Goal: Task Accomplishment & Management: Complete application form

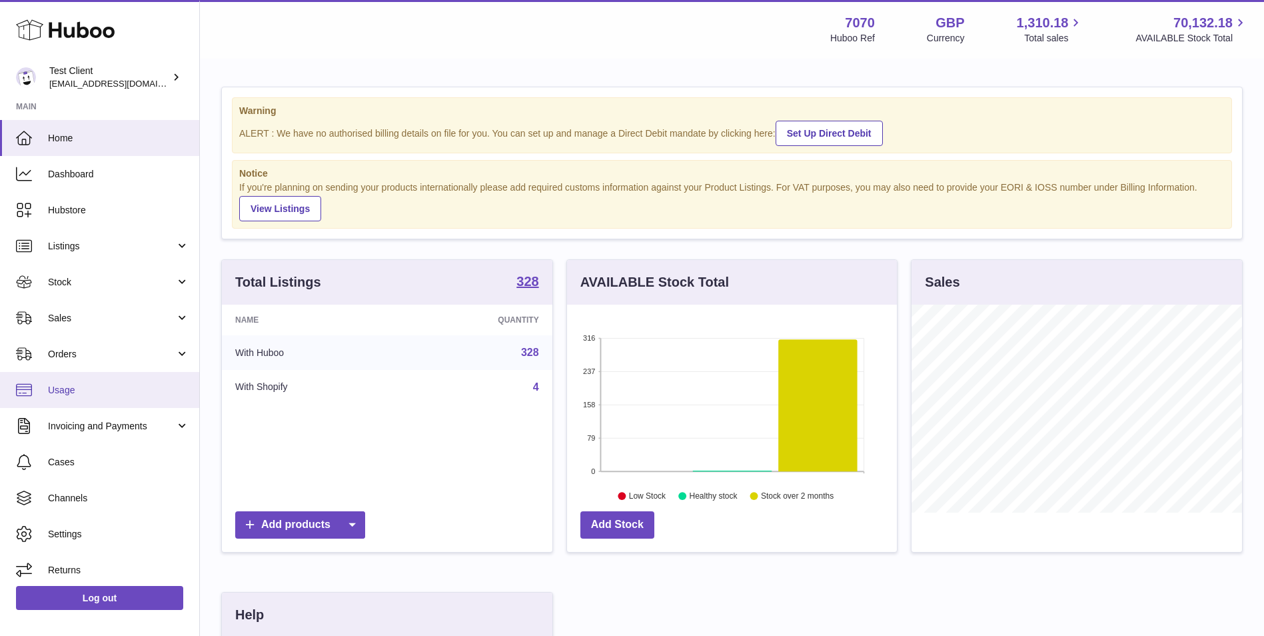
scroll to position [5, 0]
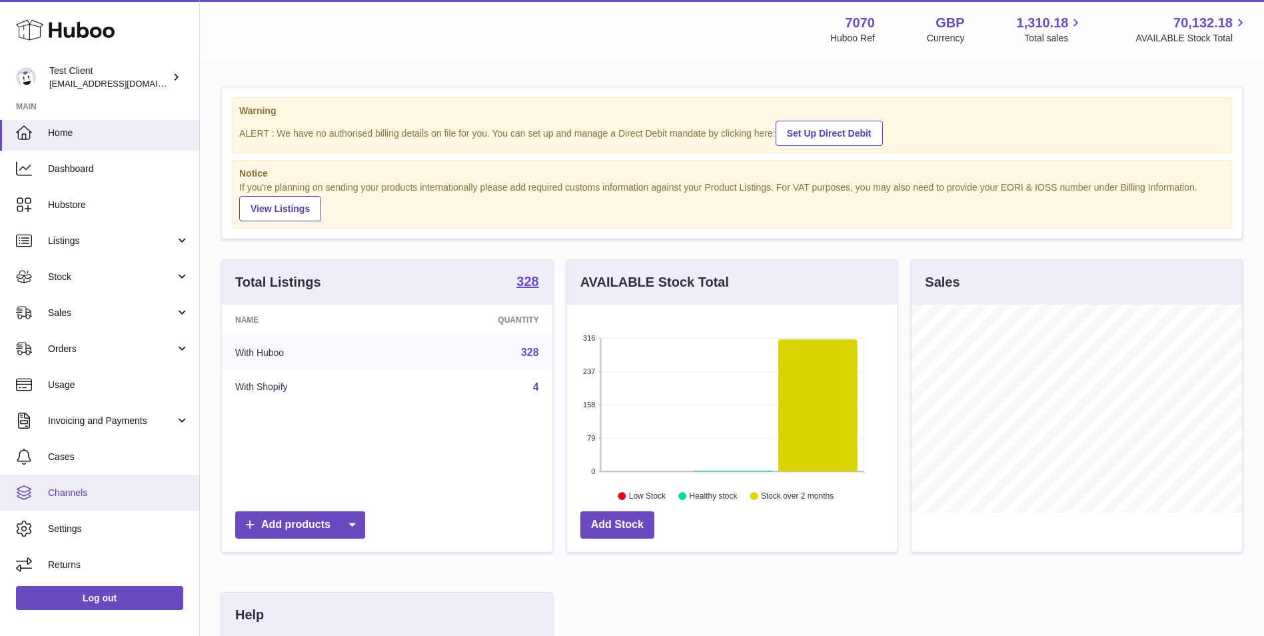
click at [109, 498] on span "Channels" at bounding box center [118, 493] width 141 height 13
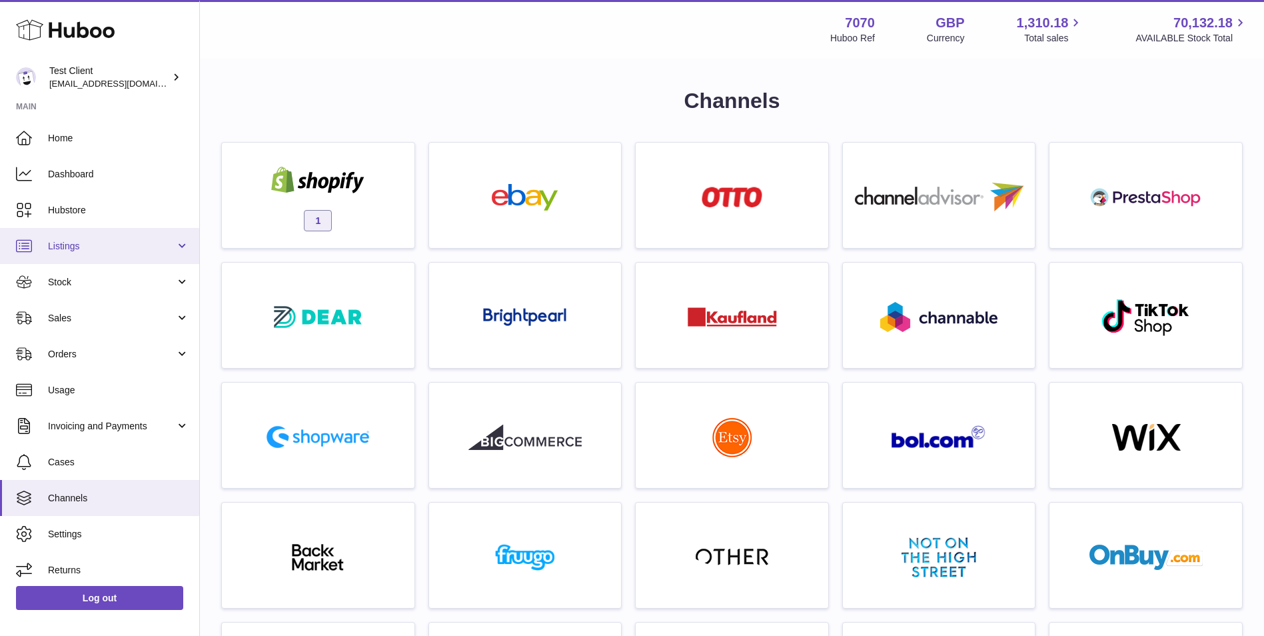
click at [111, 240] on span "Listings" at bounding box center [111, 246] width 127 height 13
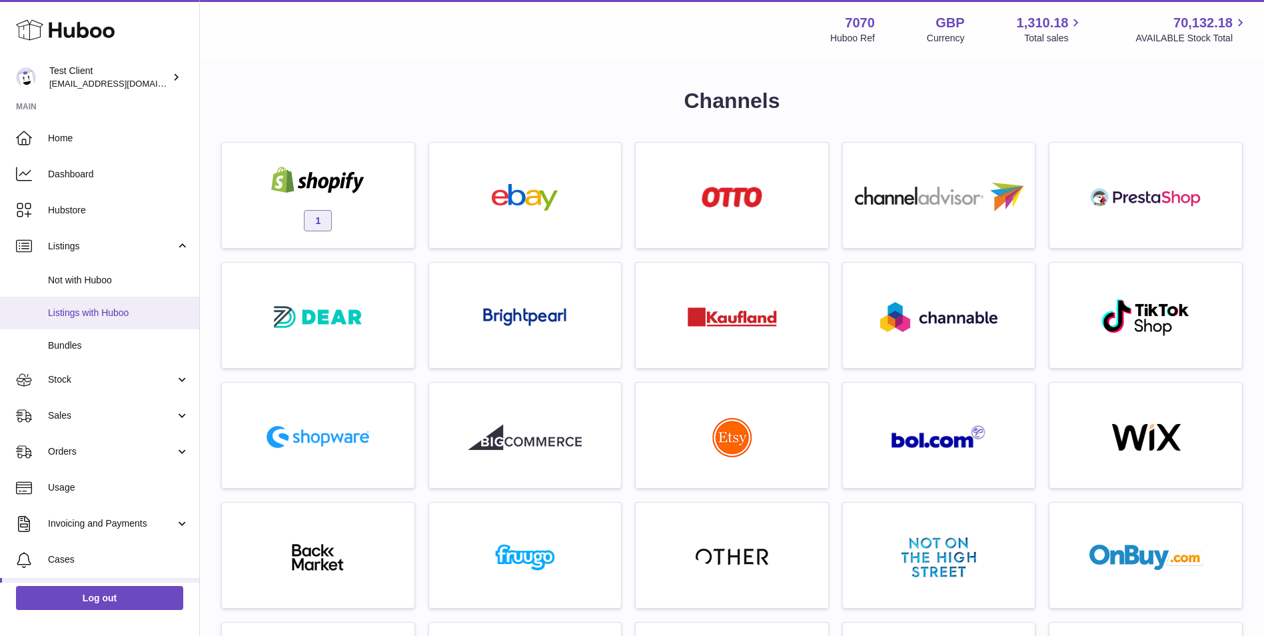
click at [109, 311] on span "Listings with Huboo" at bounding box center [118, 313] width 141 height 13
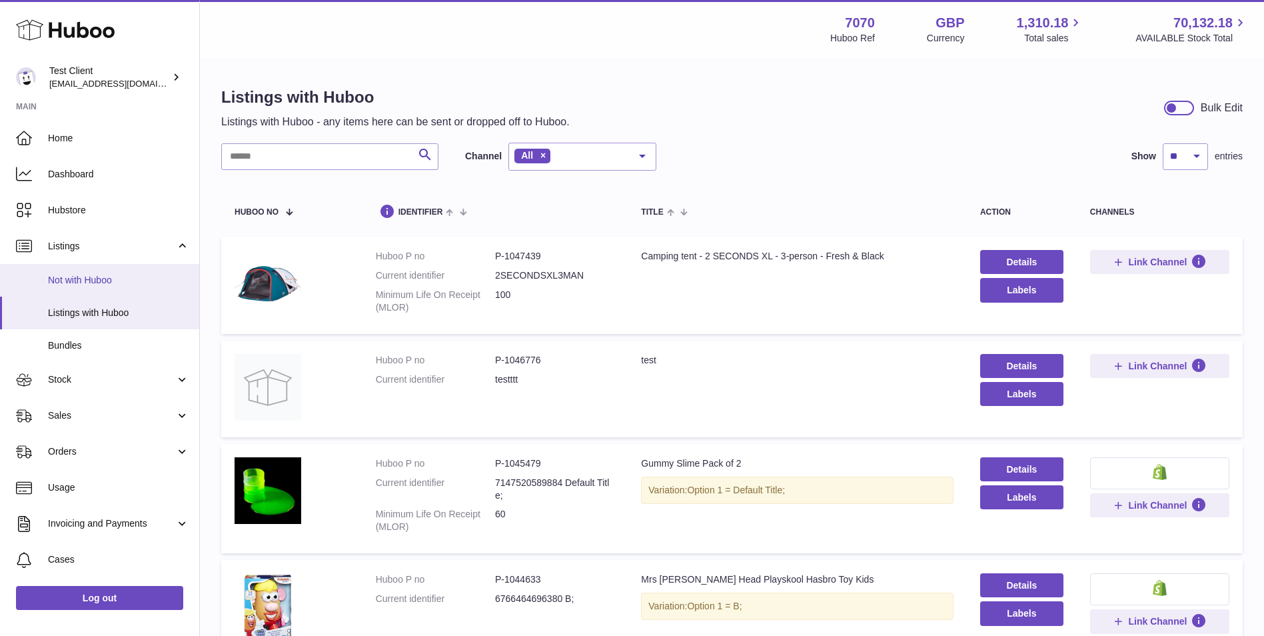
click at [121, 274] on span "Not with Huboo" at bounding box center [118, 280] width 141 height 13
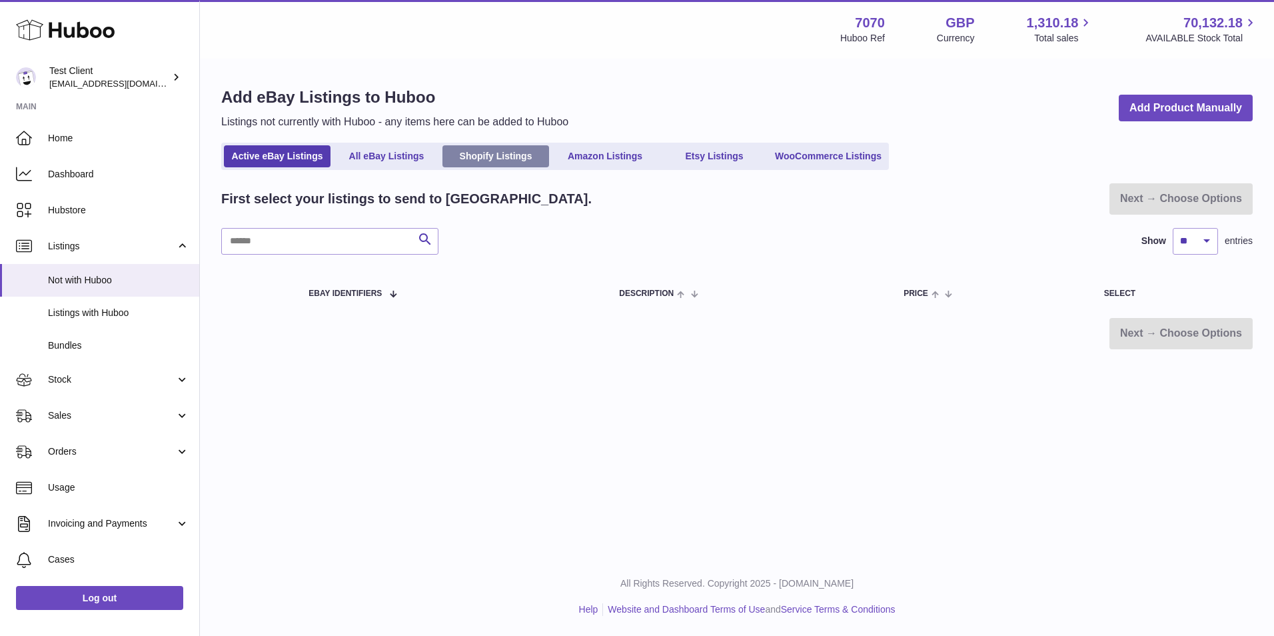
click at [532, 152] on link "Shopify Listings" at bounding box center [496, 156] width 107 height 22
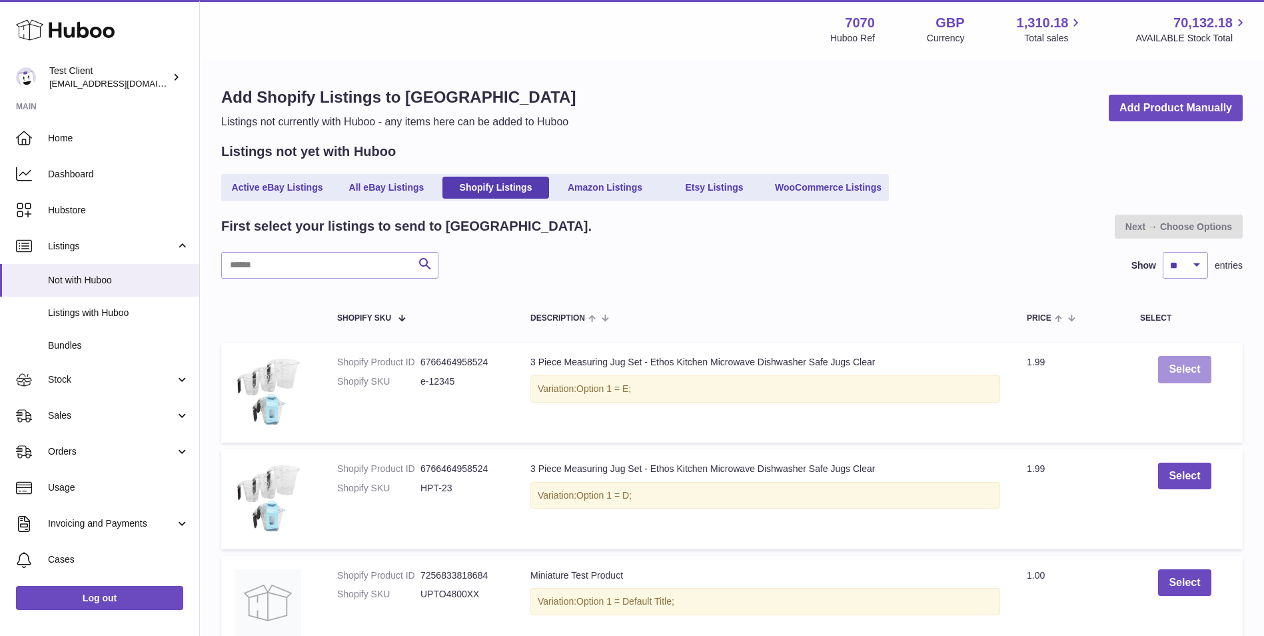
click at [1193, 373] on button "Select" at bounding box center [1185, 369] width 53 height 27
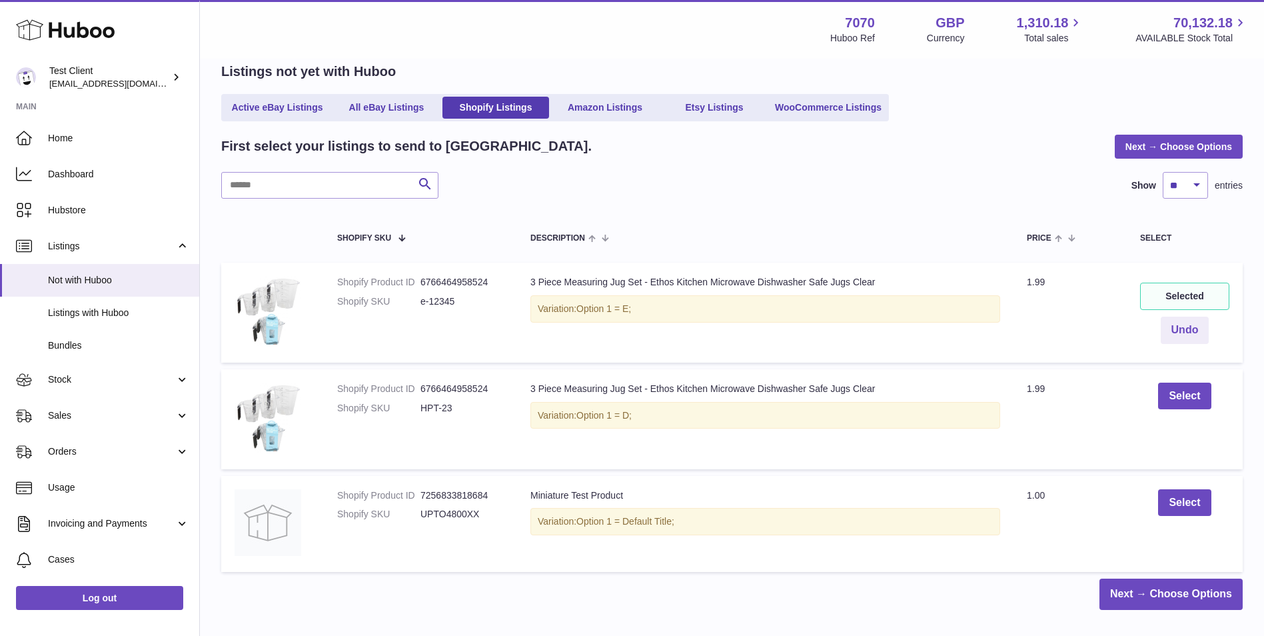
scroll to position [111, 0]
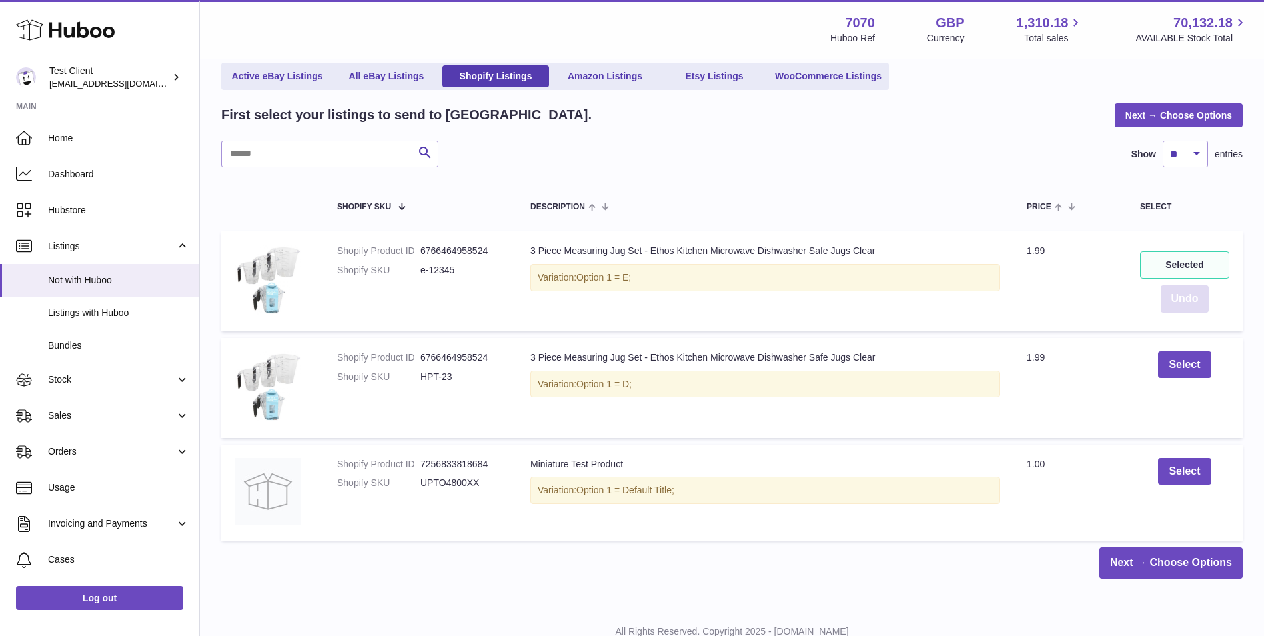
click at [1185, 289] on button "Undo" at bounding box center [1185, 298] width 49 height 27
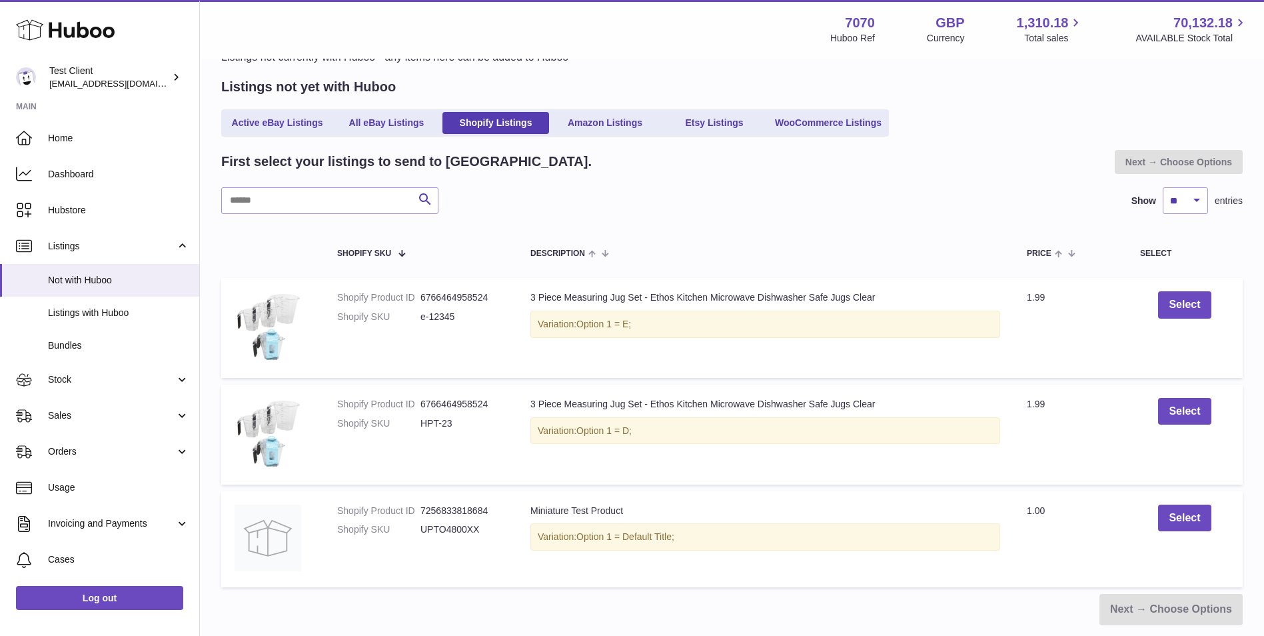
scroll to position [0, 0]
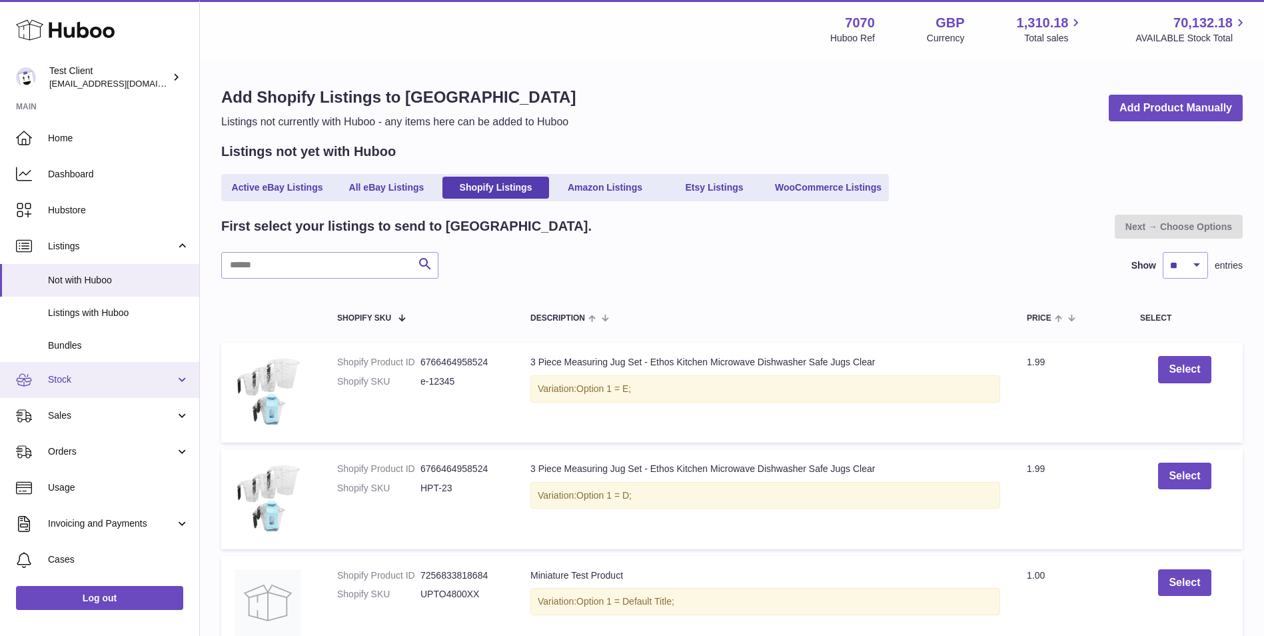
click at [84, 385] on span "Stock" at bounding box center [111, 379] width 127 height 13
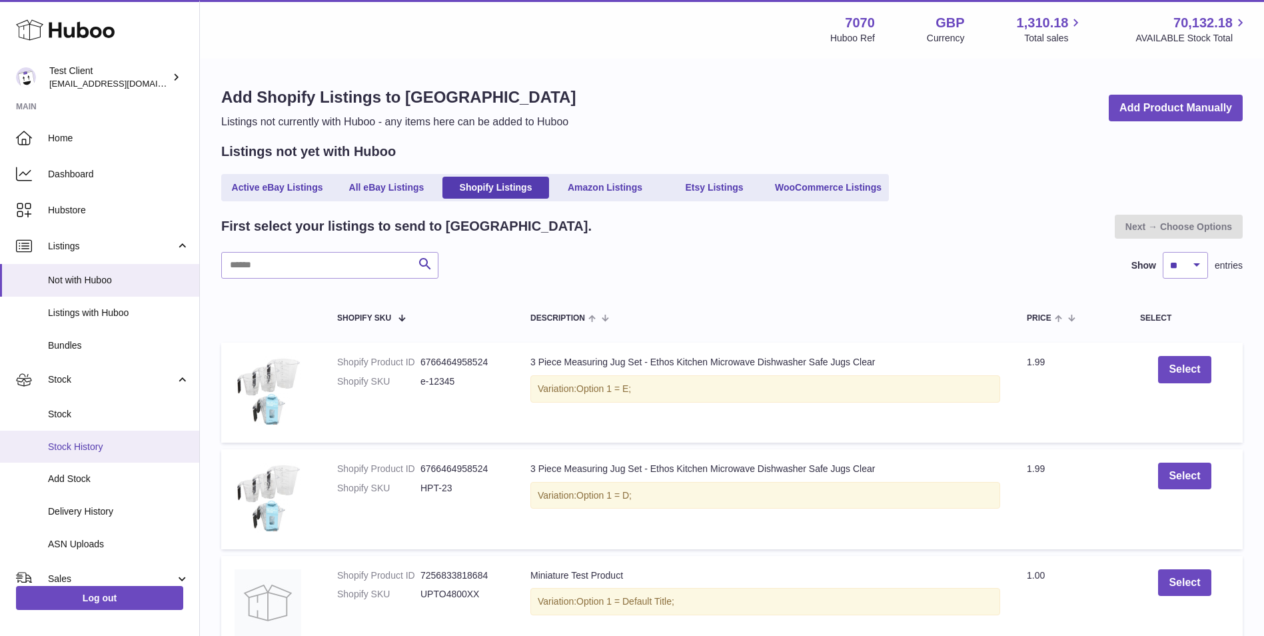
click at [107, 461] on link "Stock History" at bounding box center [99, 447] width 199 height 33
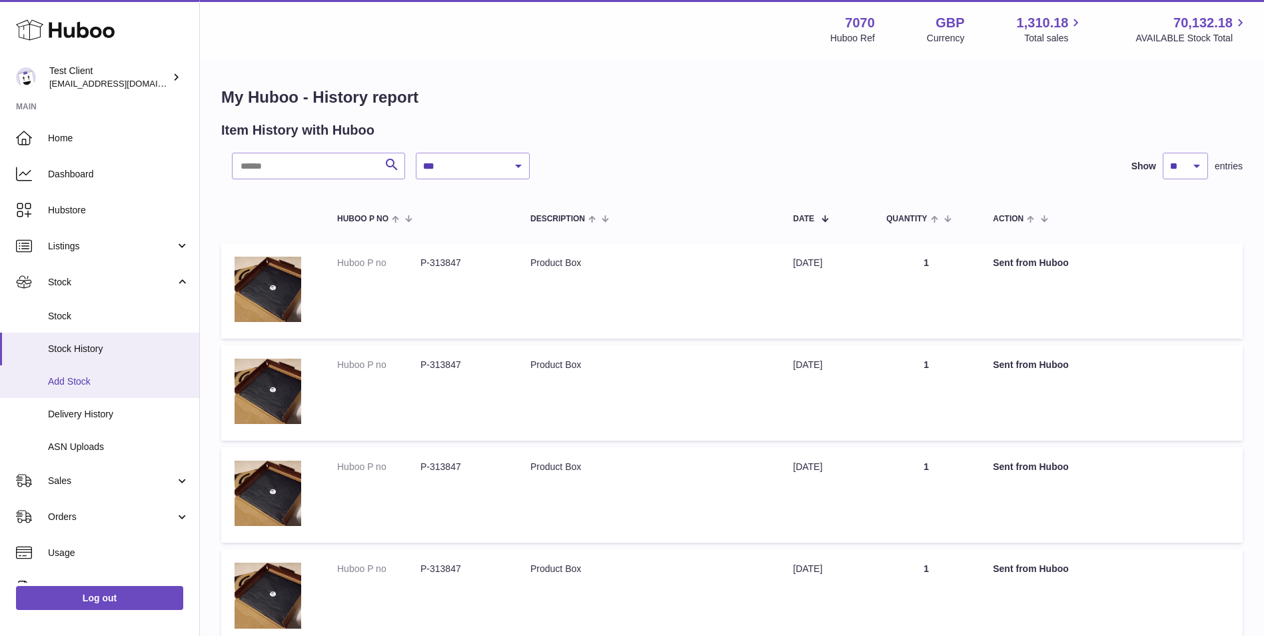
click at [153, 387] on span "Add Stock" at bounding box center [118, 381] width 141 height 13
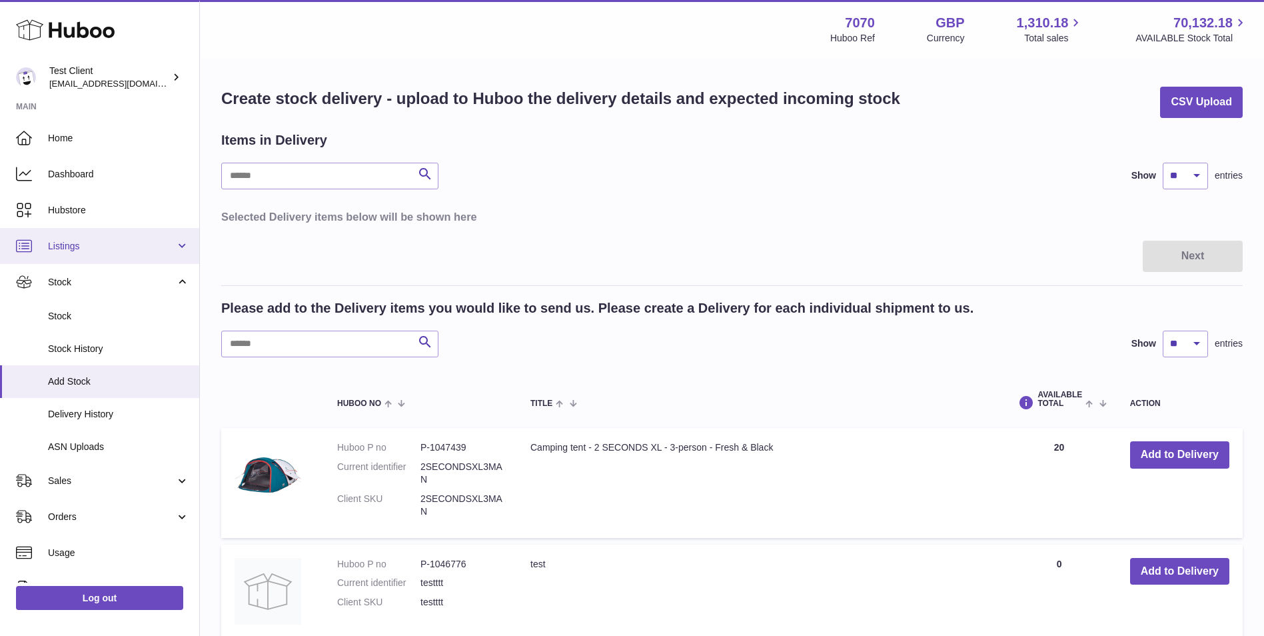
click at [103, 251] on span "Listings" at bounding box center [111, 246] width 127 height 13
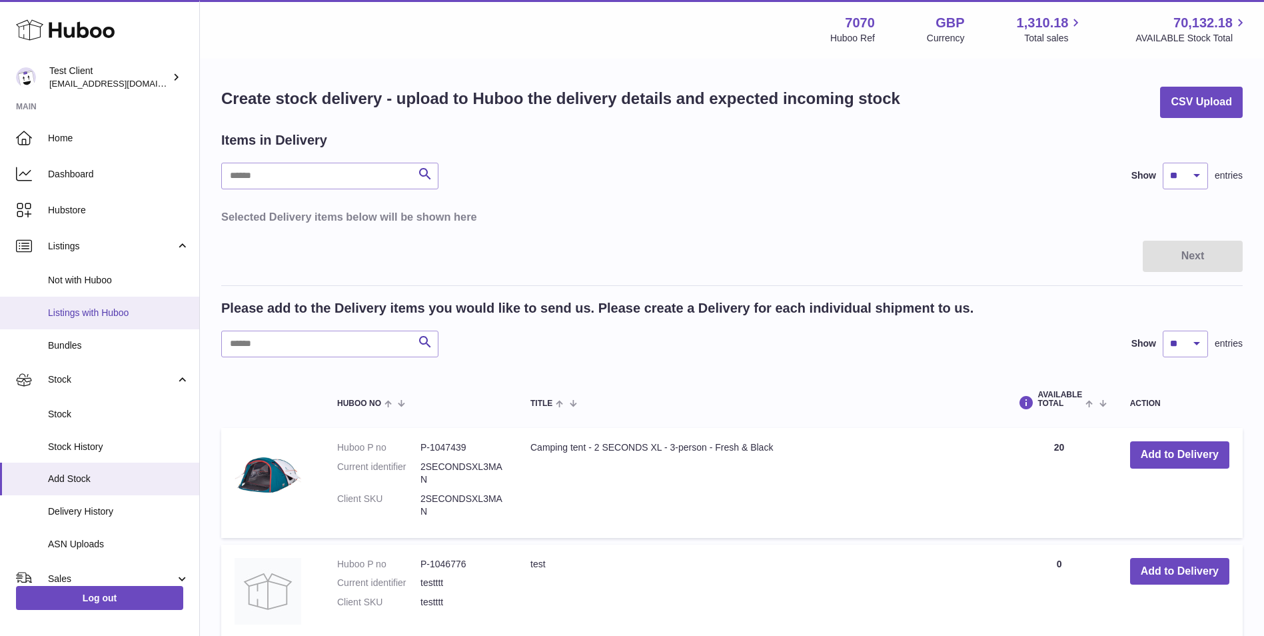
click at [115, 319] on link "Listings with Huboo" at bounding box center [99, 313] width 199 height 33
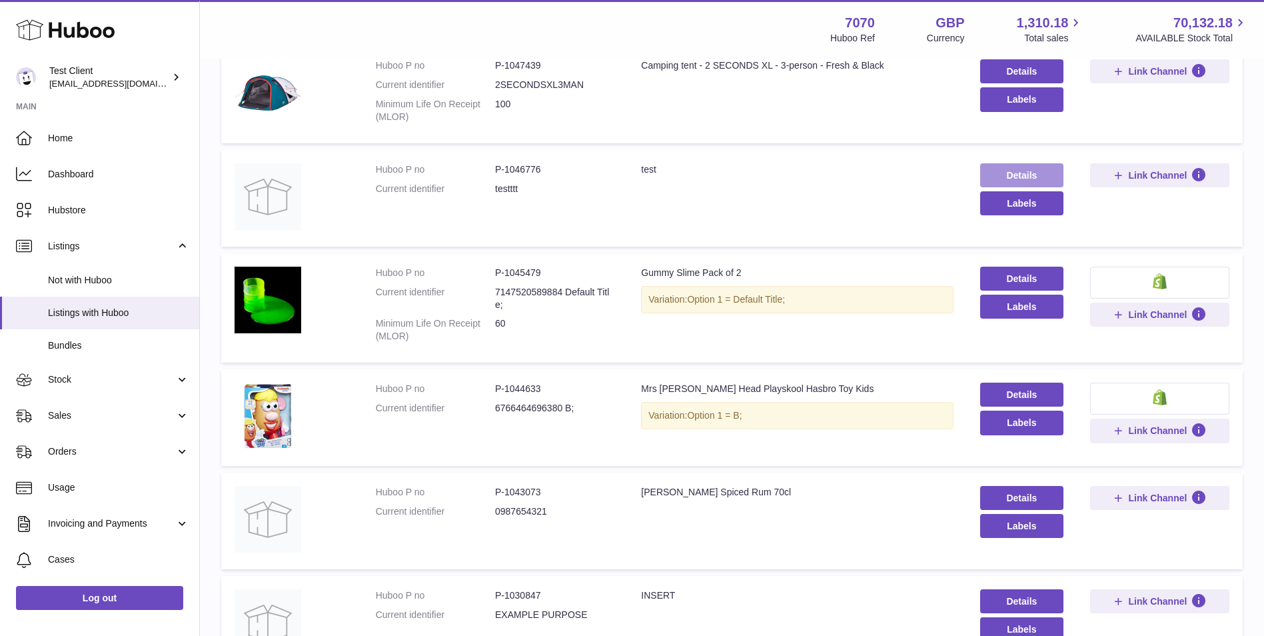
scroll to position [222, 0]
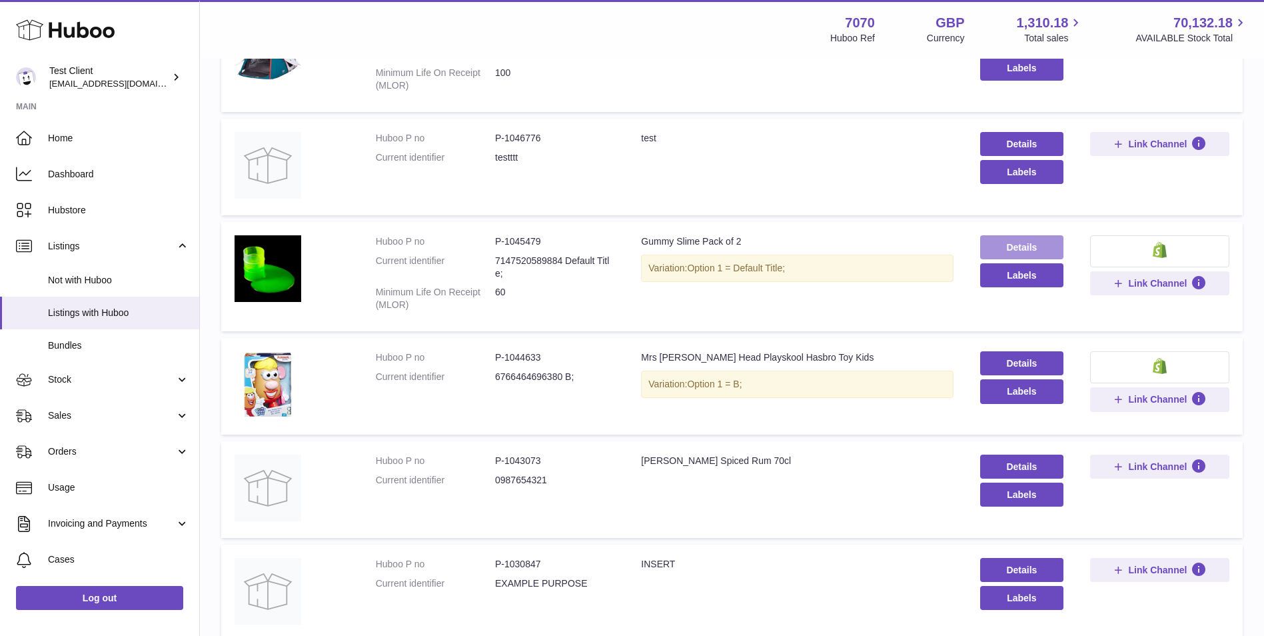
click at [1027, 249] on link "Details" at bounding box center [1022, 247] width 83 height 24
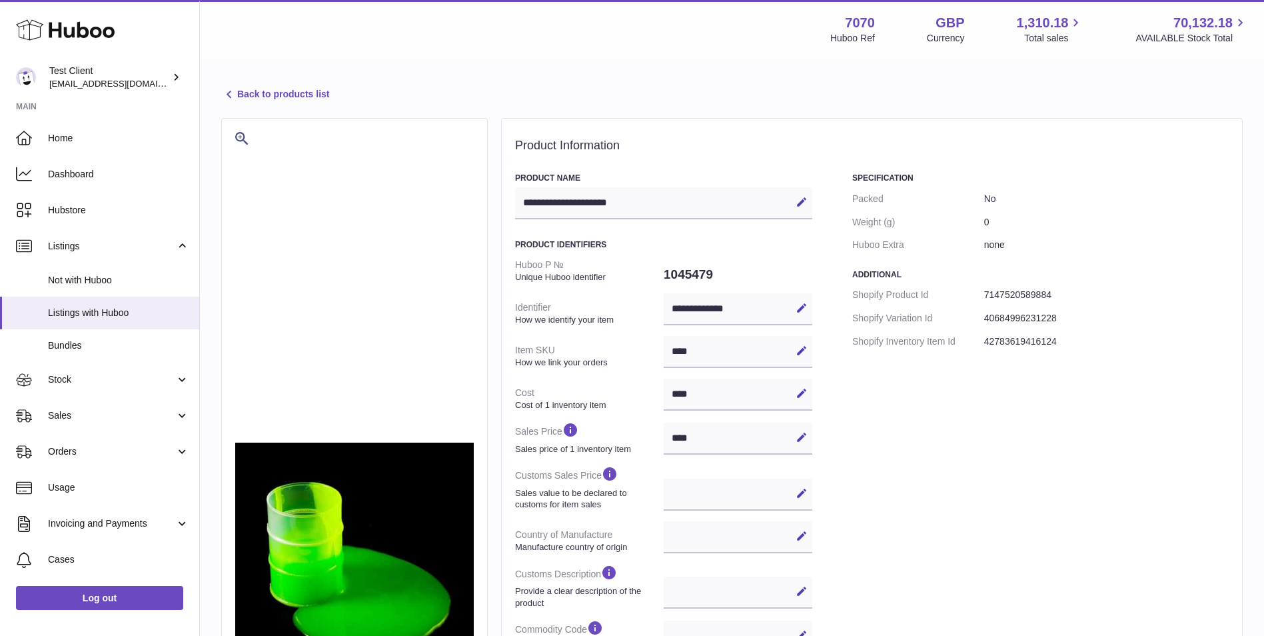
select select
select select "****"
click at [252, 91] on link "Back to products list" at bounding box center [275, 95] width 108 height 16
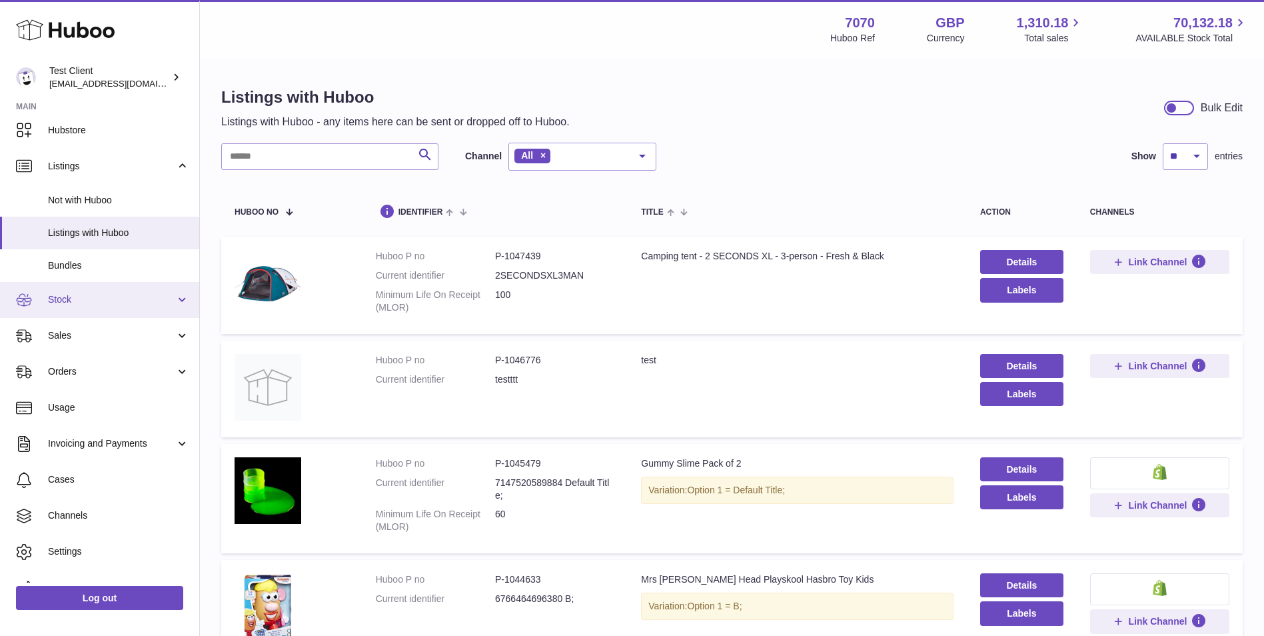
scroll to position [103, 0]
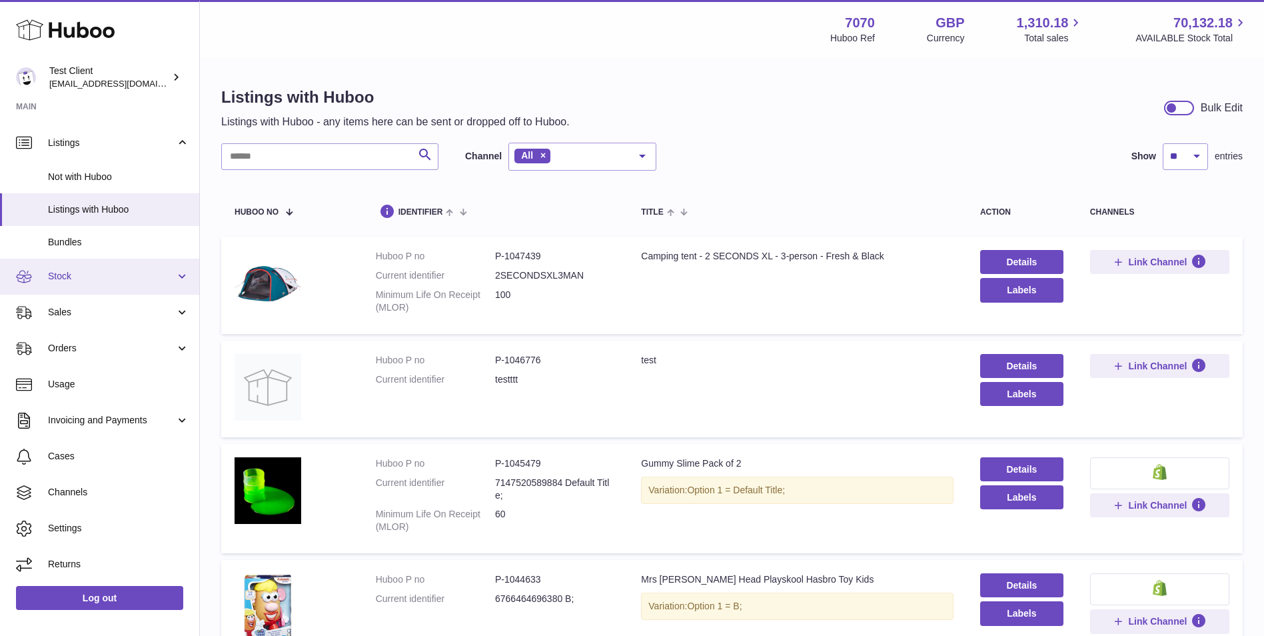
click at [133, 263] on link "Stock" at bounding box center [99, 277] width 199 height 36
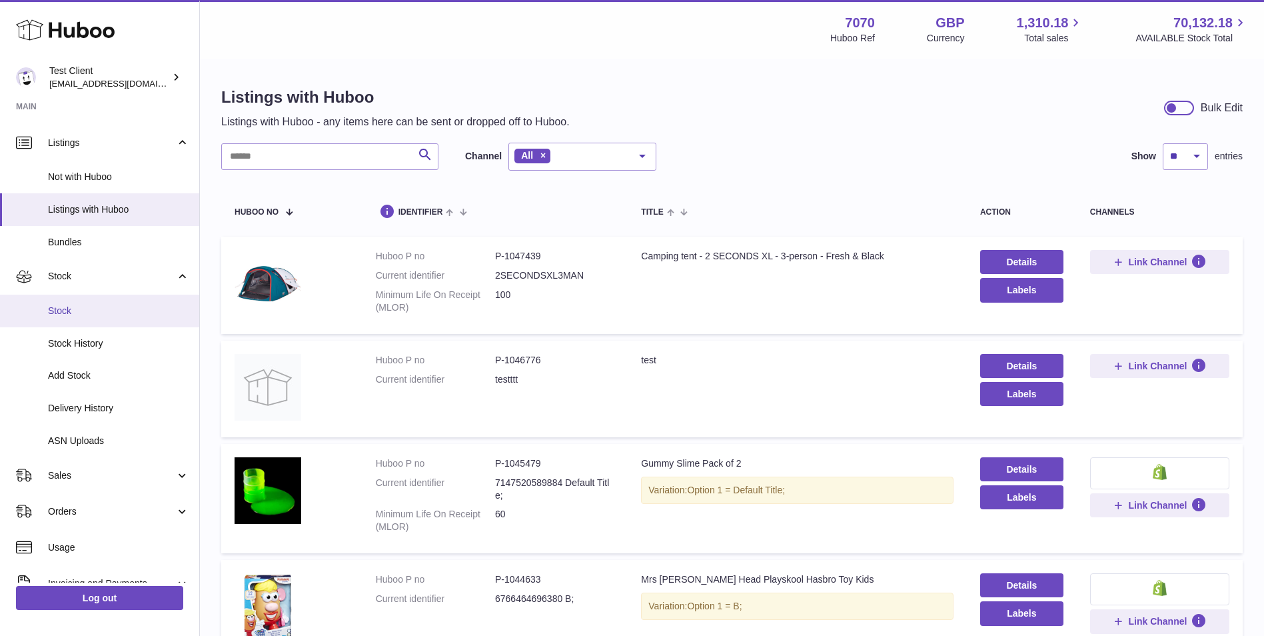
click at [135, 319] on link "Stock" at bounding box center [99, 311] width 199 height 33
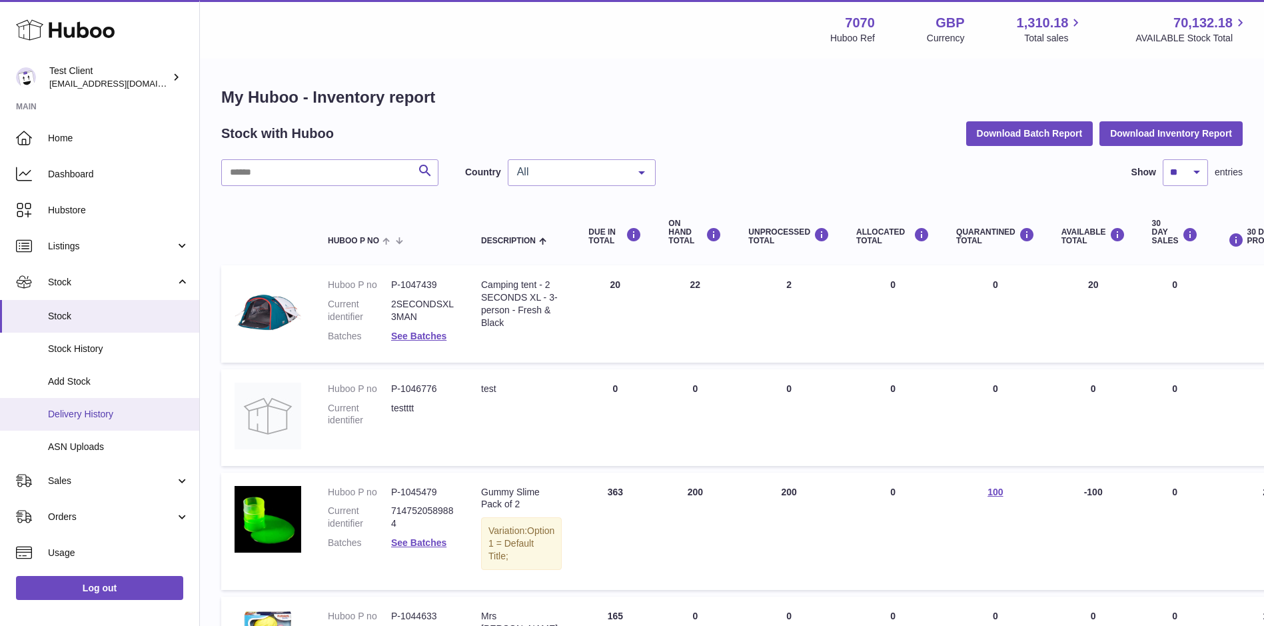
click at [106, 408] on span "Delivery History" at bounding box center [118, 414] width 141 height 13
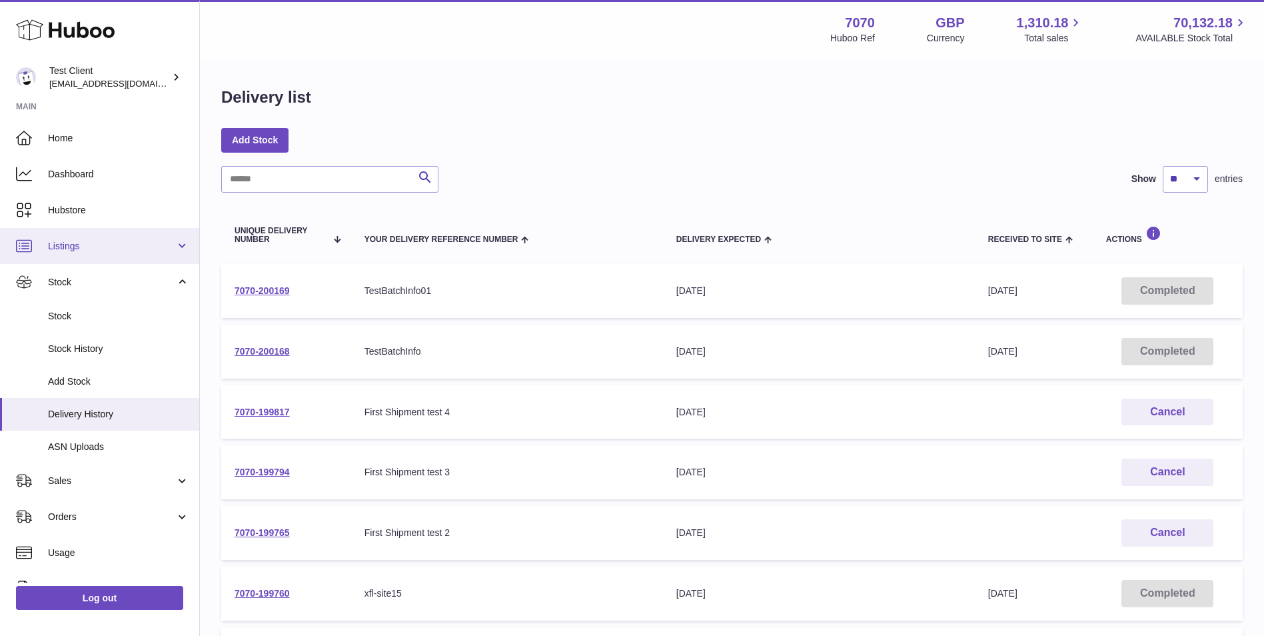
click at [95, 246] on span "Listings" at bounding box center [111, 246] width 127 height 13
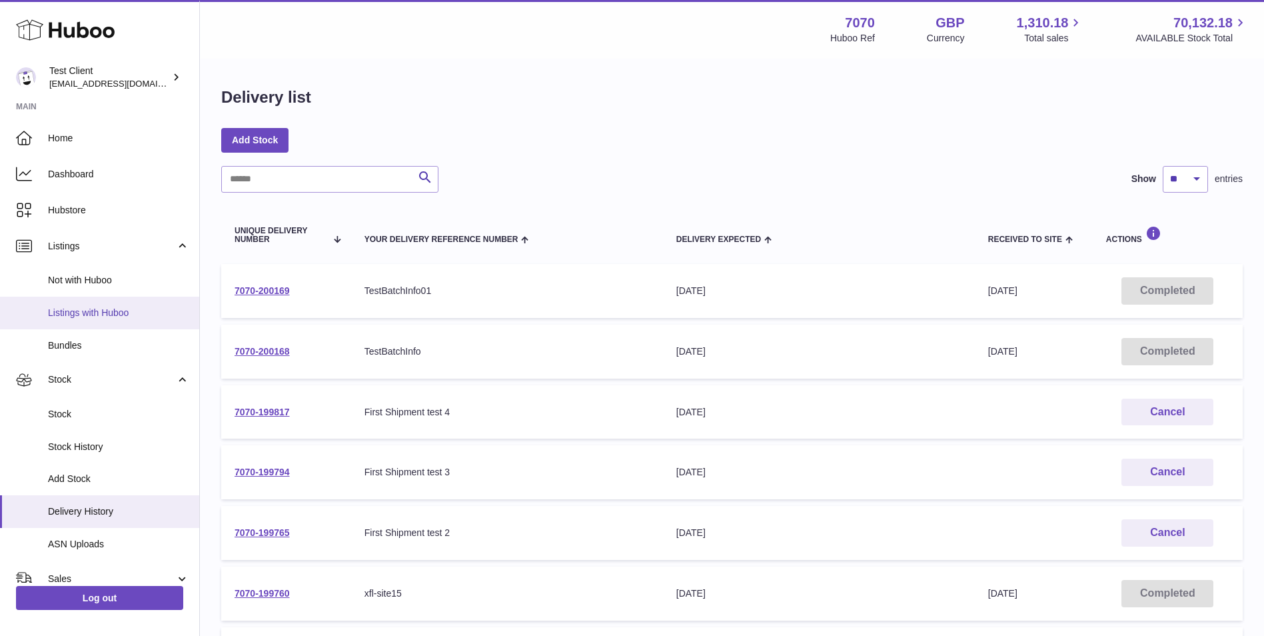
click at [105, 314] on span "Listings with Huboo" at bounding box center [118, 313] width 141 height 13
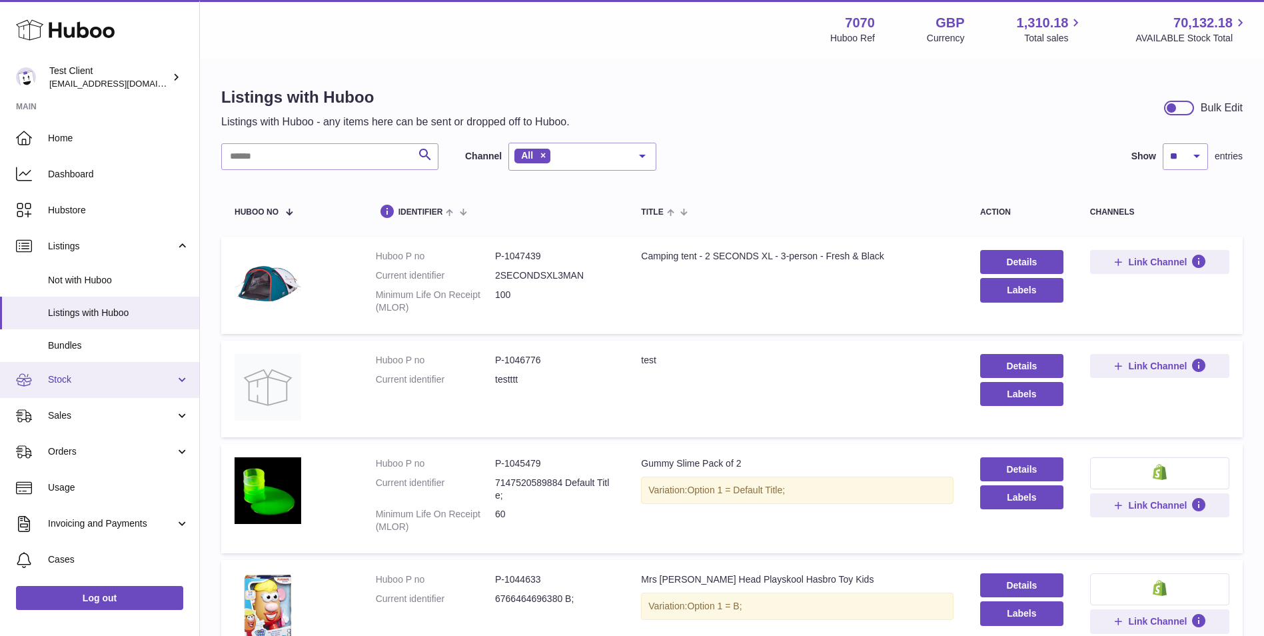
click at [123, 384] on span "Stock" at bounding box center [111, 379] width 127 height 13
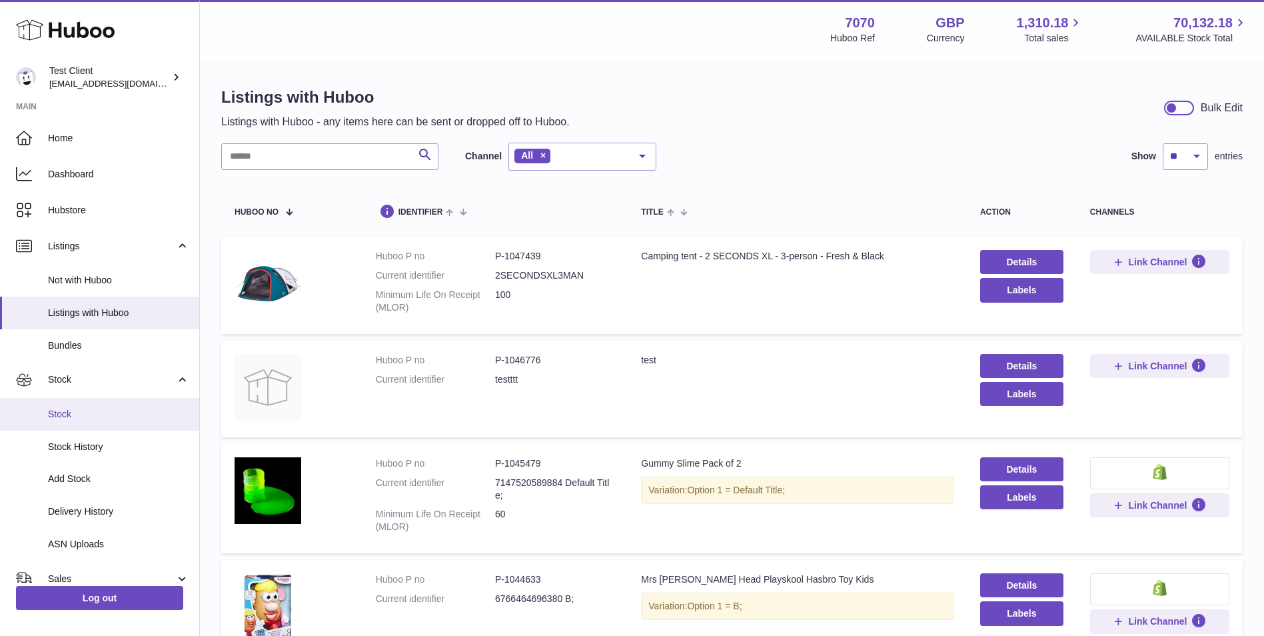
click at [131, 406] on link "Stock" at bounding box center [99, 414] width 199 height 33
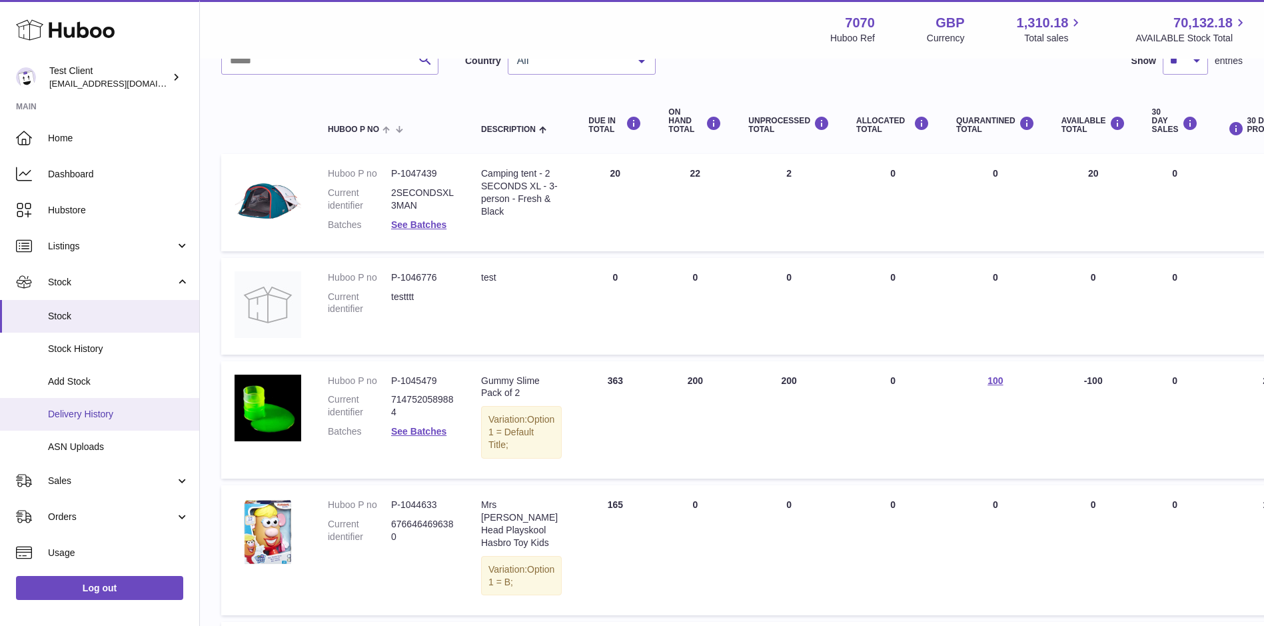
scroll to position [168, 0]
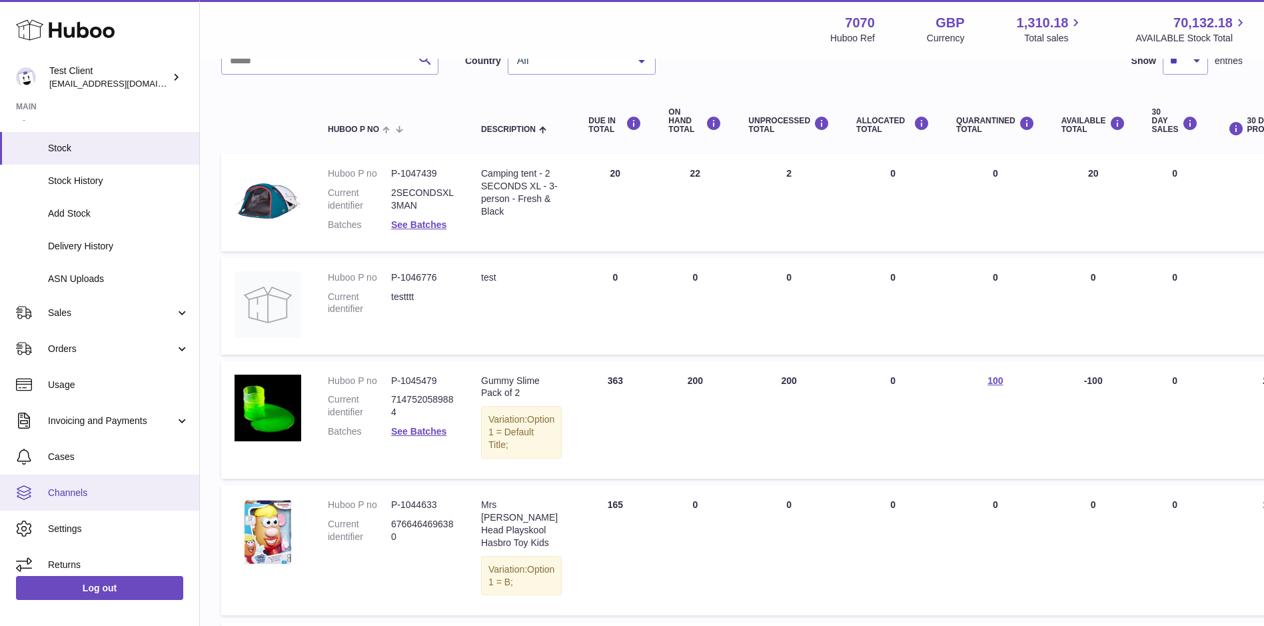
click at [89, 497] on span "Channels" at bounding box center [118, 493] width 141 height 13
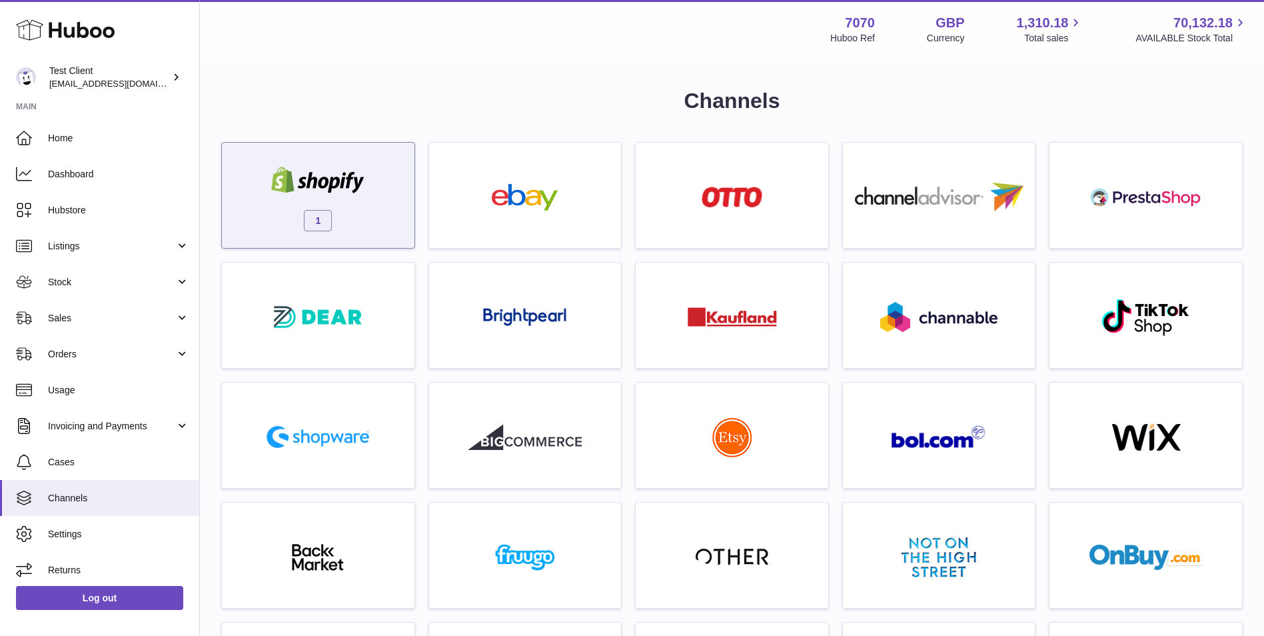
click at [388, 205] on div "1" at bounding box center [318, 198] width 179 height 85
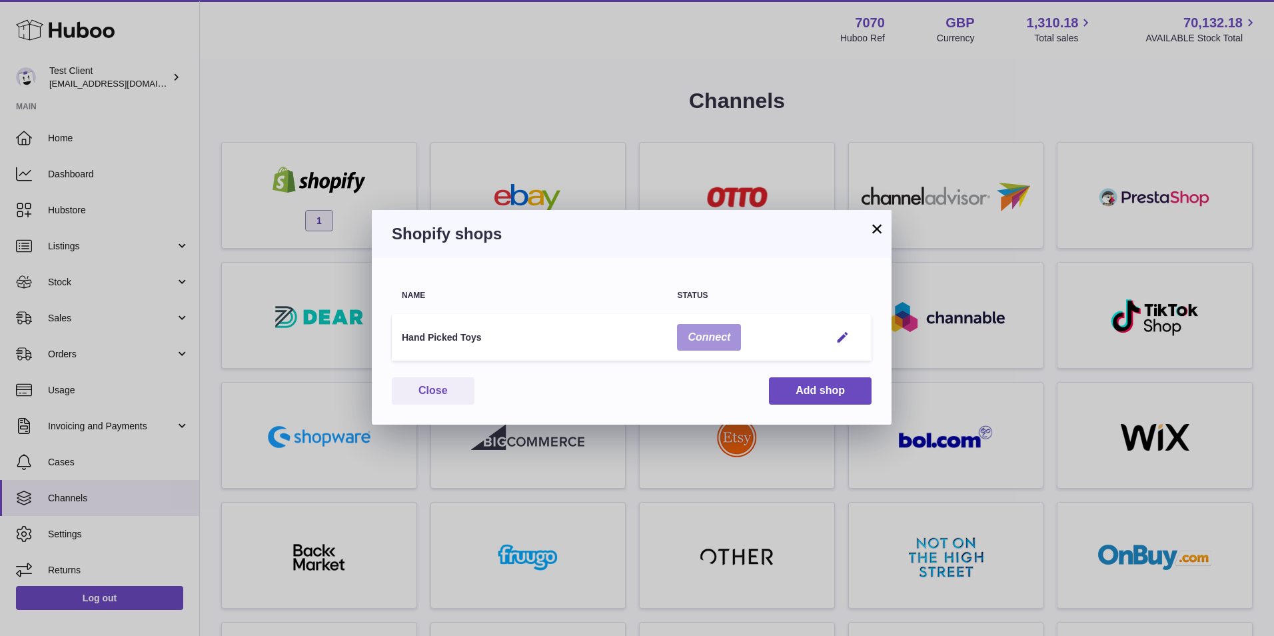
click at [738, 345] on button "Connect" at bounding box center [709, 337] width 64 height 27
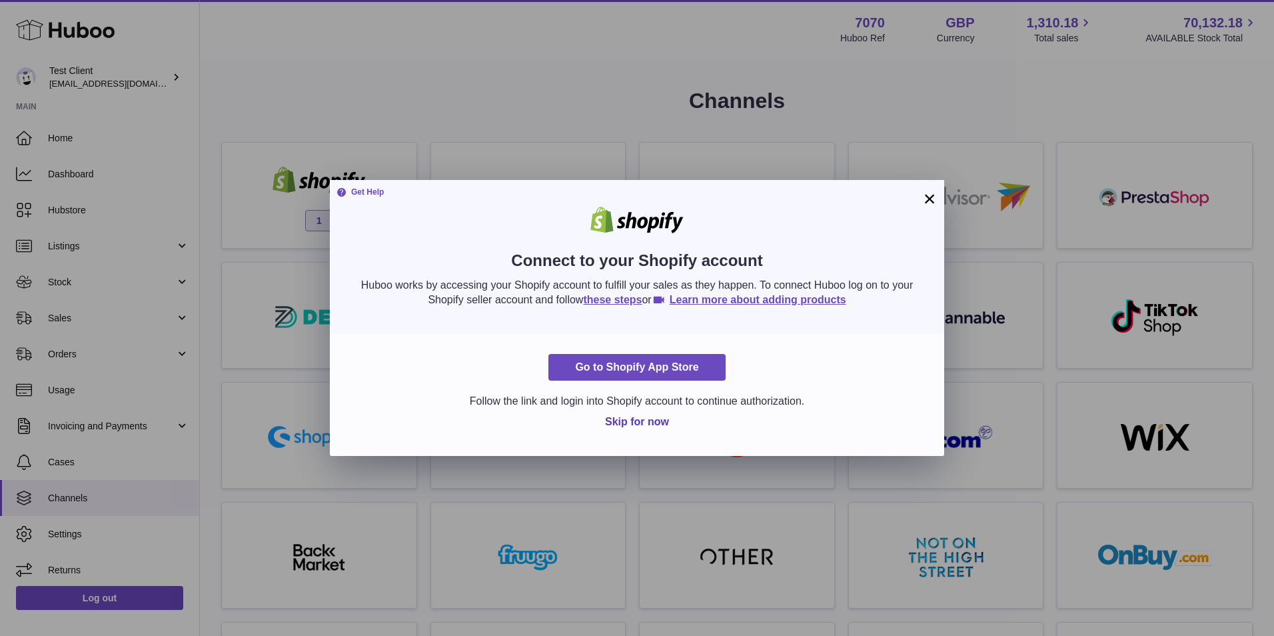
click at [930, 199] on button "×" at bounding box center [930, 199] width 16 height 16
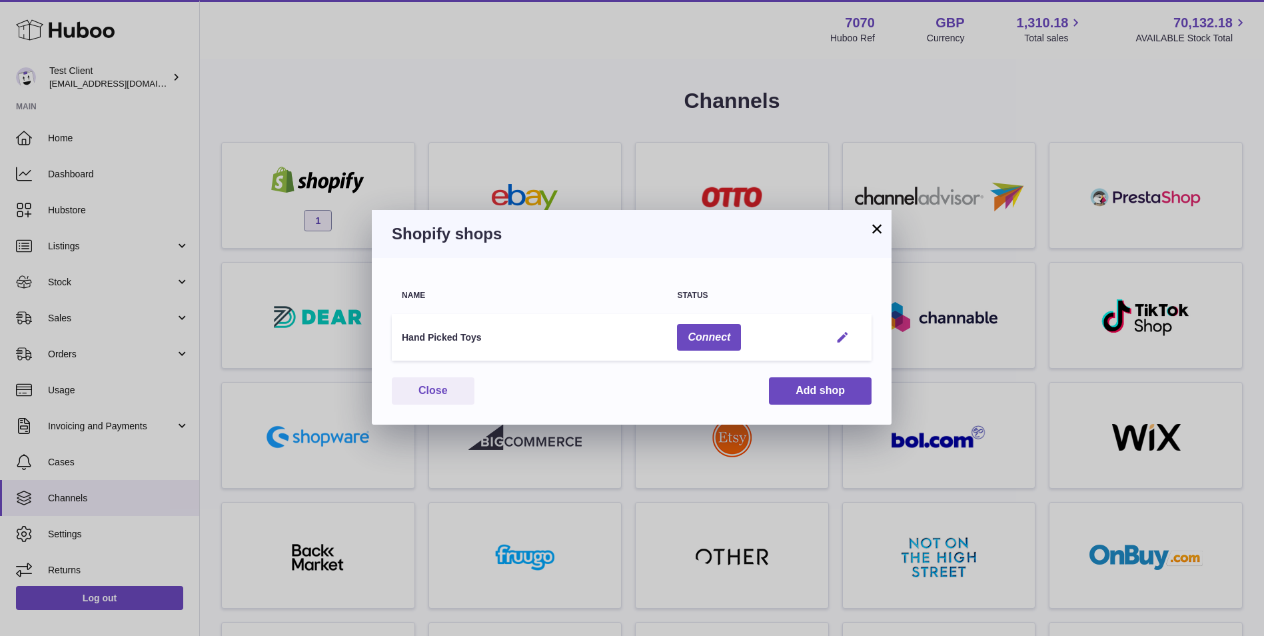
click at [845, 341] on em "button" at bounding box center [843, 338] width 14 height 14
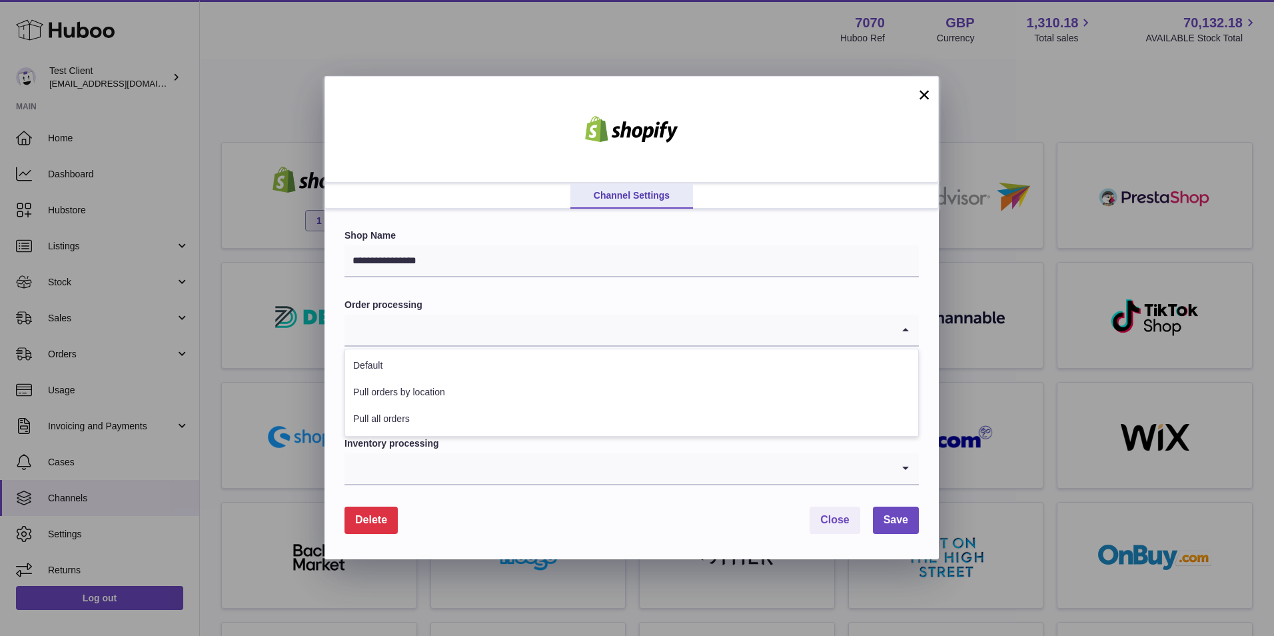
click at [655, 326] on input "Search for option" at bounding box center [619, 330] width 548 height 31
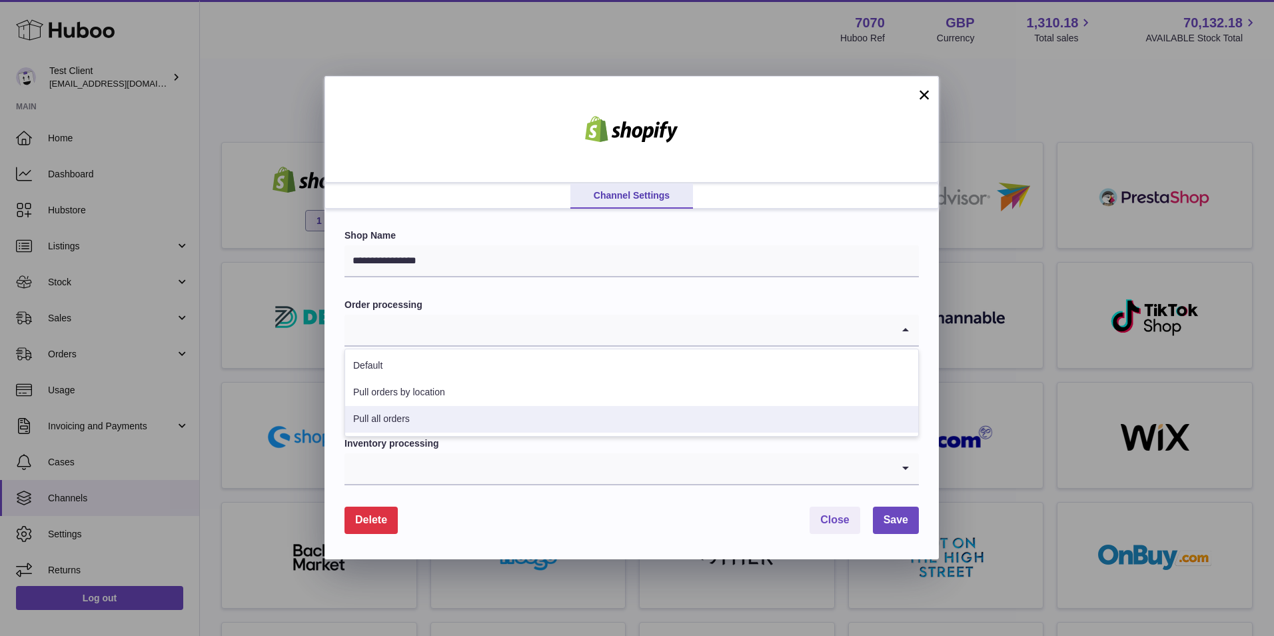
click at [529, 543] on div "**********" at bounding box center [632, 383] width 615 height 349
click at [502, 407] on input "Search for option" at bounding box center [619, 399] width 548 height 31
click at [514, 496] on form "**********" at bounding box center [632, 381] width 575 height 304
click at [541, 452] on div "Inventory processing Loading..." at bounding box center [632, 461] width 575 height 48
click at [541, 466] on input "Search for option" at bounding box center [619, 468] width 548 height 31
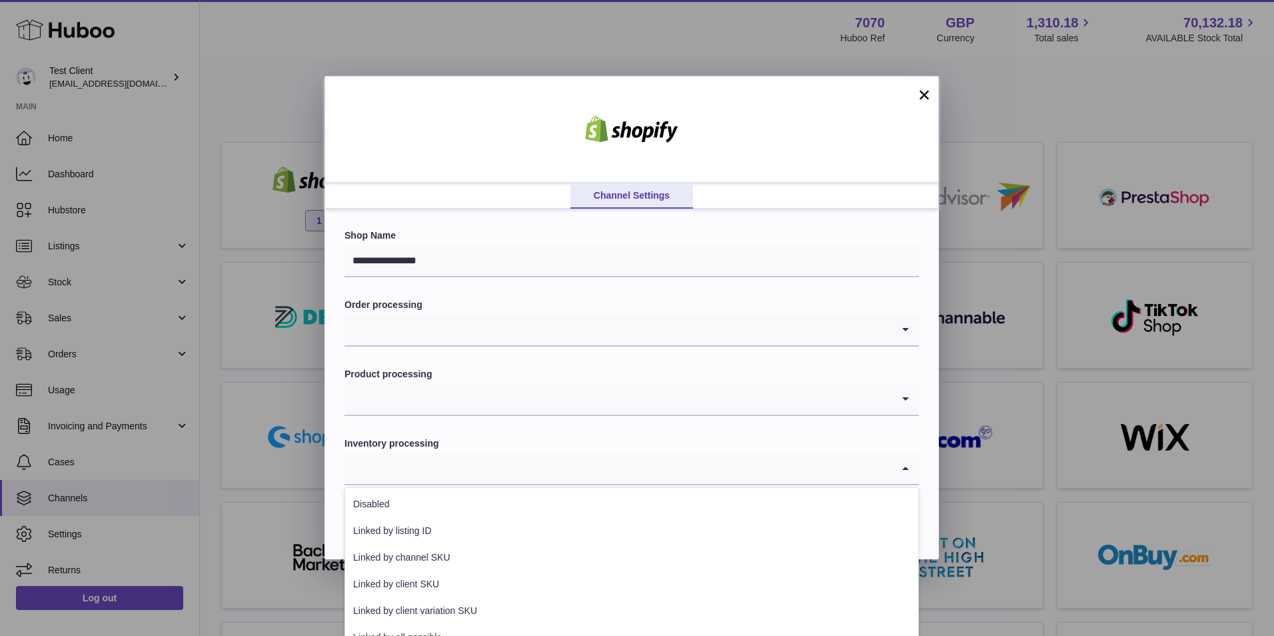
scroll to position [19, 0]
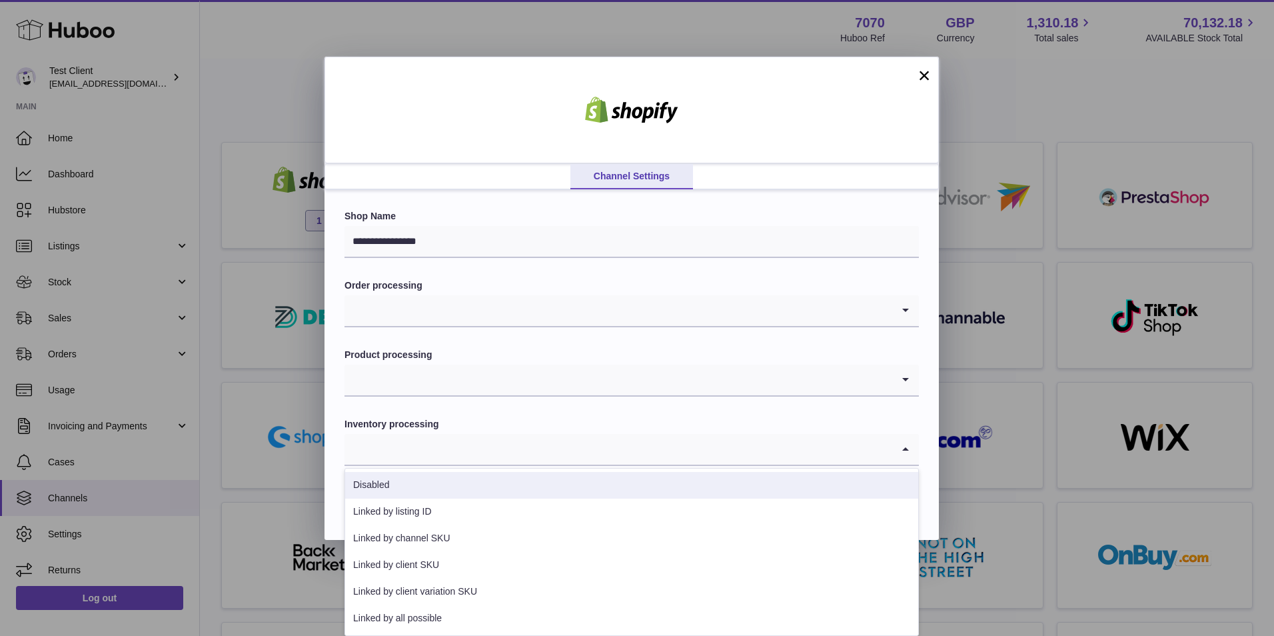
click at [628, 417] on form "**********" at bounding box center [632, 362] width 575 height 304
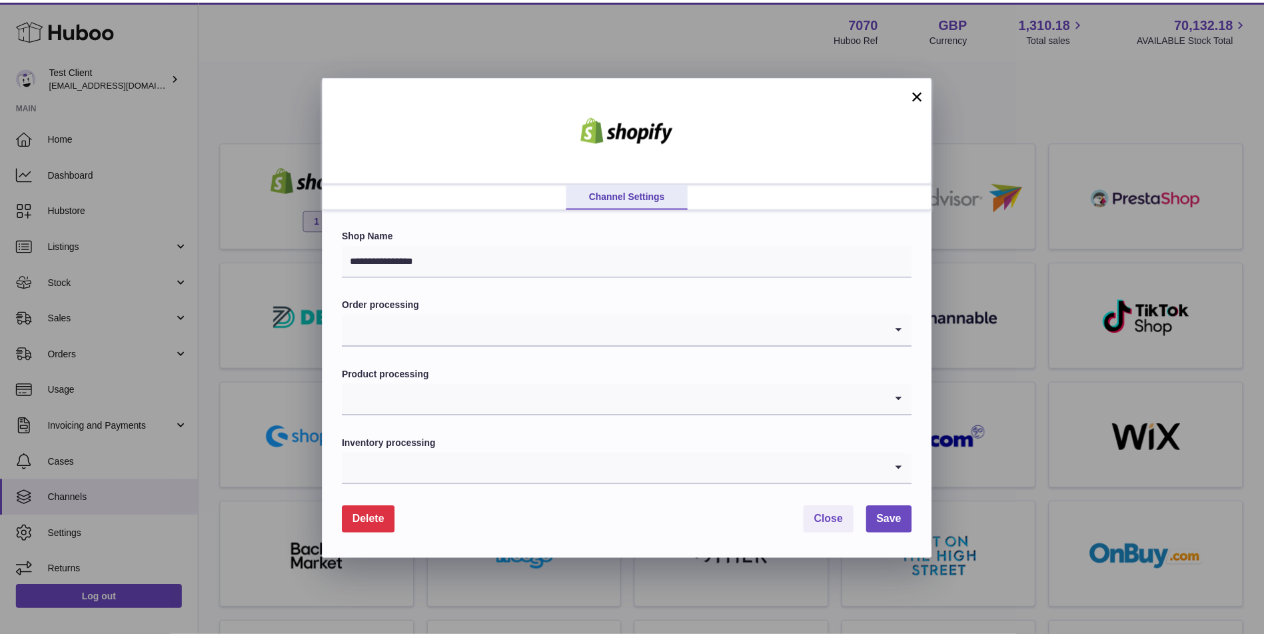
scroll to position [0, 0]
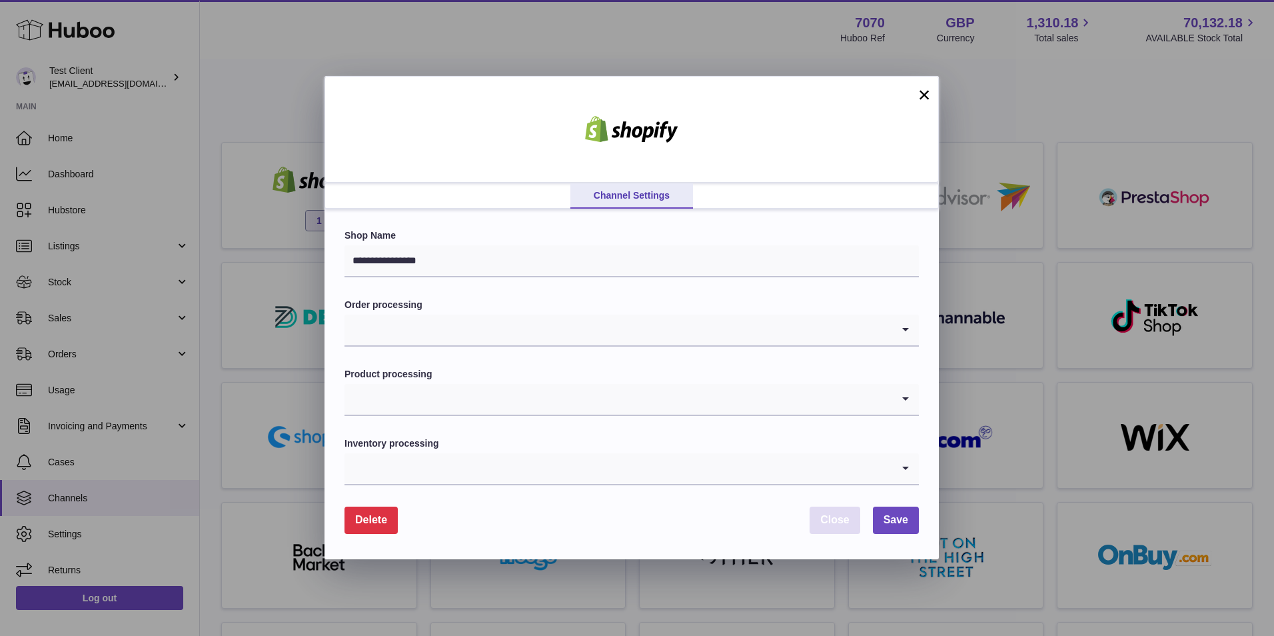
click at [842, 533] on button "Close" at bounding box center [835, 520] width 51 height 27
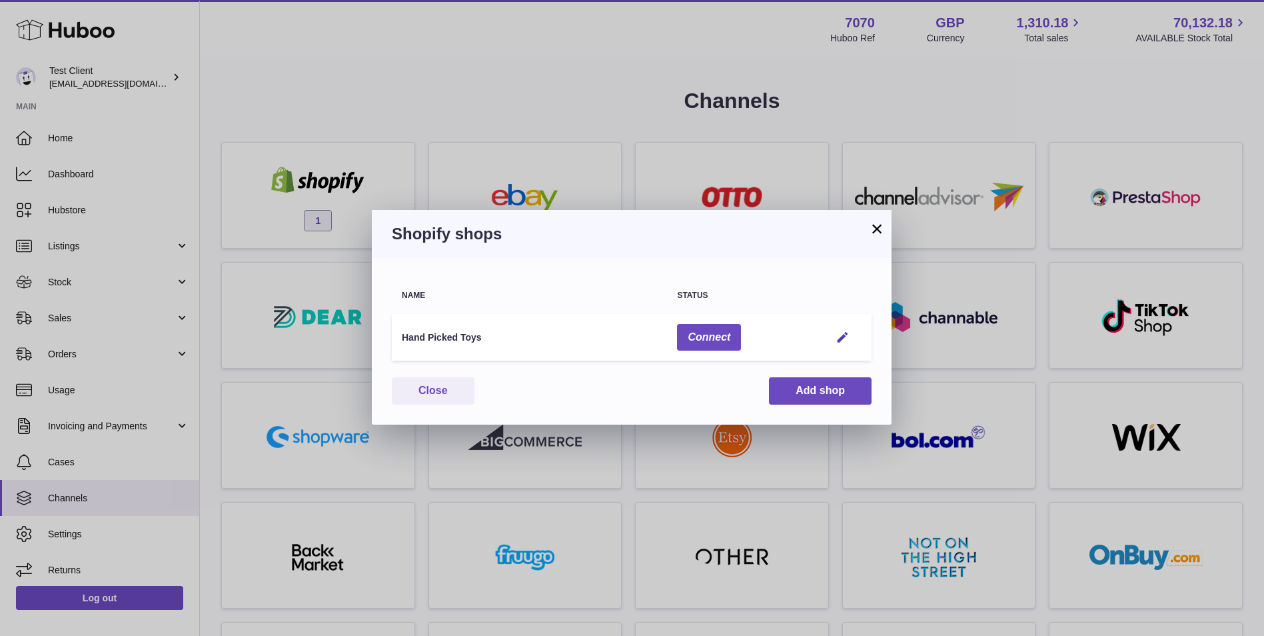
click at [850, 329] on td "Edit" at bounding box center [846, 337] width 51 height 47
click at [846, 333] on em "button" at bounding box center [843, 338] width 14 height 14
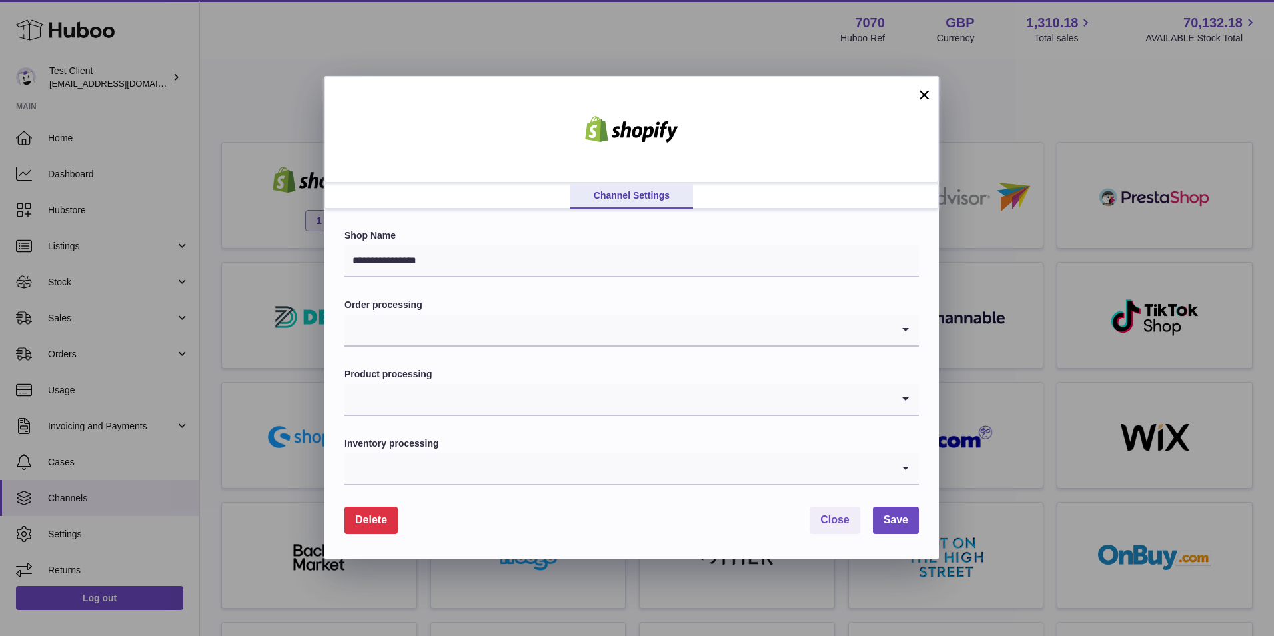
click at [925, 97] on button "×" at bounding box center [925, 95] width 16 height 16
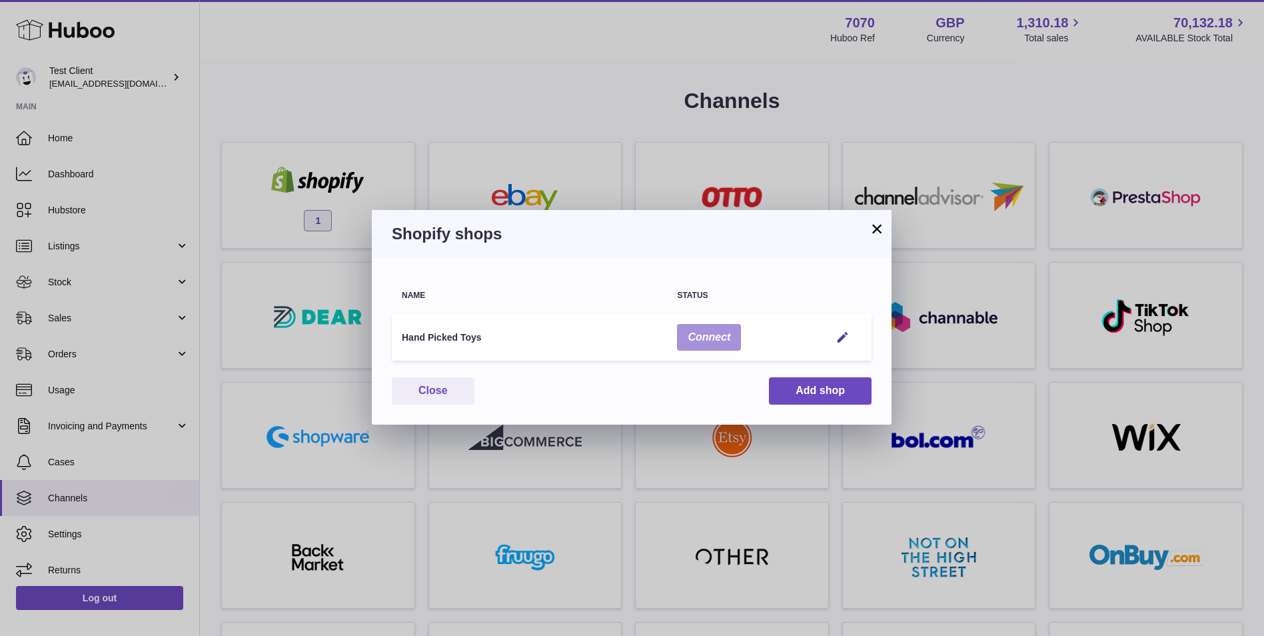
click at [689, 324] on button "Connect" at bounding box center [709, 337] width 64 height 27
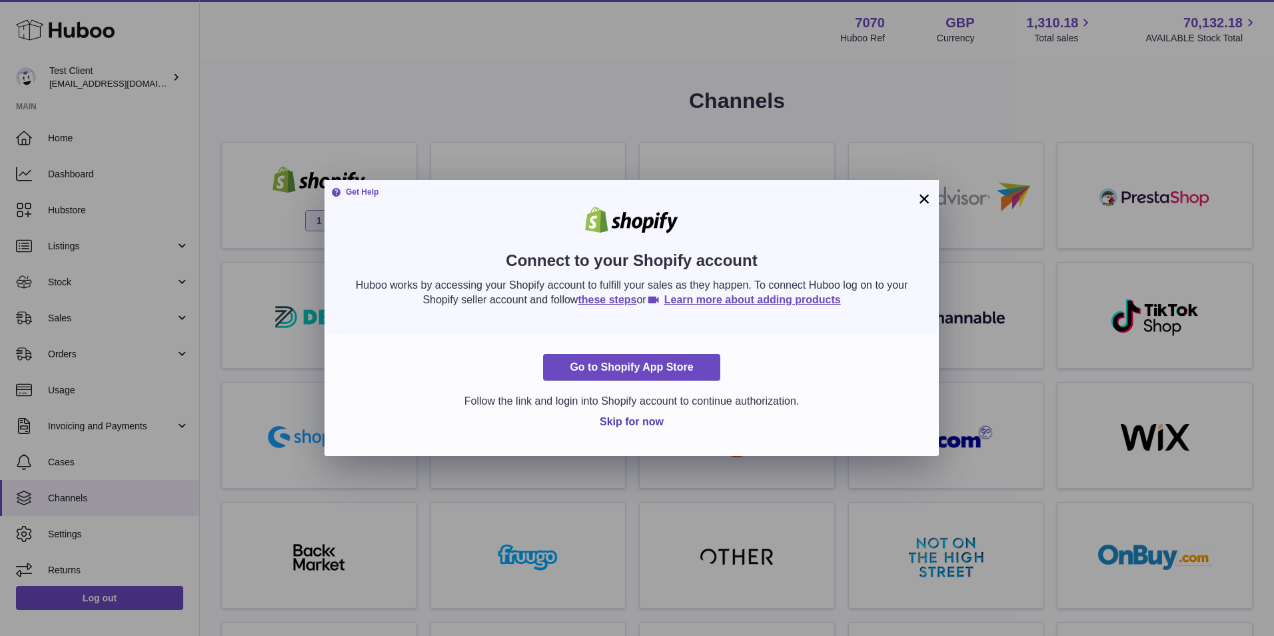
click at [929, 204] on button "×" at bounding box center [925, 199] width 16 height 16
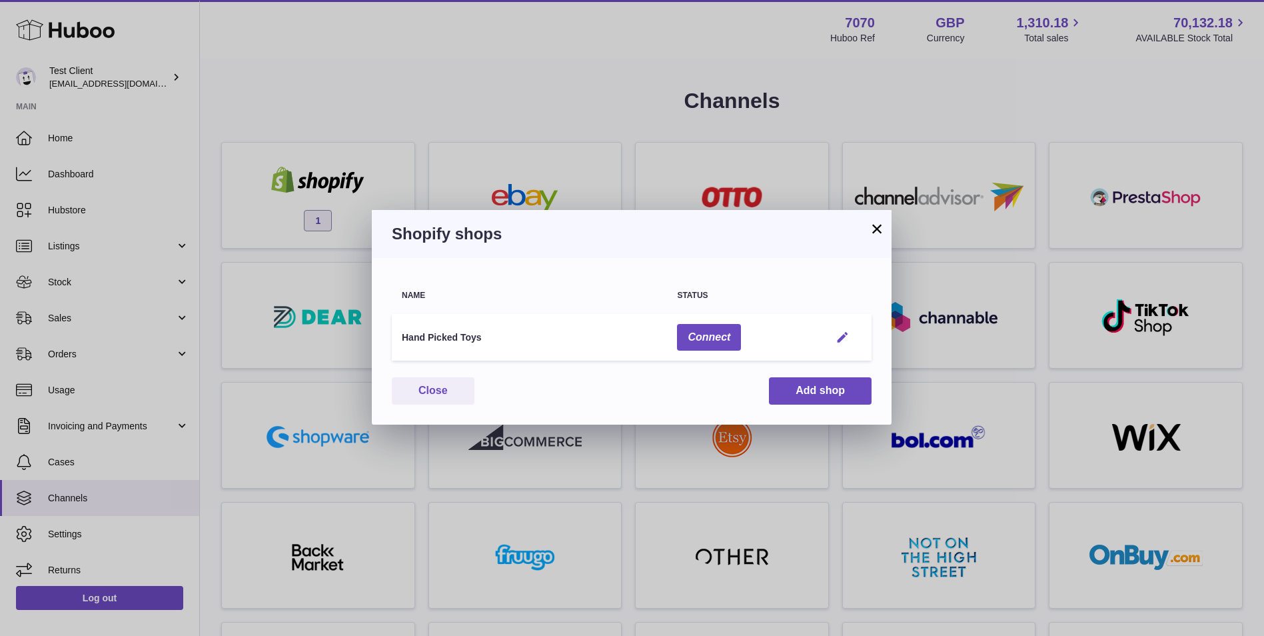
click at [841, 336] on em "button" at bounding box center [843, 338] width 14 height 14
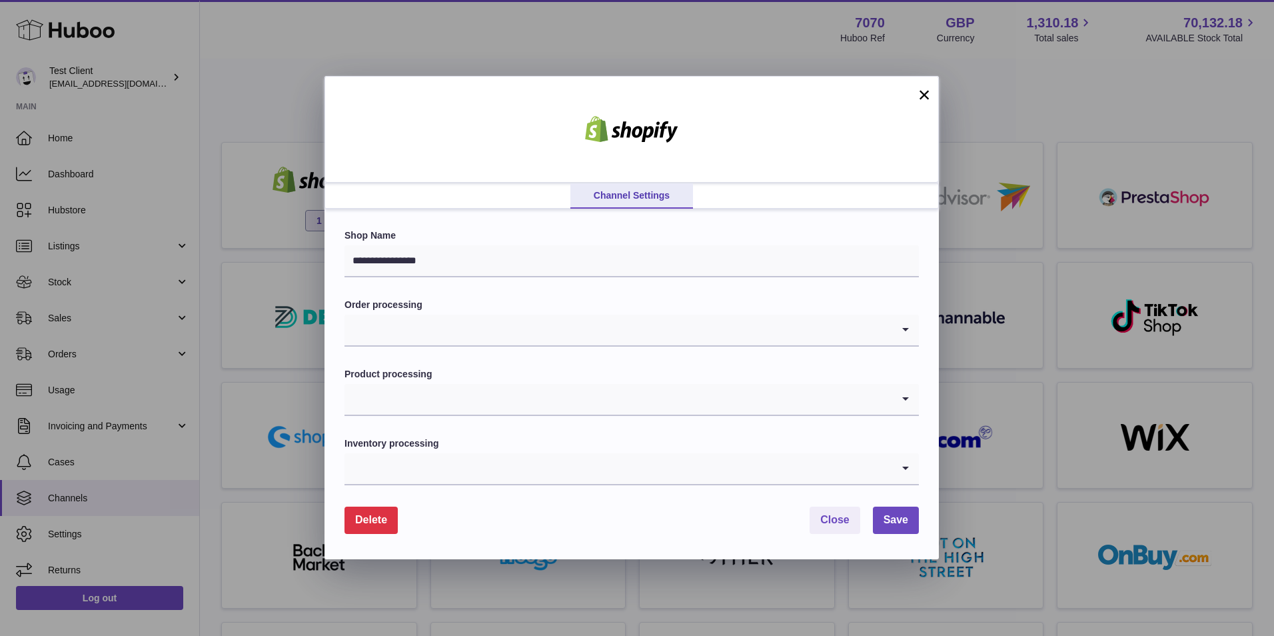
click at [528, 331] on input "Search for option" at bounding box center [619, 330] width 548 height 31
click at [533, 410] on li "Pull all orders" at bounding box center [631, 419] width 573 height 27
click at [573, 409] on input "Search for option" at bounding box center [619, 399] width 548 height 31
click at [589, 407] on input "Search for option" at bounding box center [619, 399] width 548 height 31
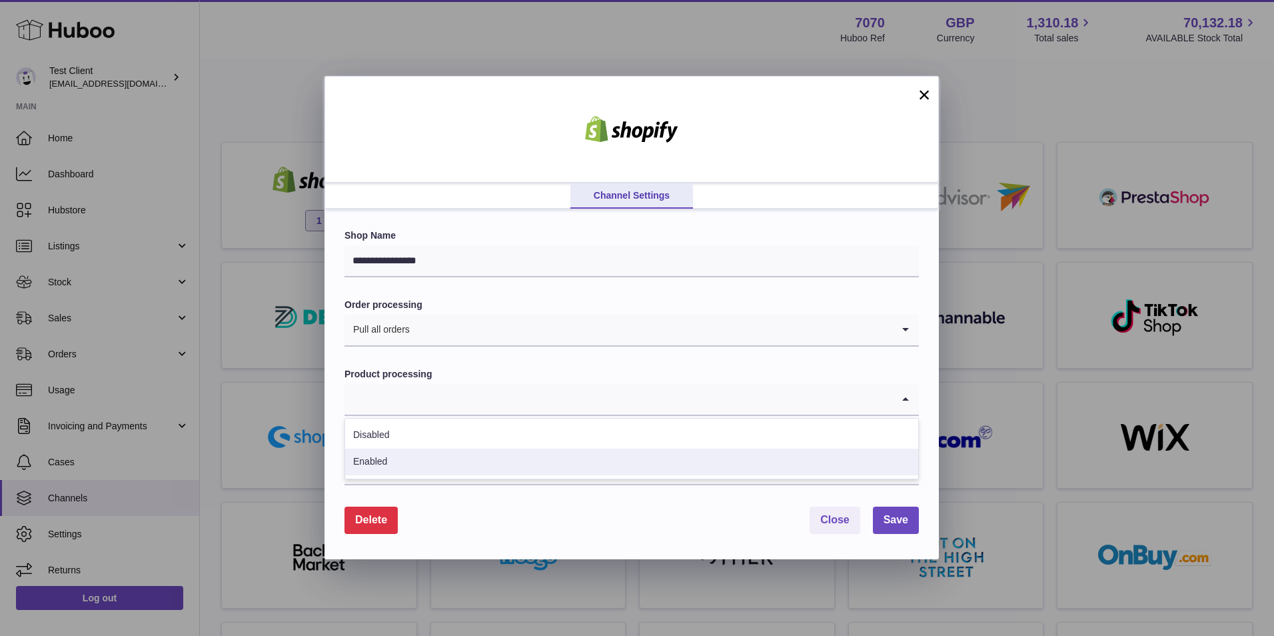
click at [515, 464] on li "Enabled" at bounding box center [631, 462] width 573 height 27
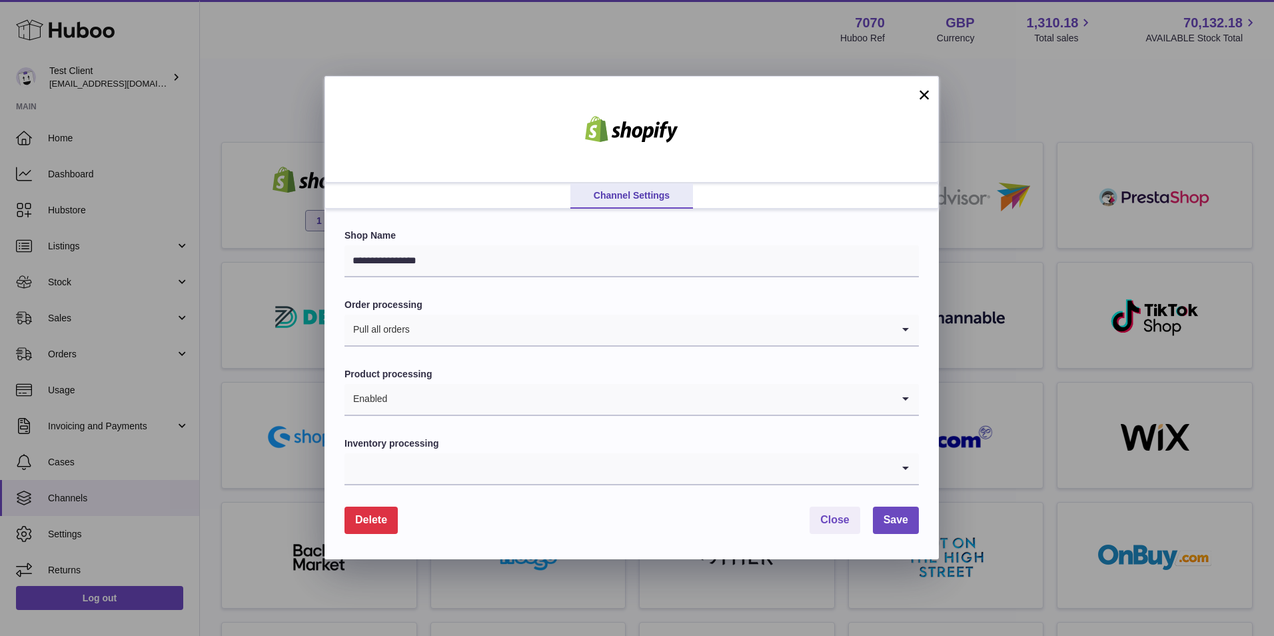
click at [527, 465] on input "Search for option" at bounding box center [619, 468] width 548 height 31
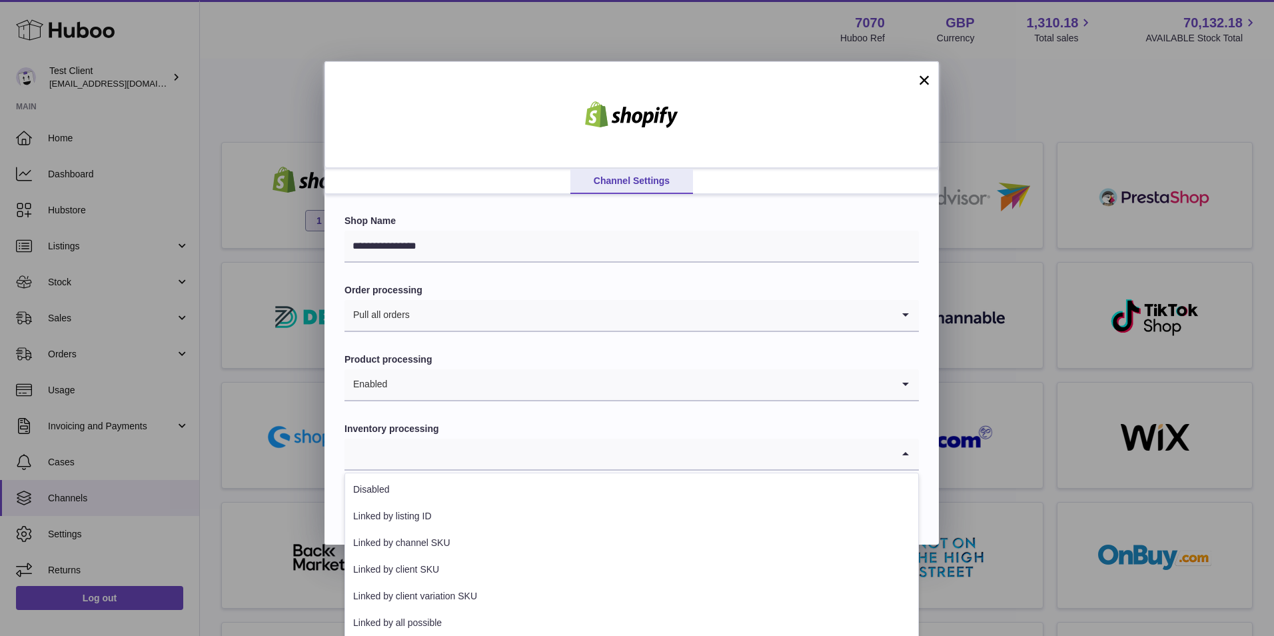
scroll to position [19, 0]
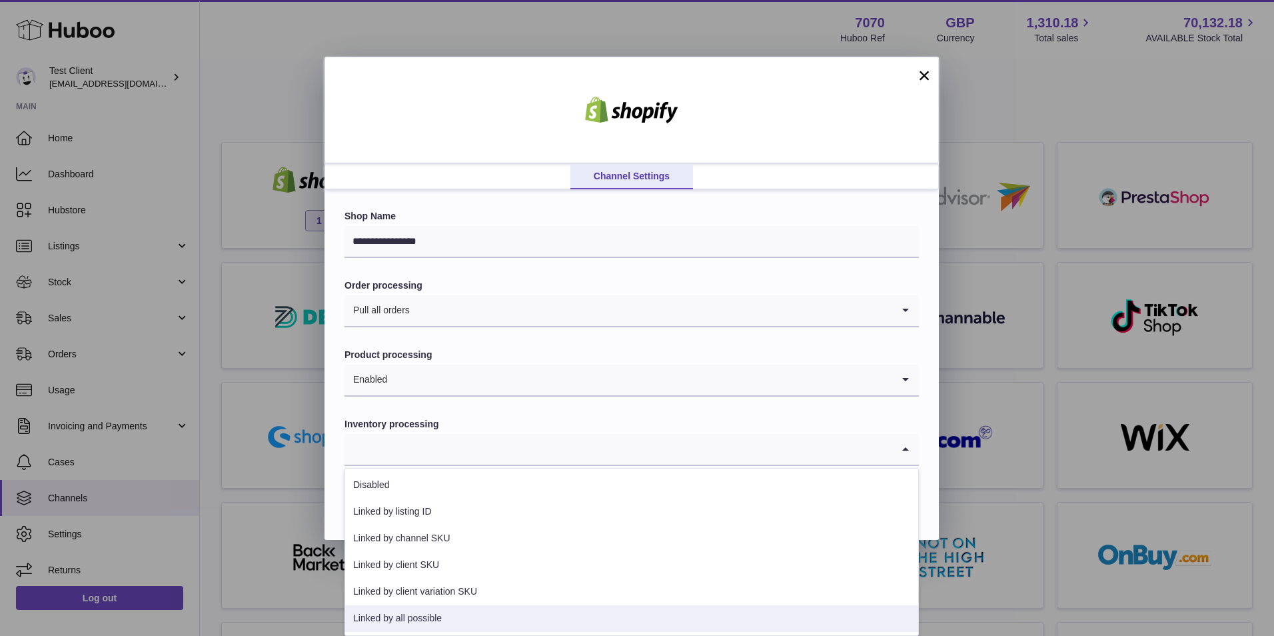
click at [509, 620] on li "Linked by all possible" at bounding box center [631, 618] width 573 height 27
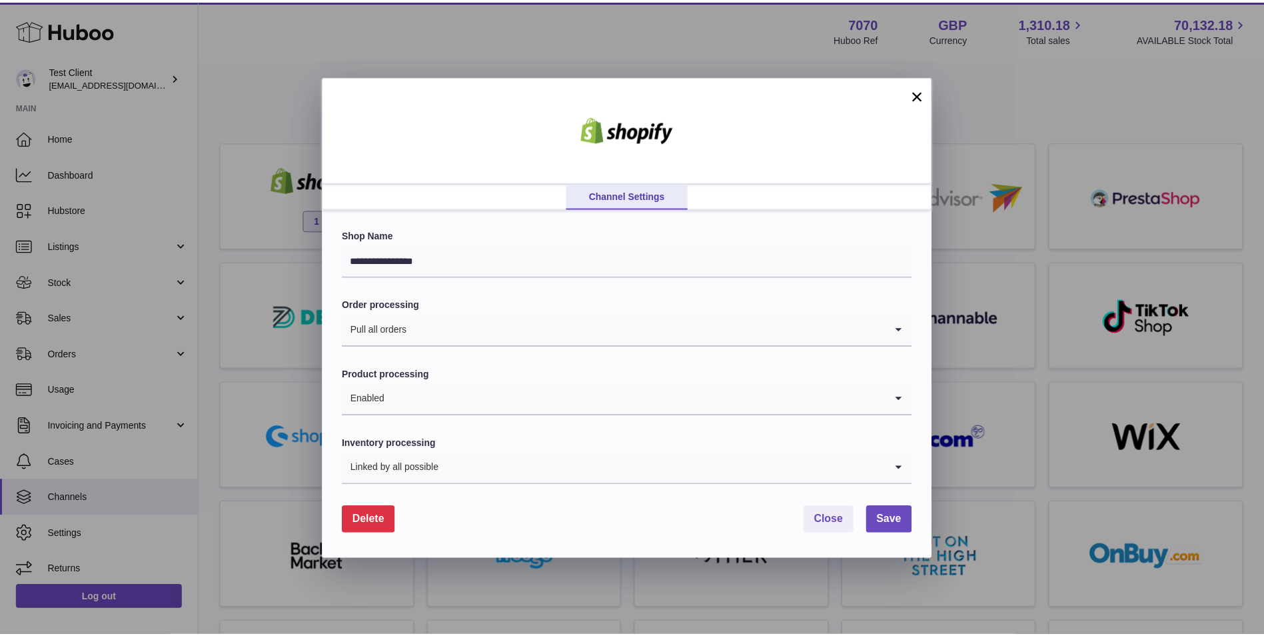
scroll to position [0, 0]
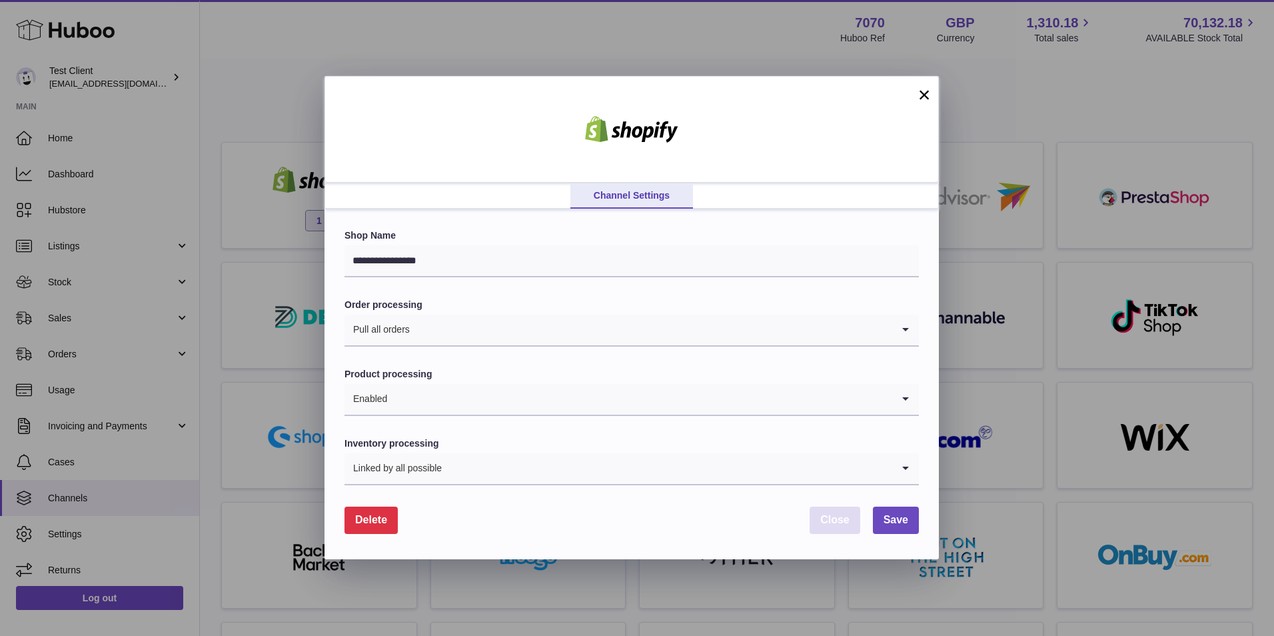
click at [842, 517] on span "Close" at bounding box center [835, 519] width 29 height 11
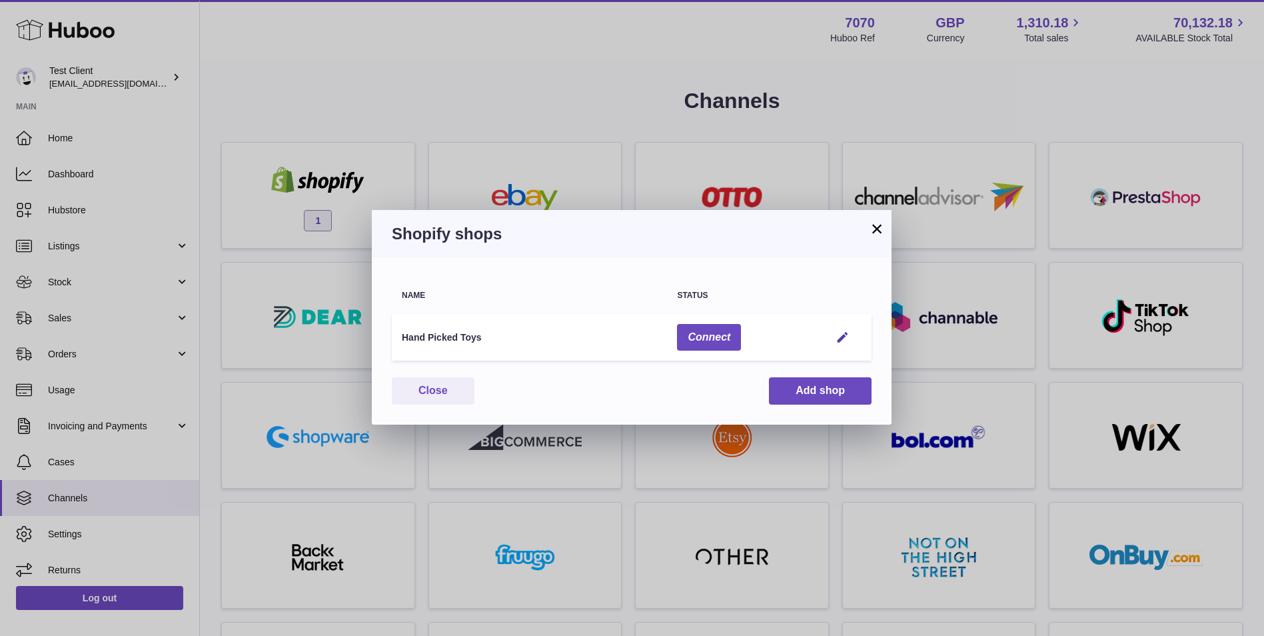
click at [876, 231] on button "×" at bounding box center [877, 229] width 16 height 16
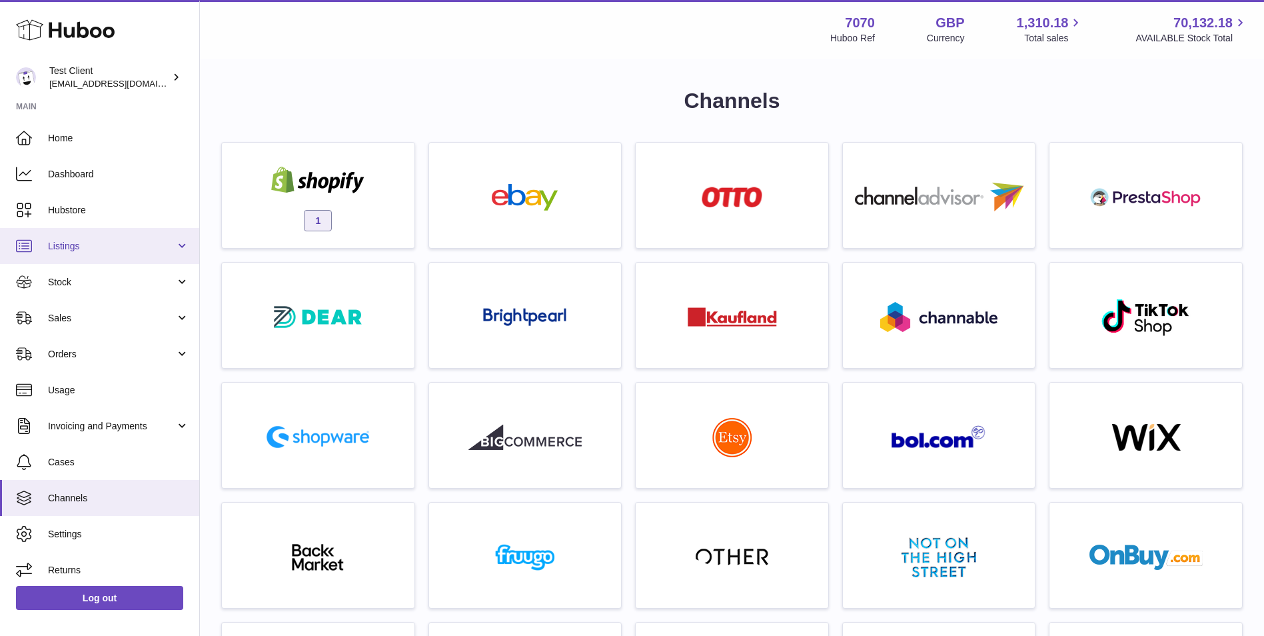
click at [107, 245] on span "Listings" at bounding box center [111, 246] width 127 height 13
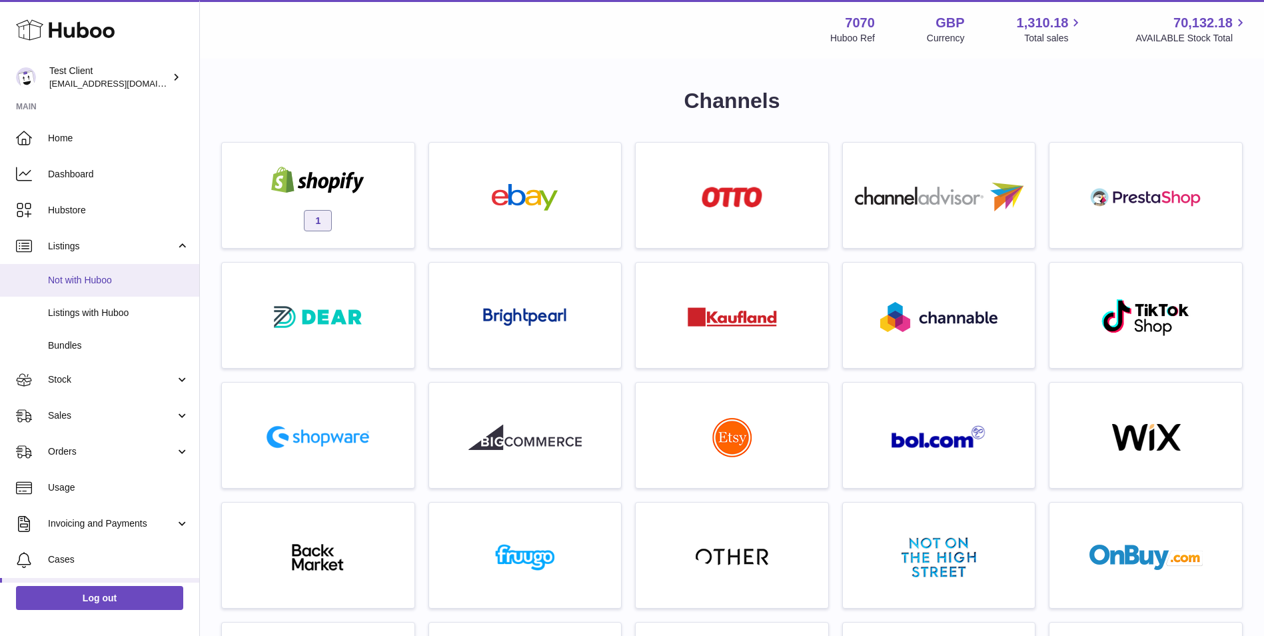
click at [154, 275] on span "Not with Huboo" at bounding box center [118, 280] width 141 height 13
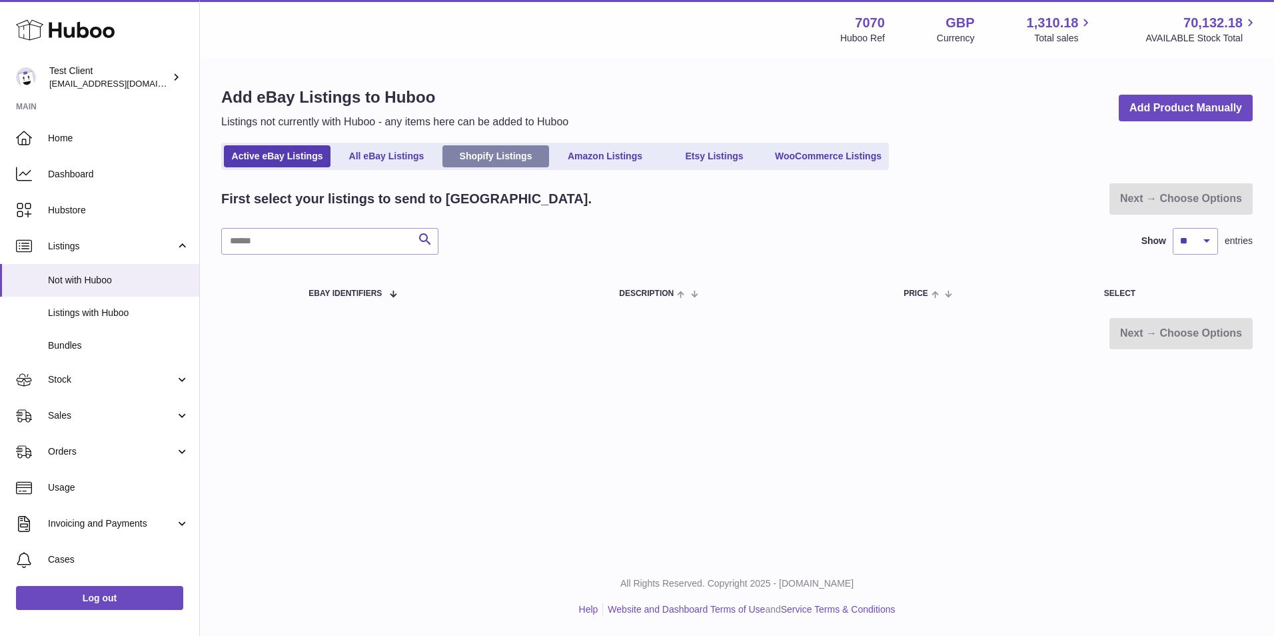
click at [495, 160] on link "Shopify Listings" at bounding box center [496, 156] width 107 height 22
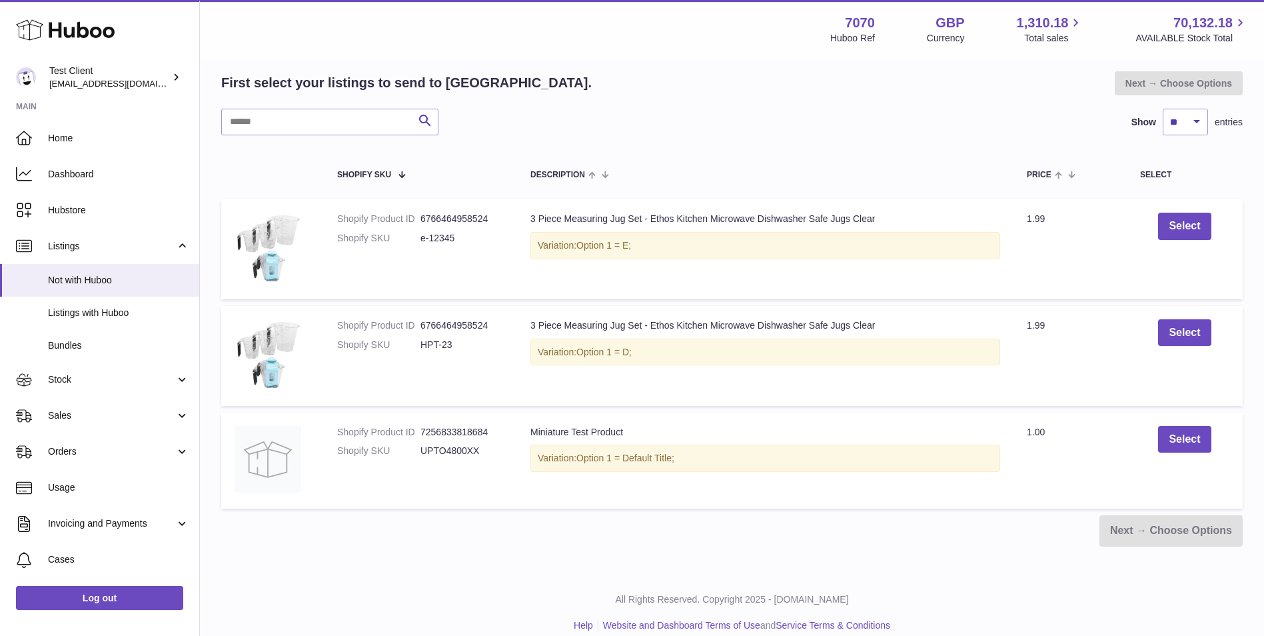
scroll to position [159, 0]
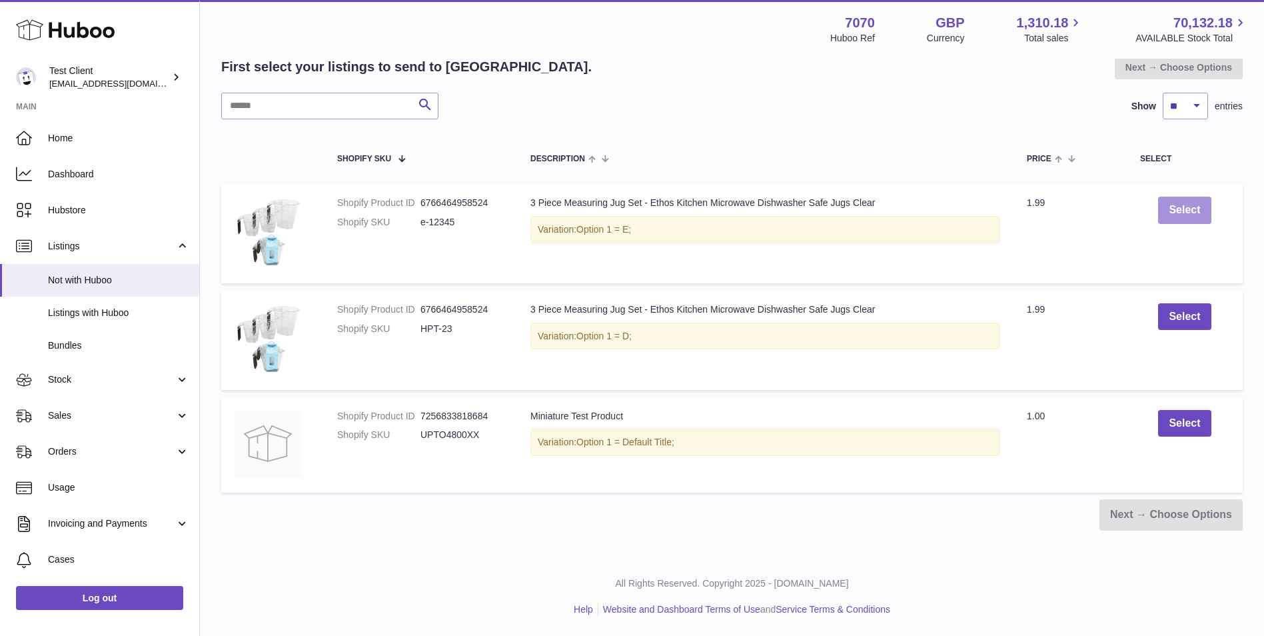
click at [1195, 212] on button "Select" at bounding box center [1185, 210] width 53 height 27
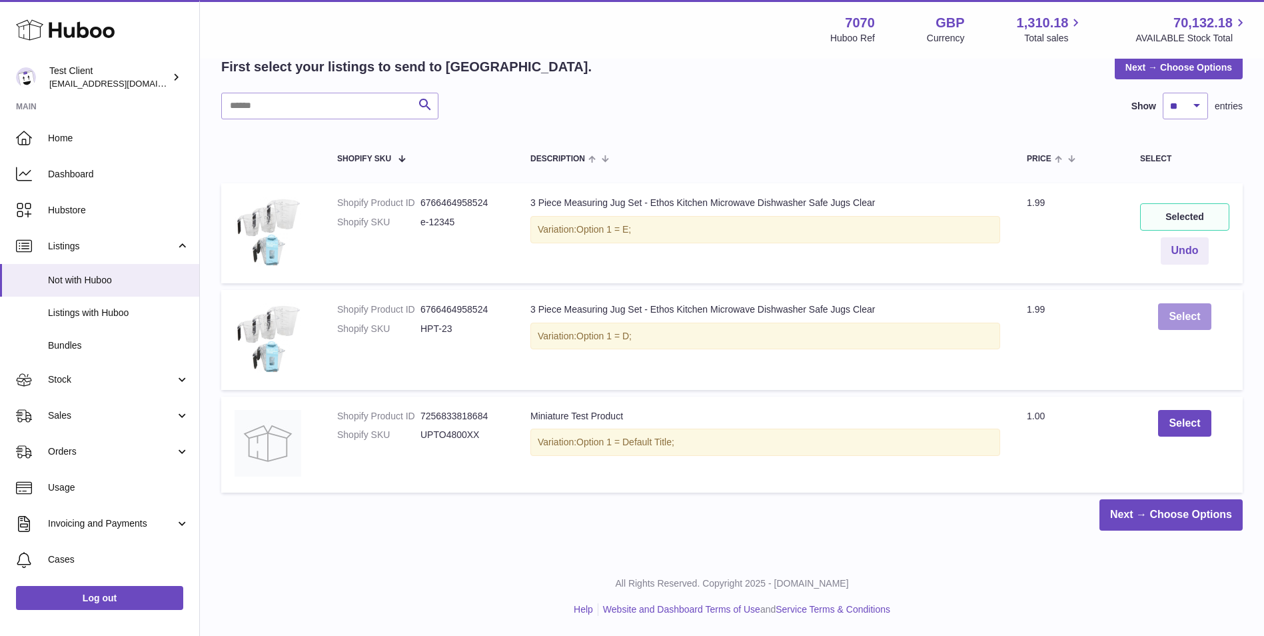
click at [1178, 324] on button "Select" at bounding box center [1185, 316] width 53 height 27
click at [1175, 415] on button "Select" at bounding box center [1185, 423] width 53 height 27
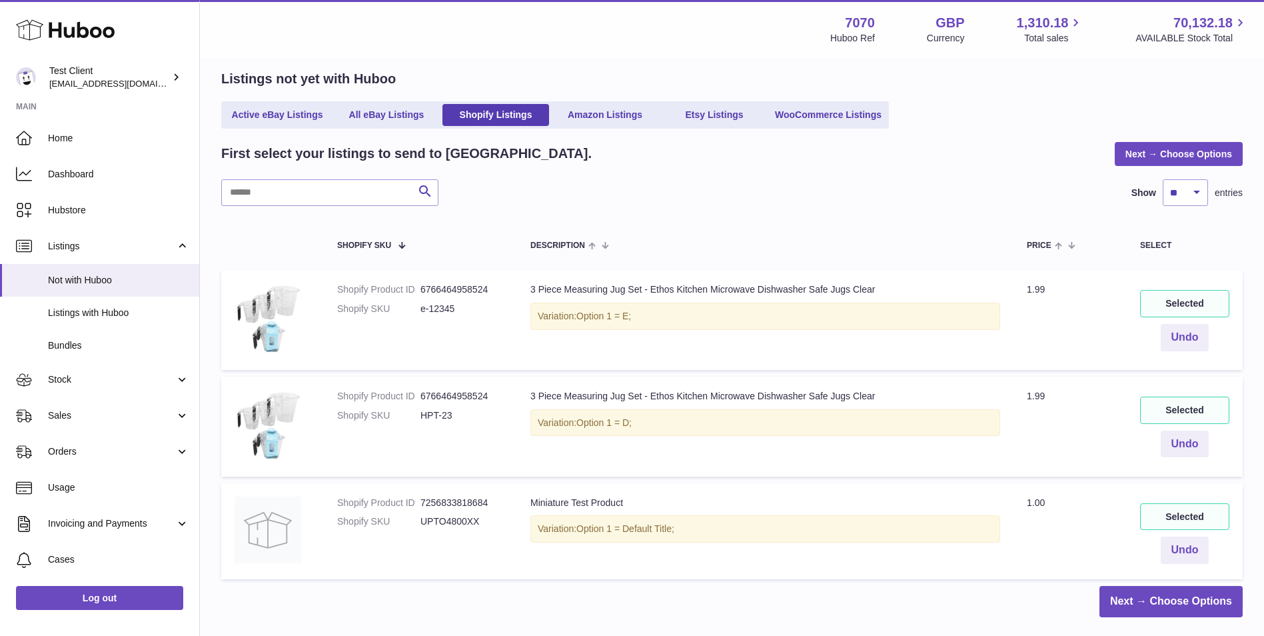
scroll to position [0, 0]
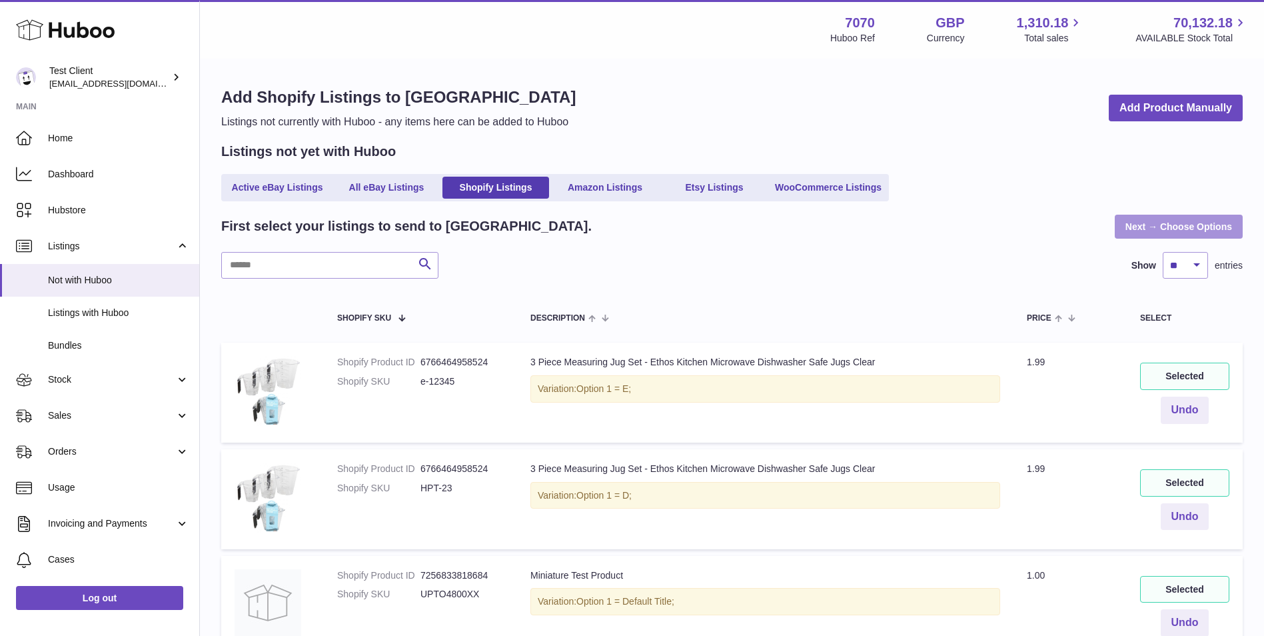
click at [1153, 229] on link "Next → Choose Options" at bounding box center [1179, 227] width 128 height 24
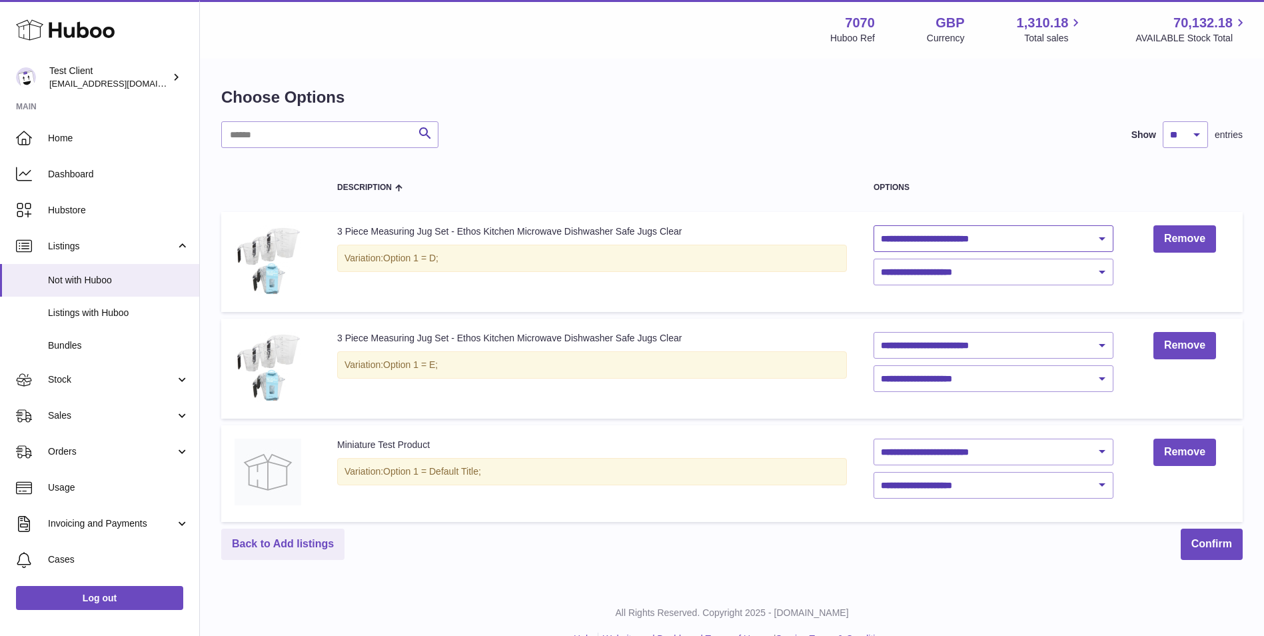
click at [1095, 237] on select "**********" at bounding box center [994, 238] width 240 height 27
click at [1186, 276] on td "Remove" at bounding box center [1185, 262] width 116 height 100
click at [1011, 275] on select "**********" at bounding box center [994, 272] width 240 height 27
click at [988, 559] on div "Back to Add listings Confirm" at bounding box center [732, 544] width 1022 height 31
click at [1061, 235] on select "**********" at bounding box center [994, 238] width 240 height 27
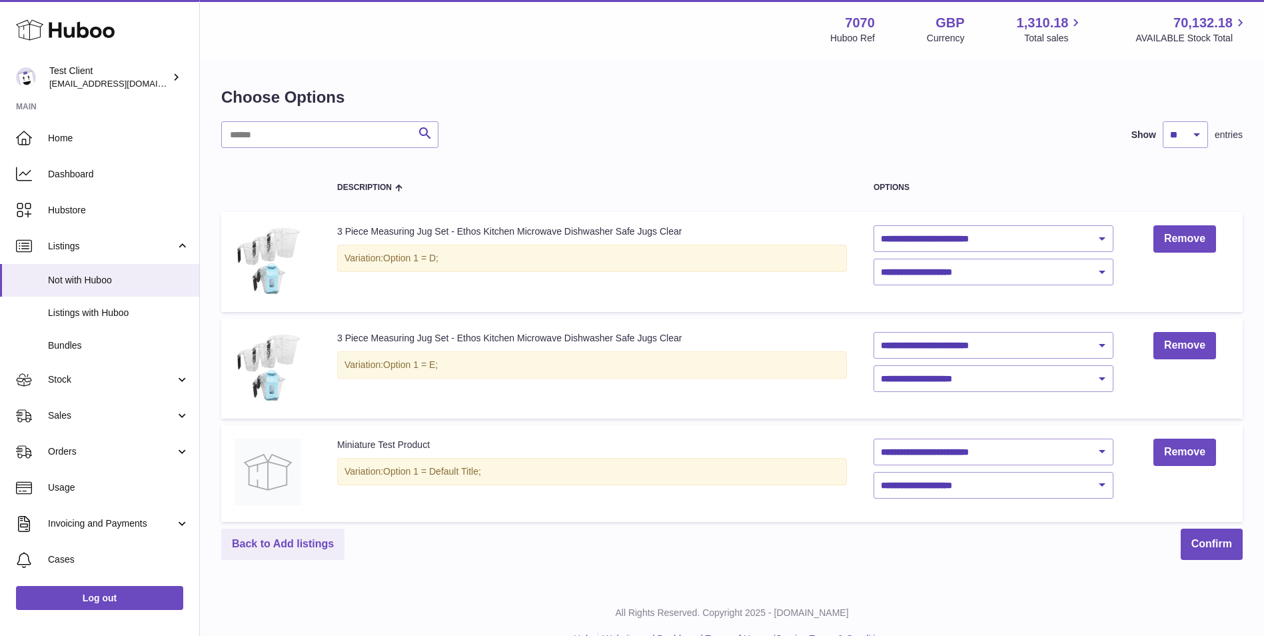
drag, startPoint x: 1117, startPoint y: 603, endPoint x: 1135, endPoint y: 599, distance: 17.8
click at [1117, 603] on div "All Rights Reserved. Copyright 2025 - Huboo.co.uk Help Website and Dashboard Te…" at bounding box center [732, 626] width 1065 height 79
click at [1231, 541] on button "Confirm" at bounding box center [1212, 544] width 62 height 31
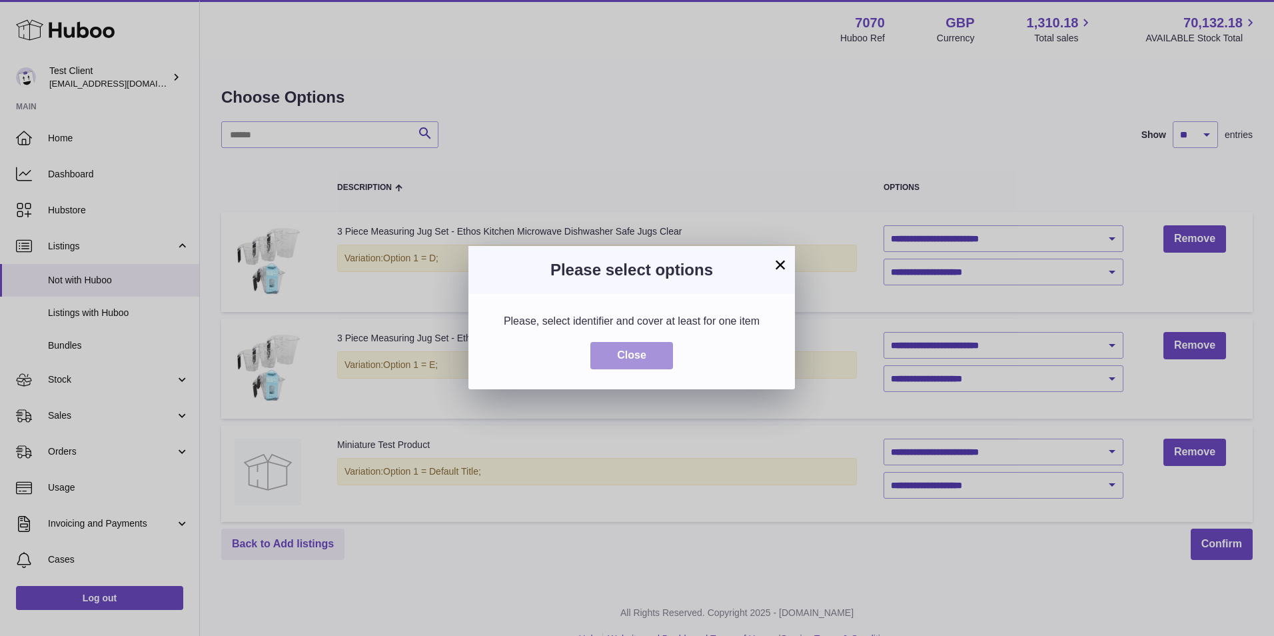
click at [647, 361] on button "Close" at bounding box center [632, 355] width 83 height 27
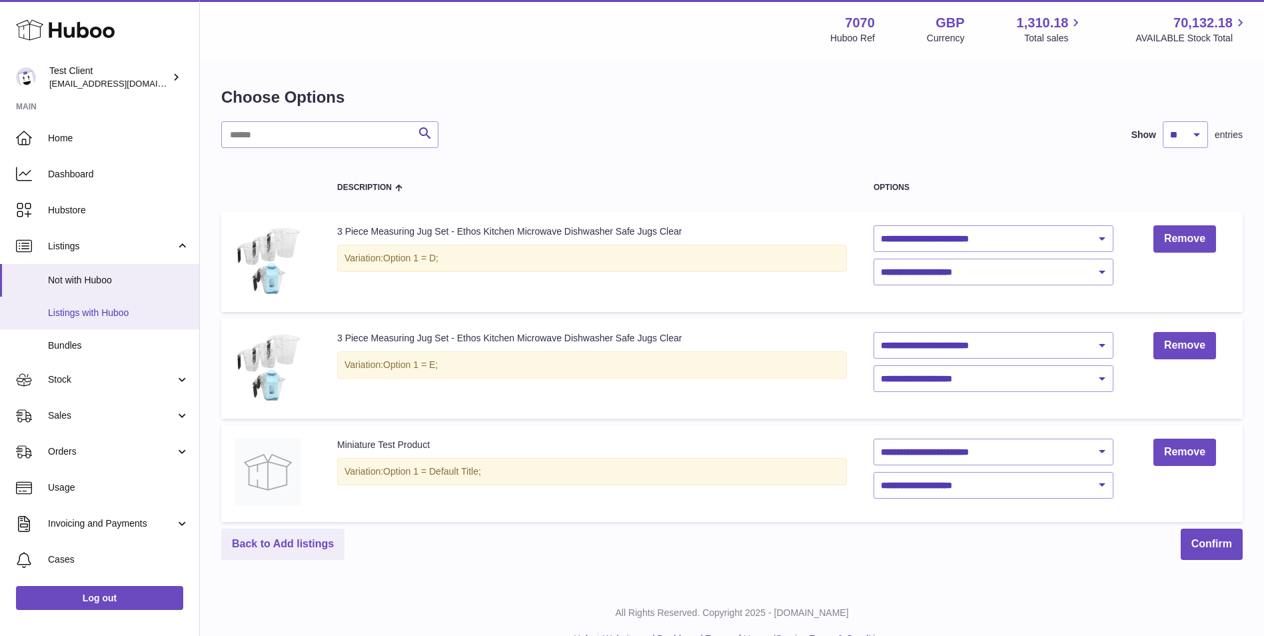
click at [109, 308] on span "Listings with Huboo" at bounding box center [118, 313] width 141 height 13
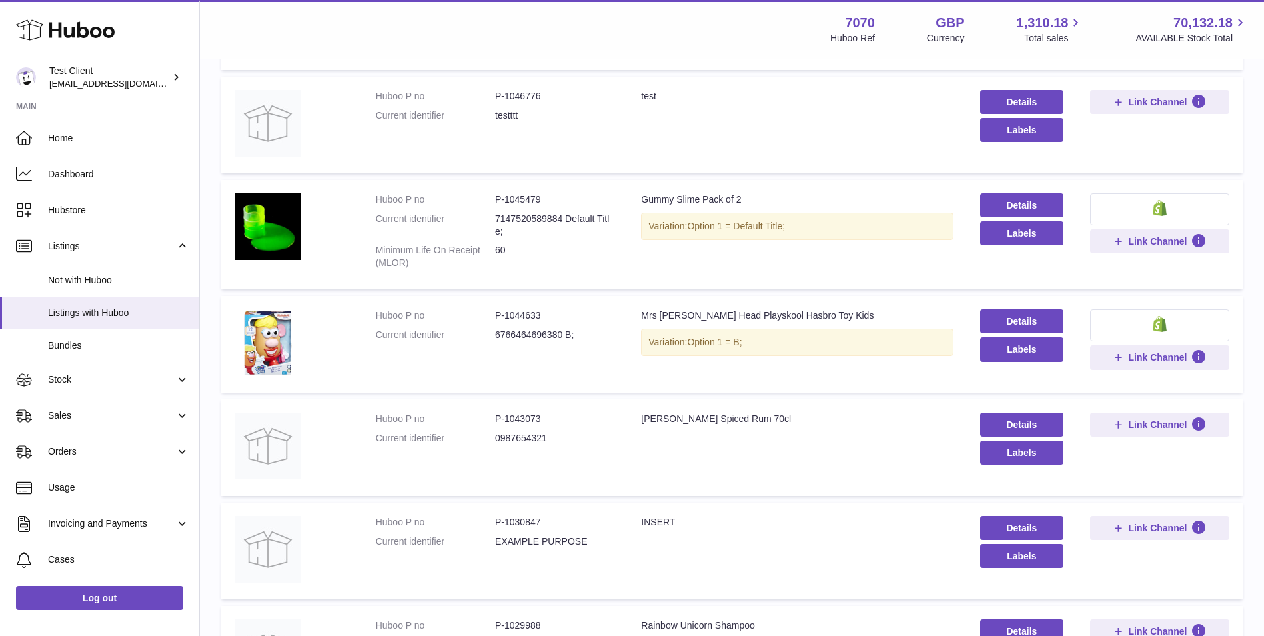
scroll to position [222, 0]
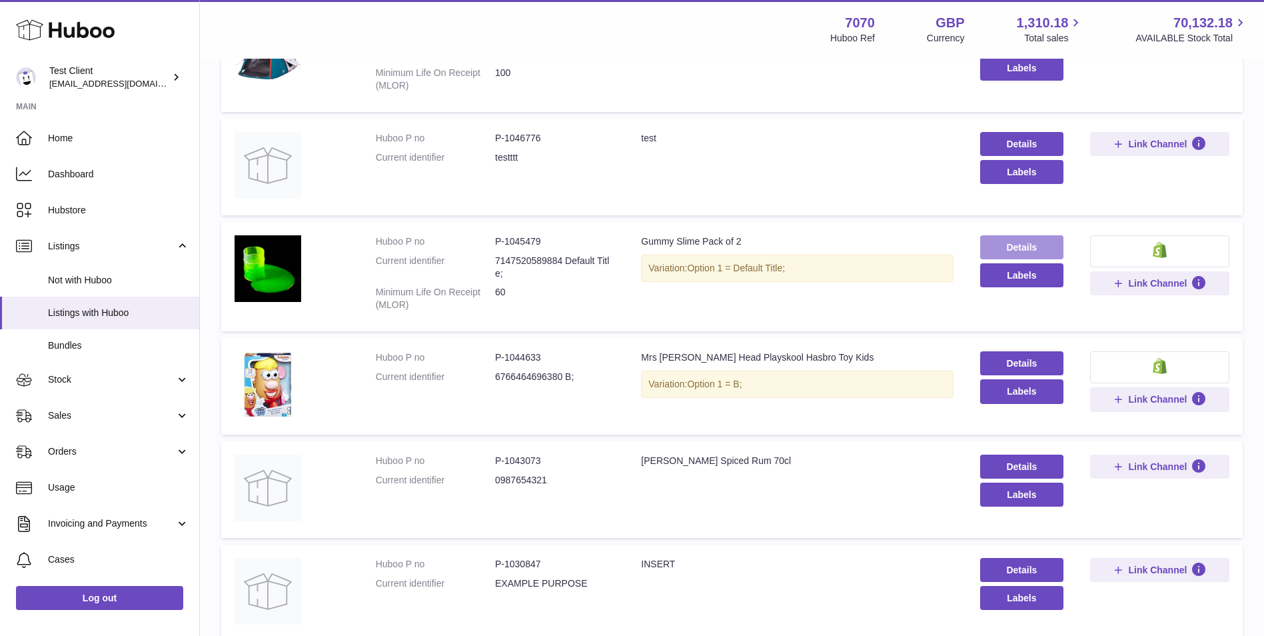
click at [1042, 245] on link "Details" at bounding box center [1022, 247] width 83 height 24
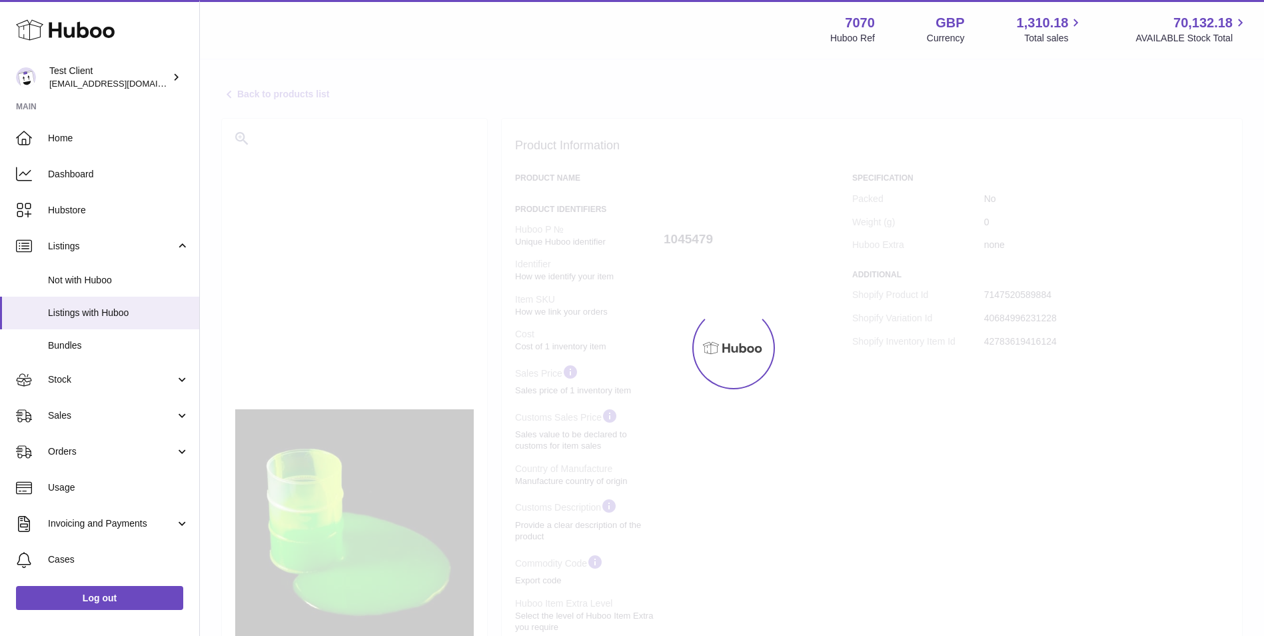
select select
select select "****"
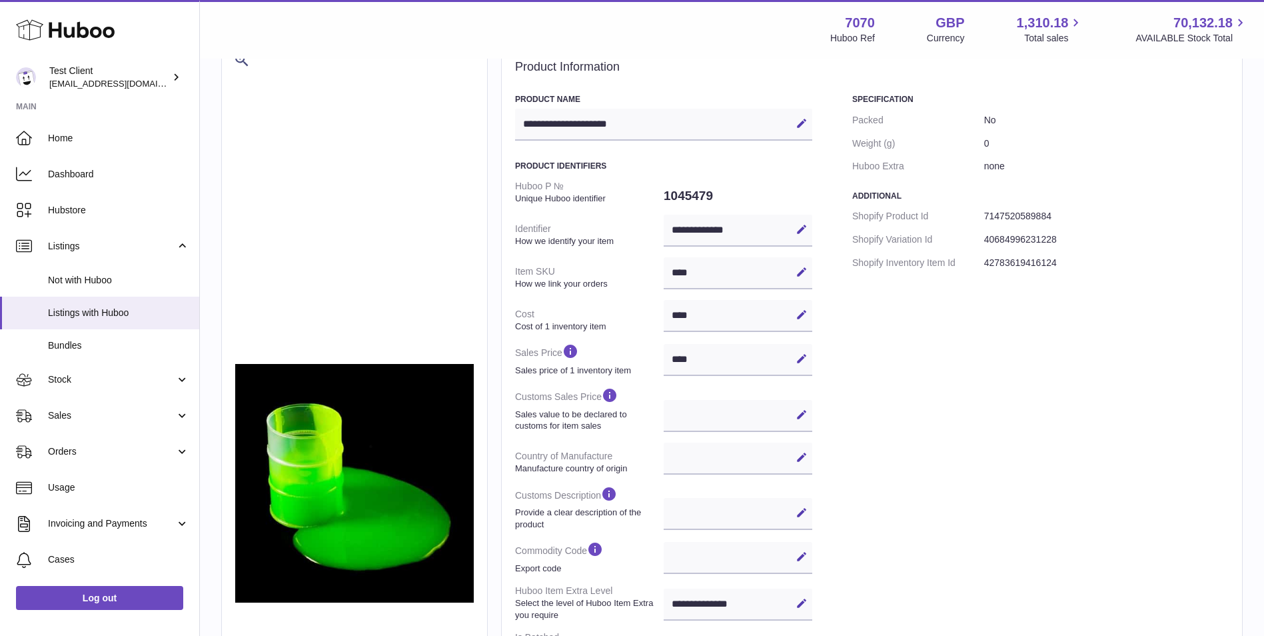
scroll to position [111, 0]
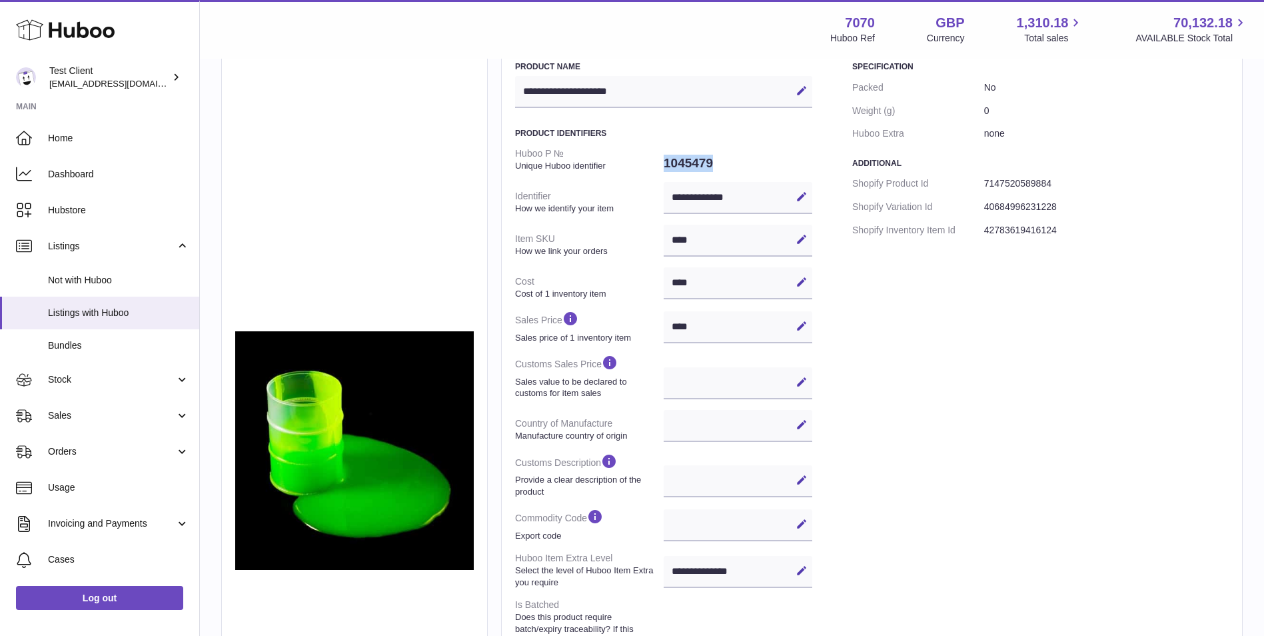
drag, startPoint x: 718, startPoint y: 157, endPoint x: 665, endPoint y: 156, distance: 53.3
click at [665, 156] on dd "1045479" at bounding box center [738, 163] width 149 height 28
click at [1055, 452] on div "Specification Packed No Weight (g) 0 Huboo Extra none Additional Shopify Produc…" at bounding box center [1041, 480] width 377 height 839
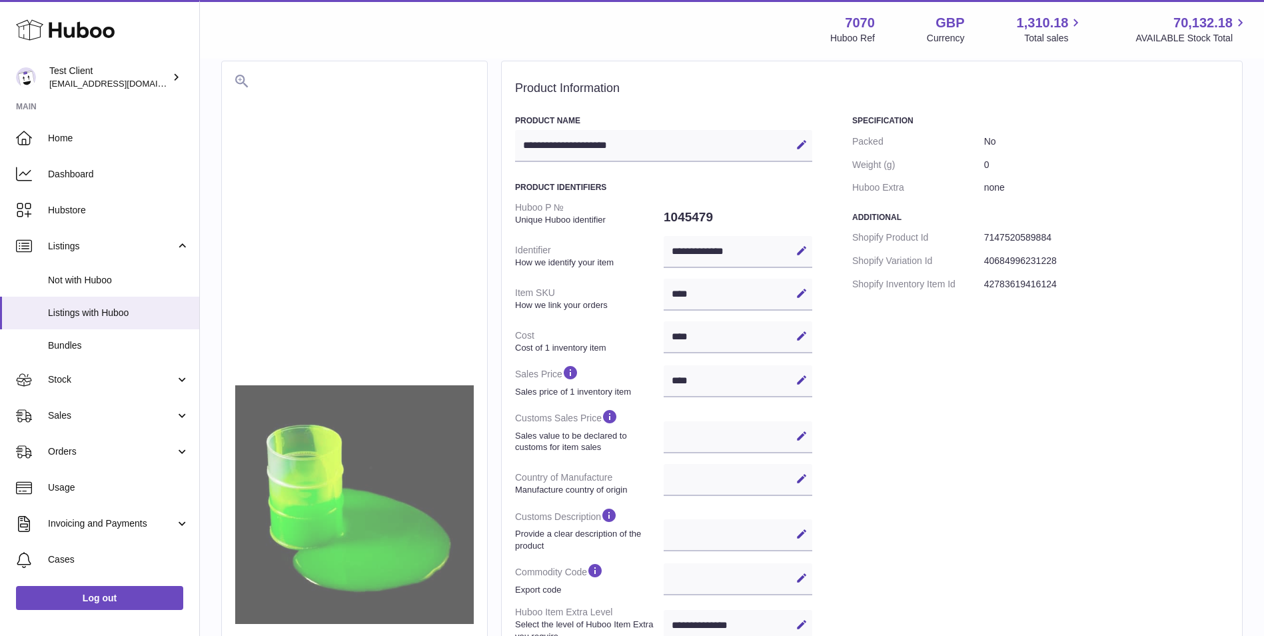
scroll to position [0, 0]
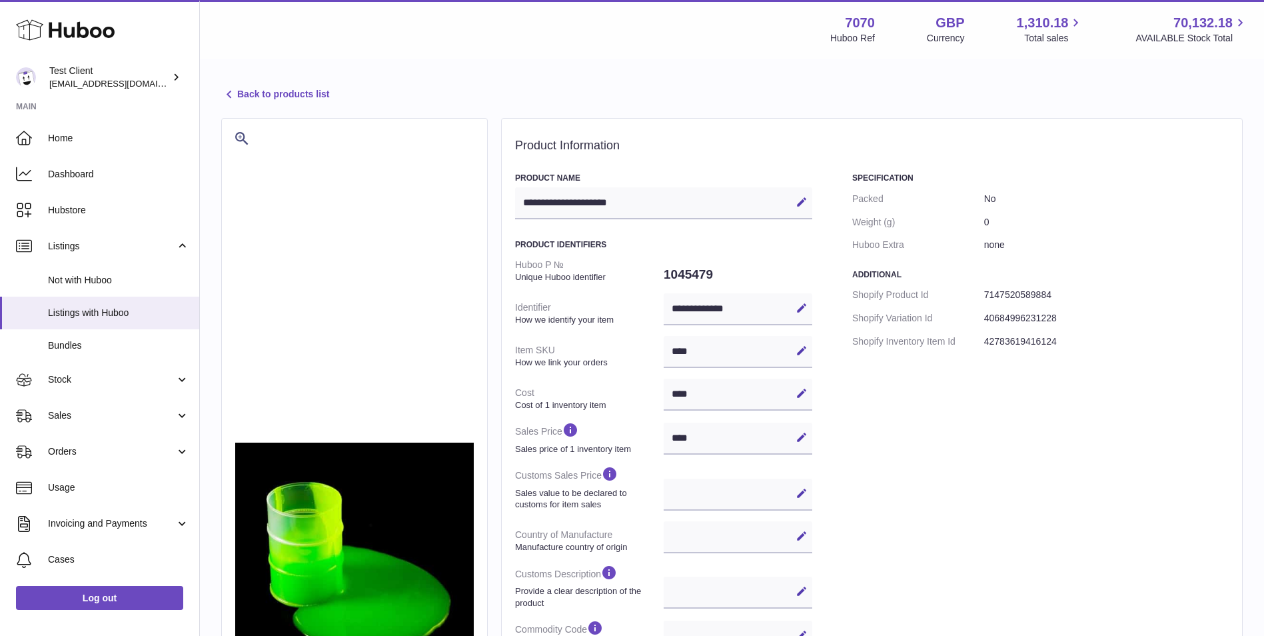
click at [303, 99] on link "Back to products list" at bounding box center [275, 95] width 108 height 16
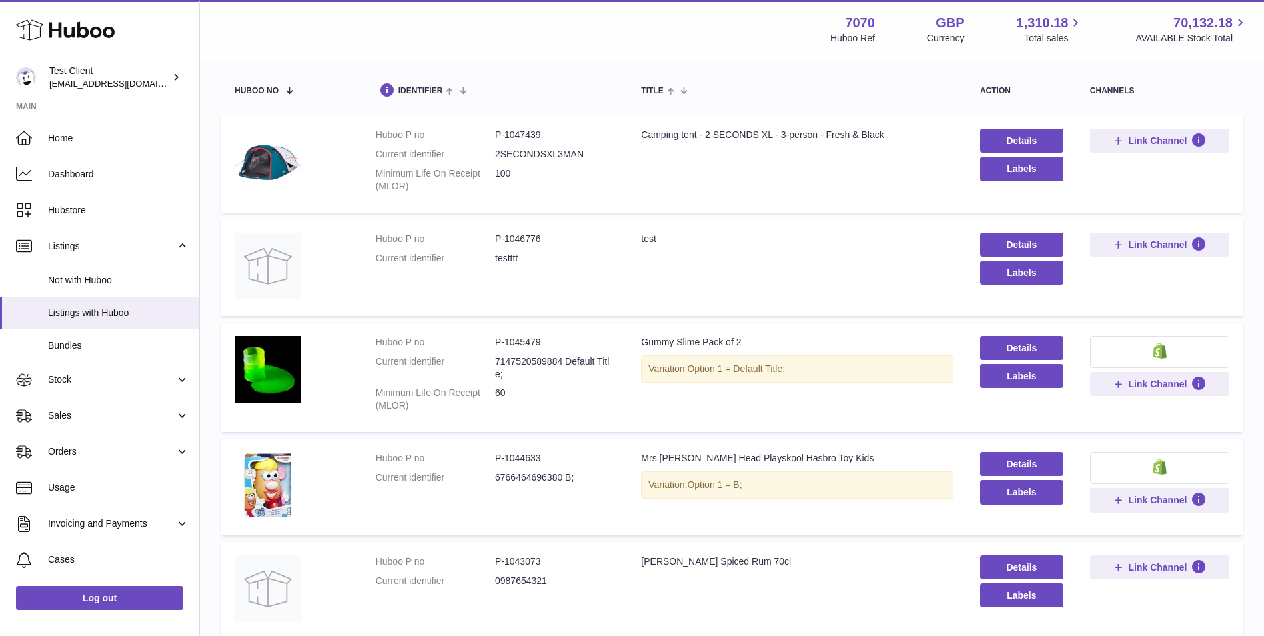
scroll to position [222, 0]
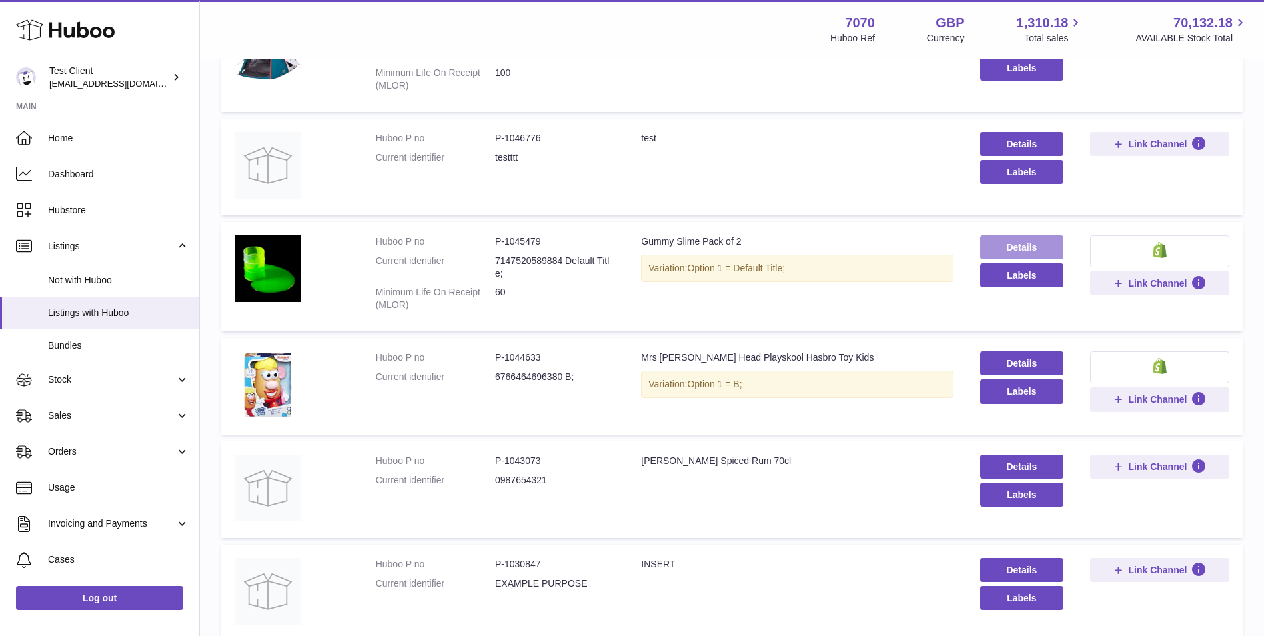
click at [994, 246] on link "Details" at bounding box center [1022, 247] width 83 height 24
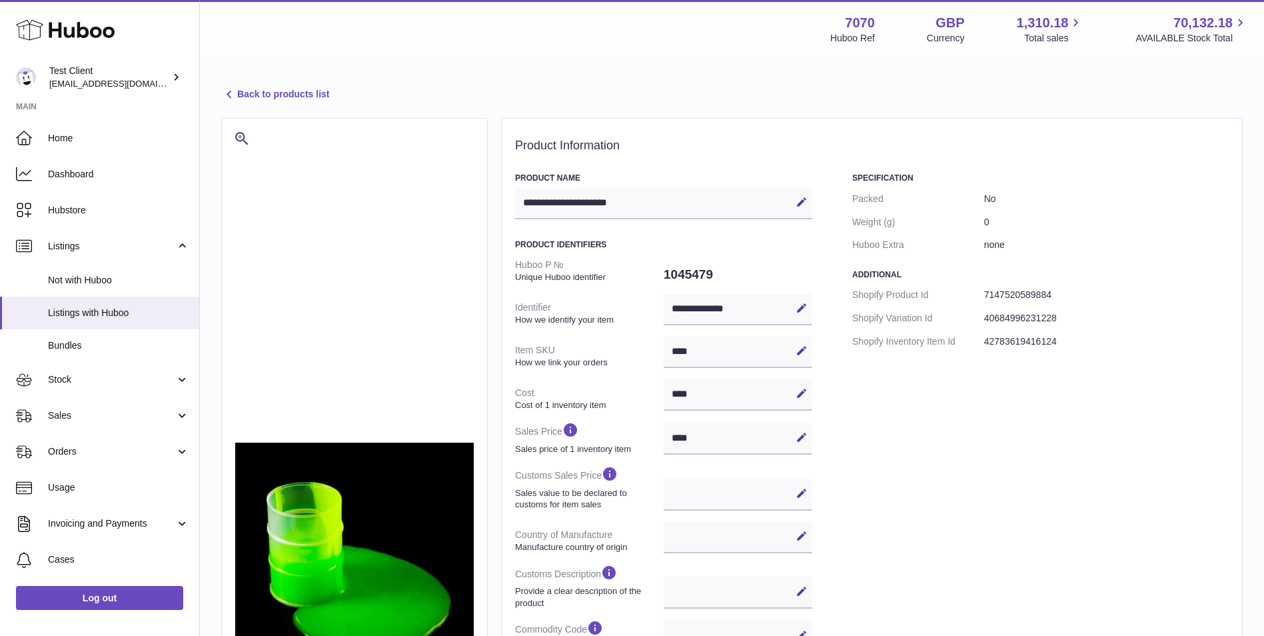
select select
select select "****"
click at [265, 91] on link "Back to products list" at bounding box center [275, 95] width 108 height 16
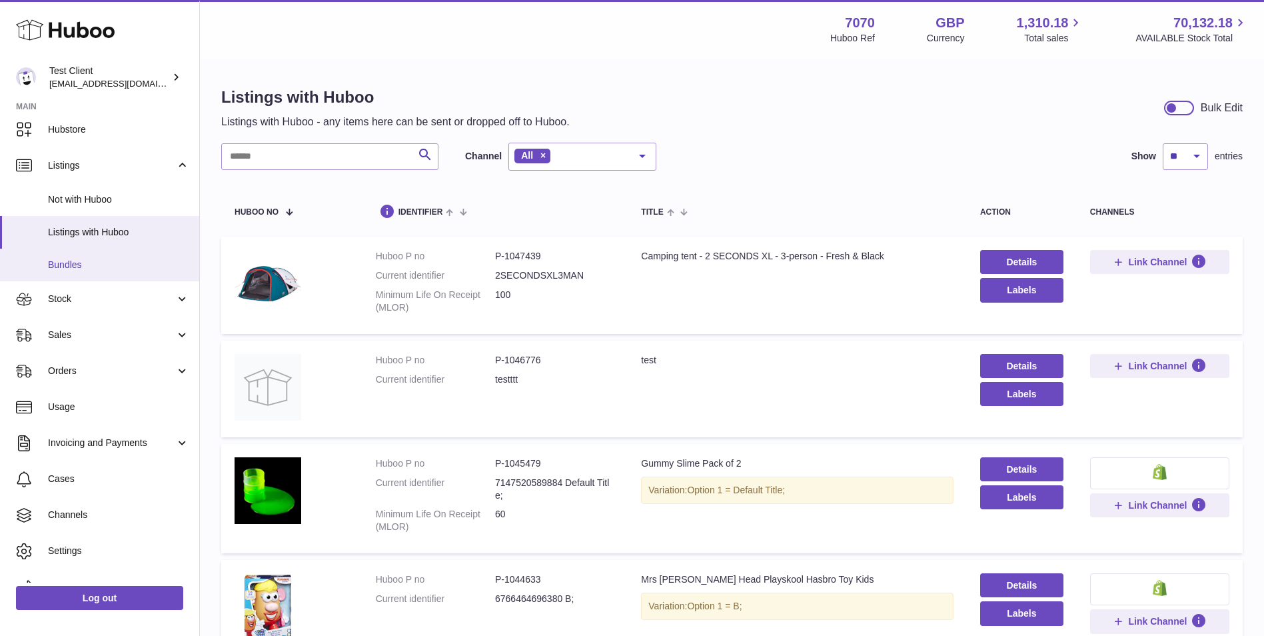
scroll to position [103, 0]
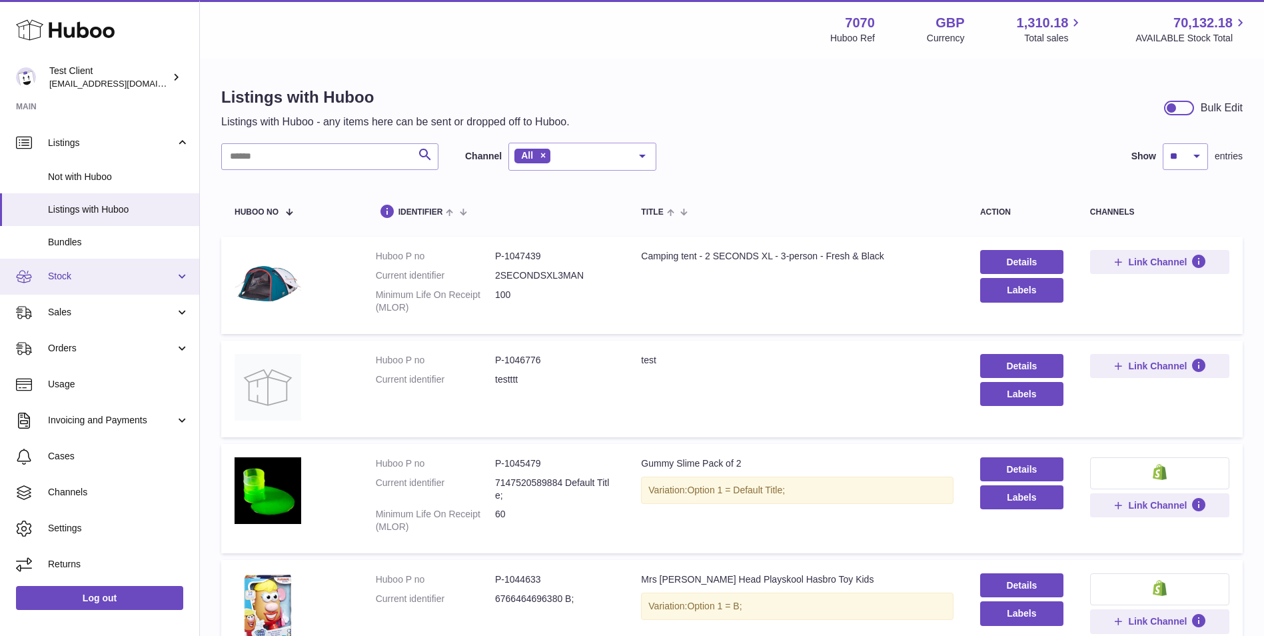
click at [88, 267] on link "Stock" at bounding box center [99, 277] width 199 height 36
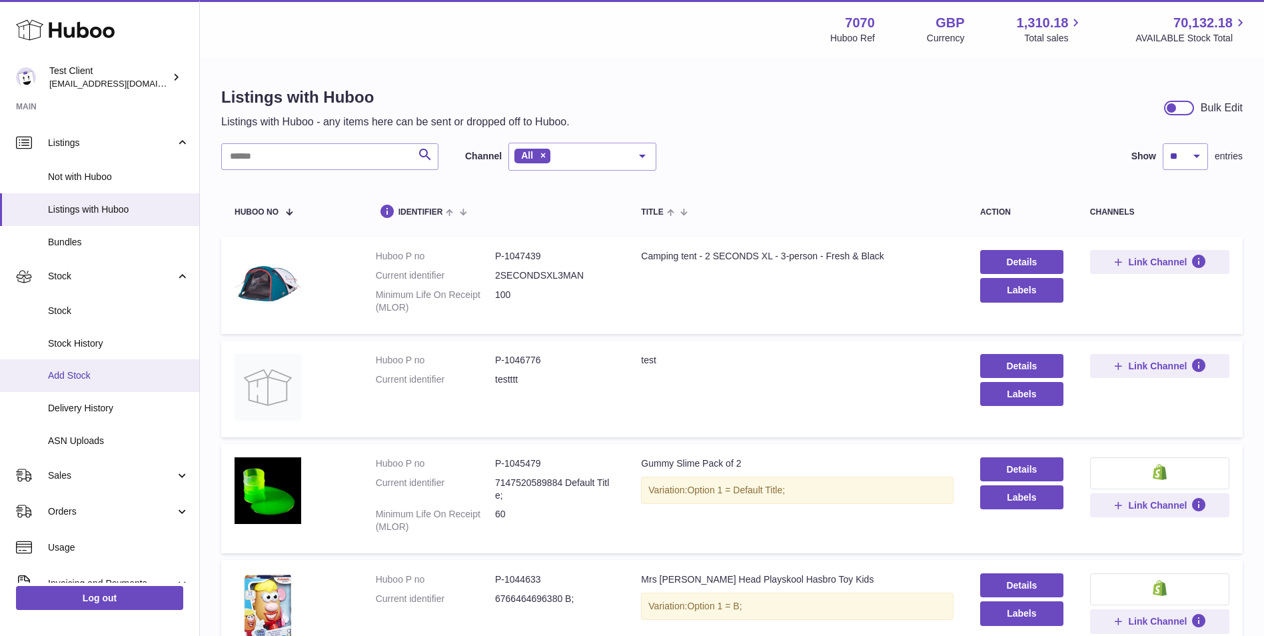
click at [113, 367] on link "Add Stock" at bounding box center [99, 375] width 199 height 33
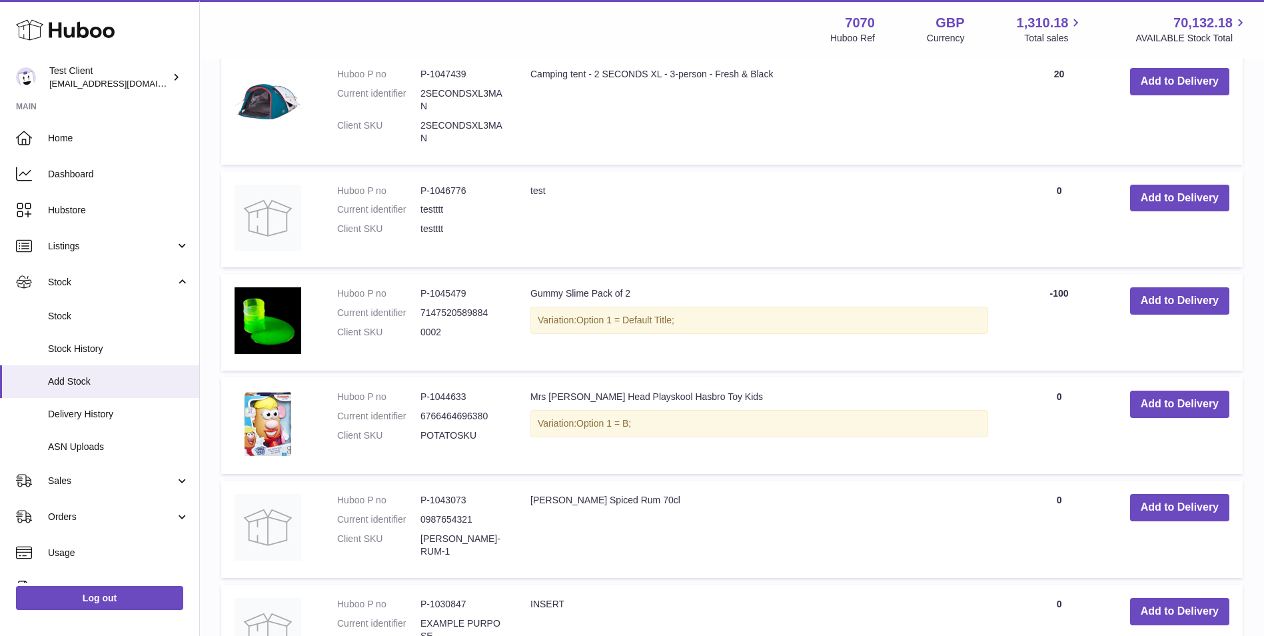
scroll to position [243, 0]
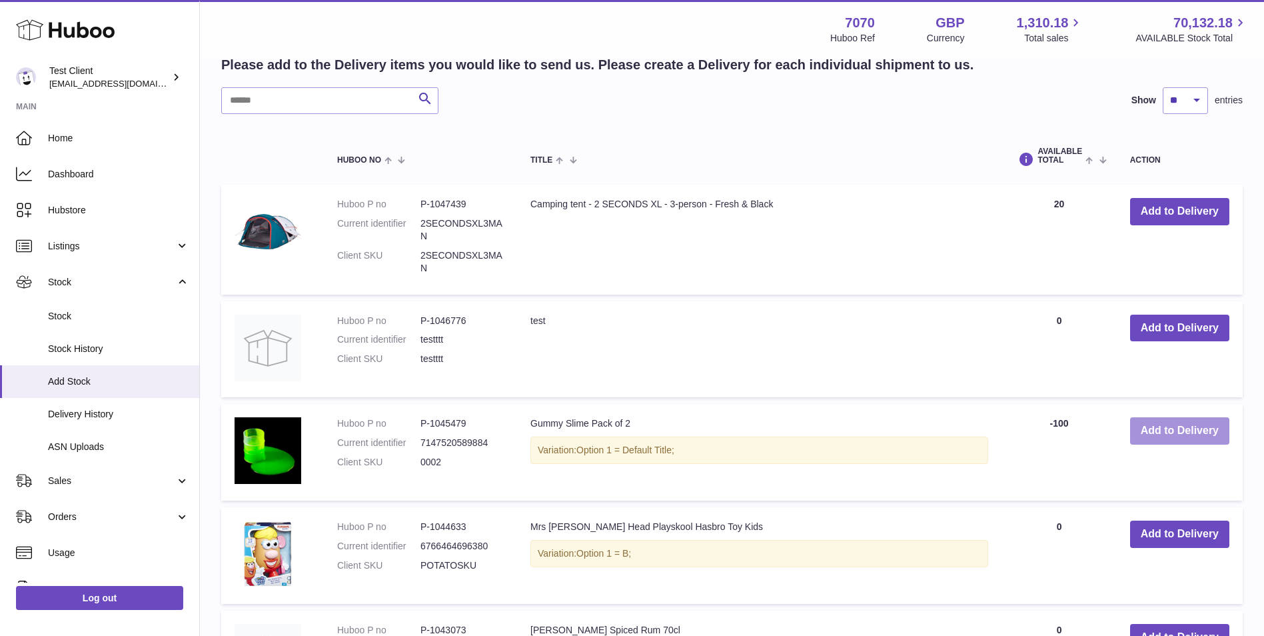
click at [1184, 423] on button "Add to Delivery" at bounding box center [1180, 430] width 99 height 27
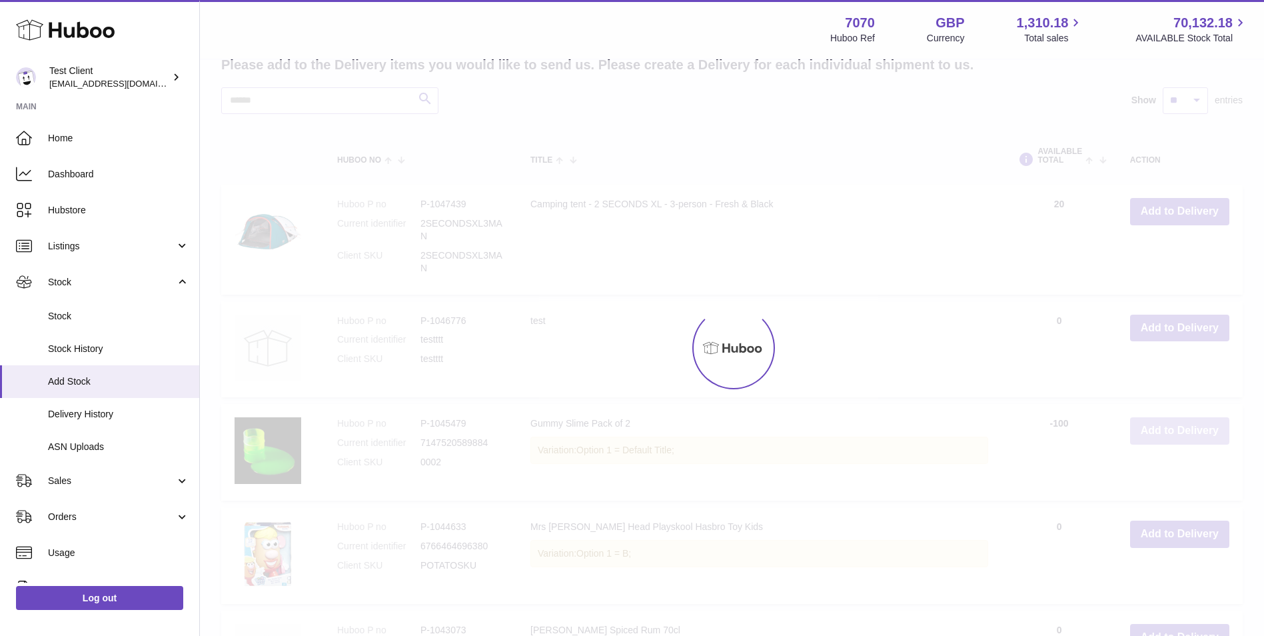
scroll to position [374, 0]
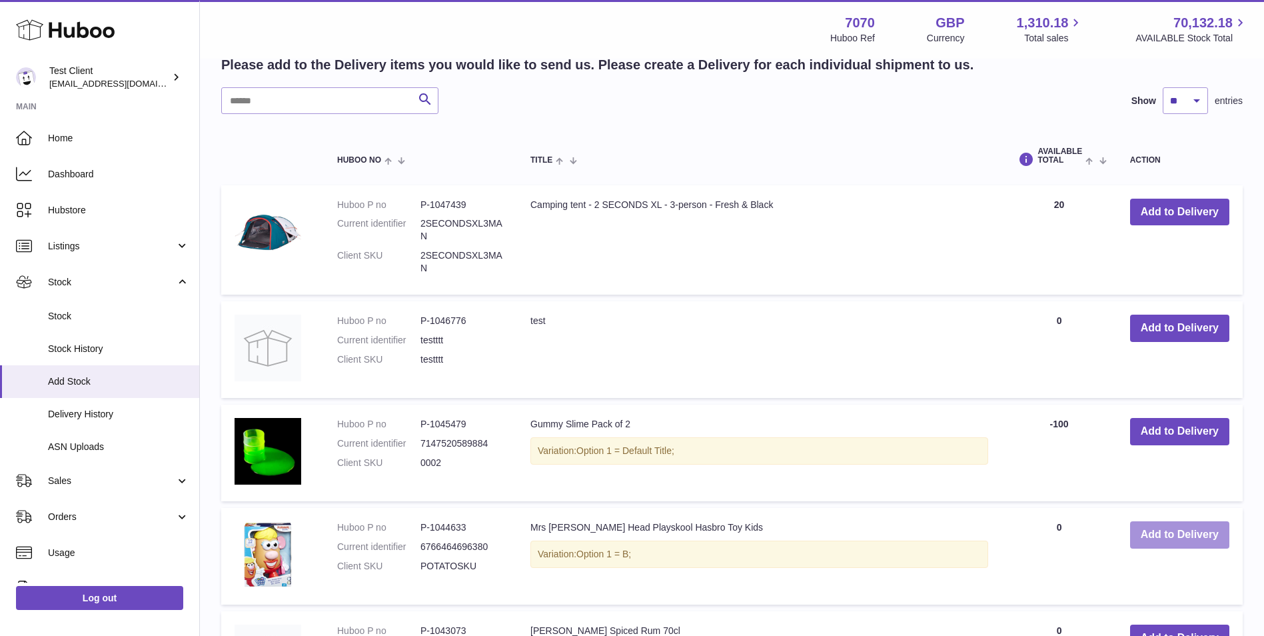
click at [1194, 539] on button "Add to Delivery" at bounding box center [1180, 534] width 99 height 27
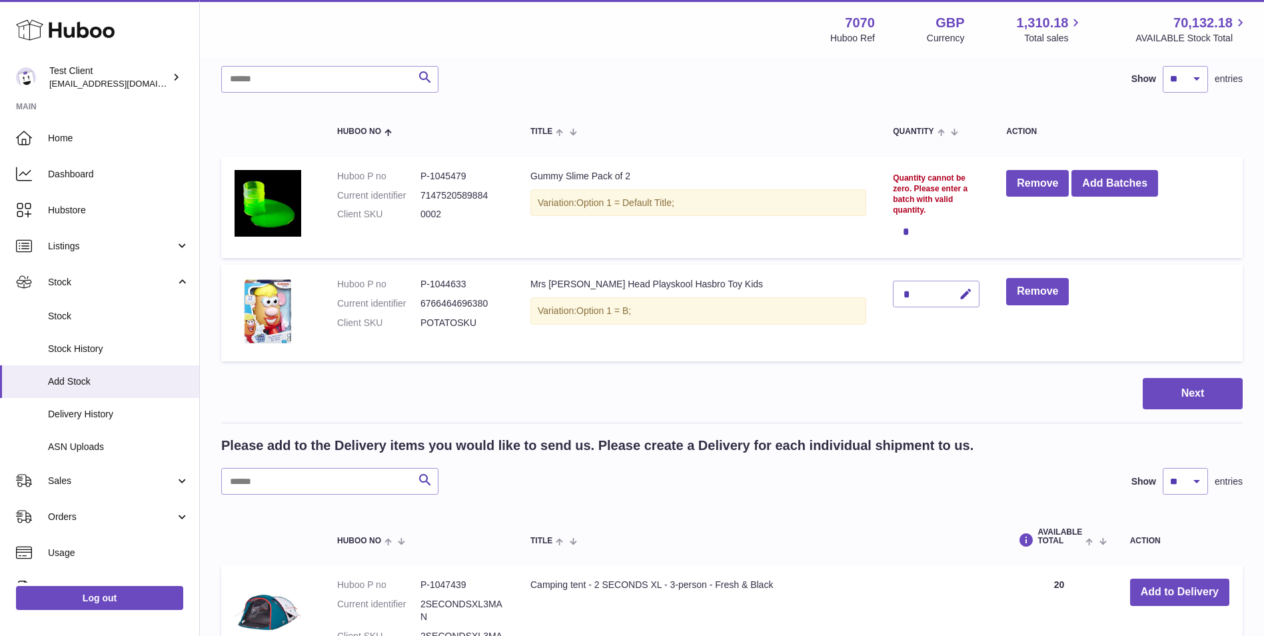
scroll to position [33, 0]
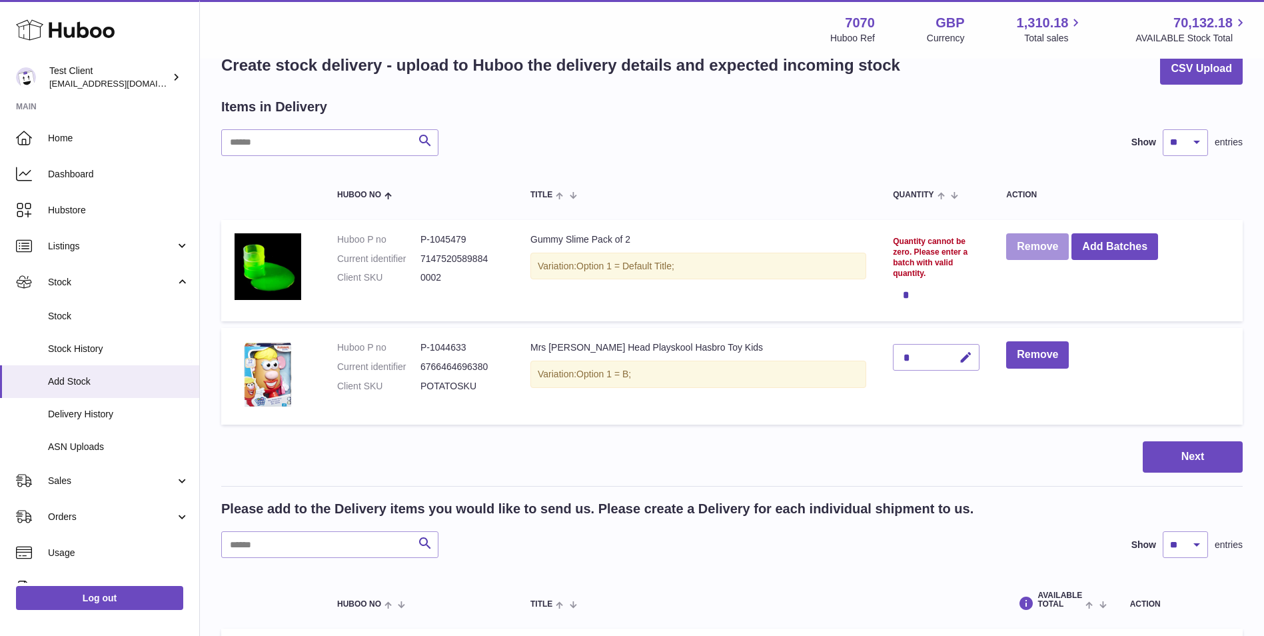
click at [1015, 250] on button "Remove" at bounding box center [1038, 246] width 63 height 27
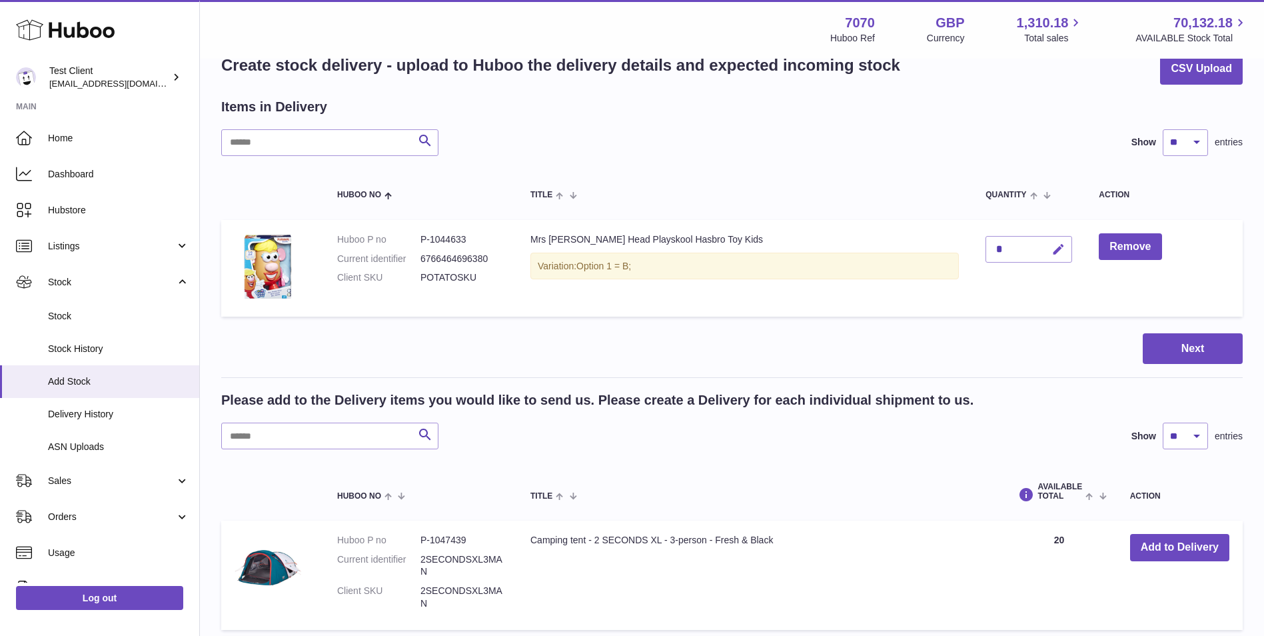
click at [1052, 253] on icon "button" at bounding box center [1059, 250] width 14 height 14
click at [1026, 248] on icon "button" at bounding box center [1032, 249] width 12 height 12
click at [1041, 252] on button "button" at bounding box center [1056, 249] width 31 height 27
click at [1017, 246] on button "button" at bounding box center [1029, 249] width 25 height 21
click at [1041, 251] on button "button" at bounding box center [1056, 249] width 31 height 27
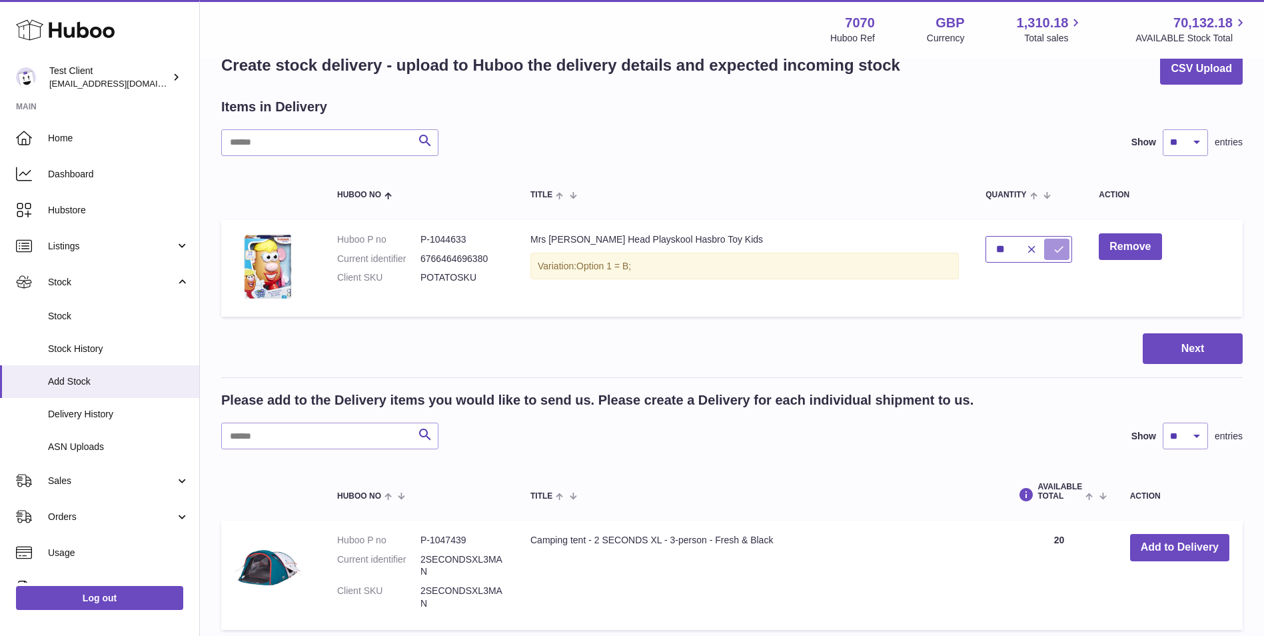
type input "**"
click at [1053, 253] on icon "submit" at bounding box center [1059, 249] width 12 height 12
click at [1211, 357] on button "Next" at bounding box center [1193, 348] width 100 height 31
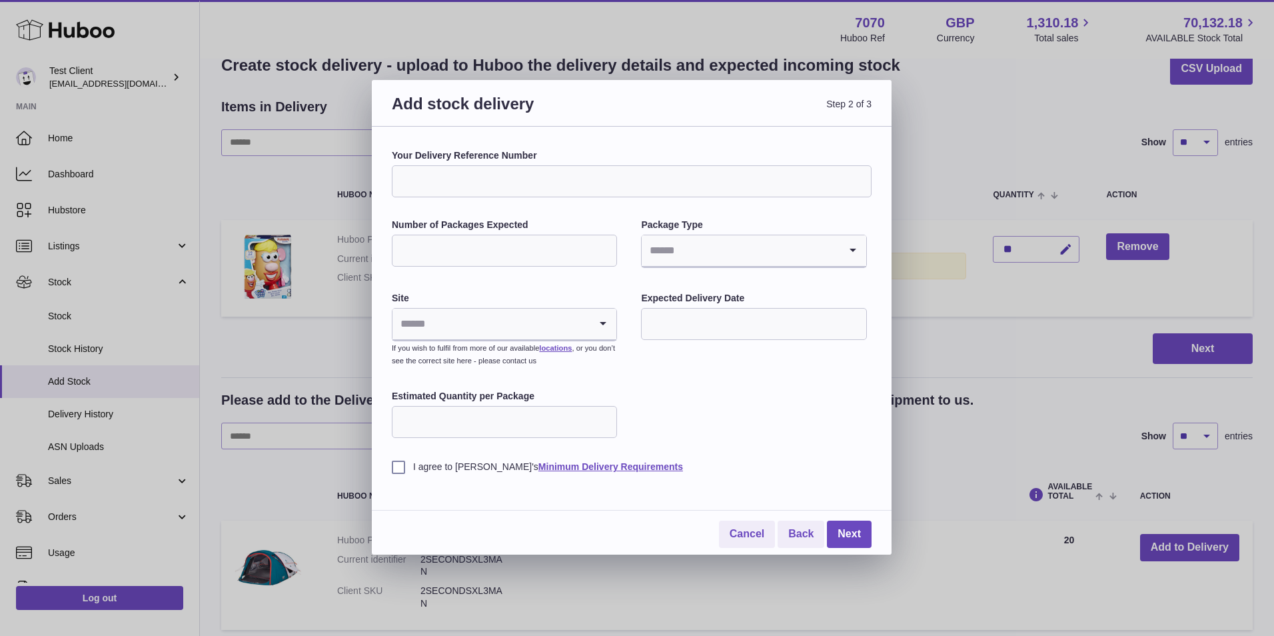
click at [565, 179] on input "Your Delivery Reference Number" at bounding box center [632, 181] width 480 height 32
click at [567, 255] on input "Number of Packages Expected" at bounding box center [504, 251] width 225 height 32
click at [731, 247] on input "Search for option" at bounding box center [740, 250] width 197 height 31
click at [741, 333] on li "Boxes" at bounding box center [754, 340] width 223 height 27
click at [558, 333] on input "Search for option" at bounding box center [491, 324] width 197 height 31
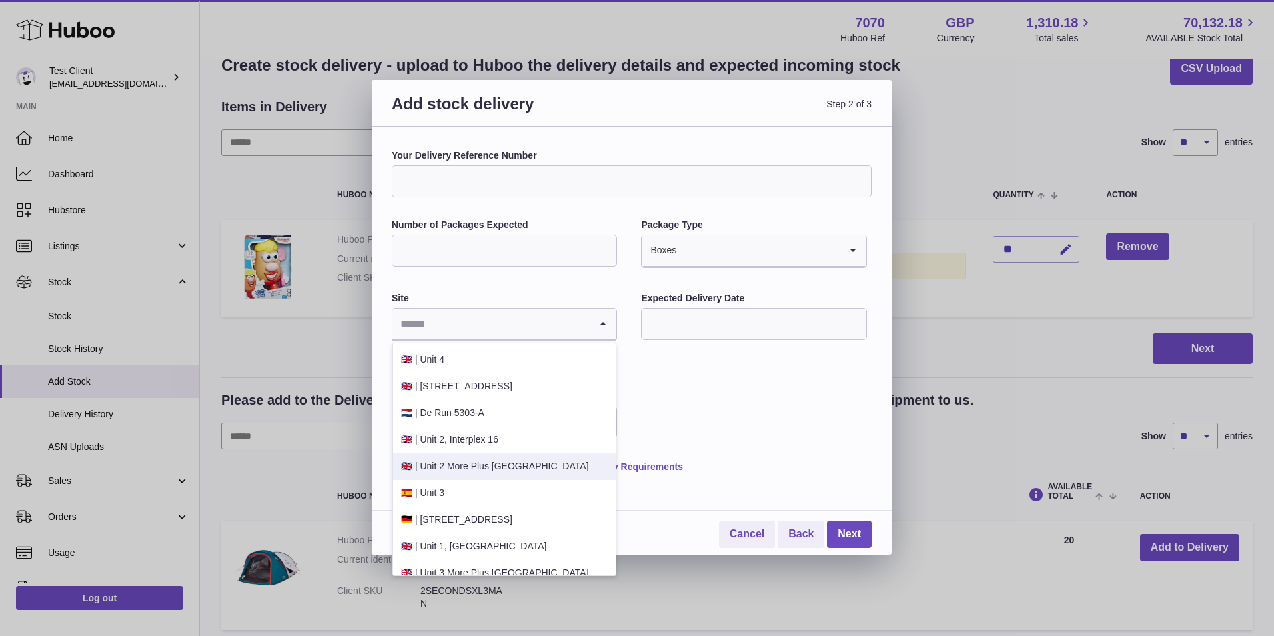
click at [540, 472] on li "🇬🇧 | Unit 2 More Plus Central Park" at bounding box center [504, 466] width 223 height 27
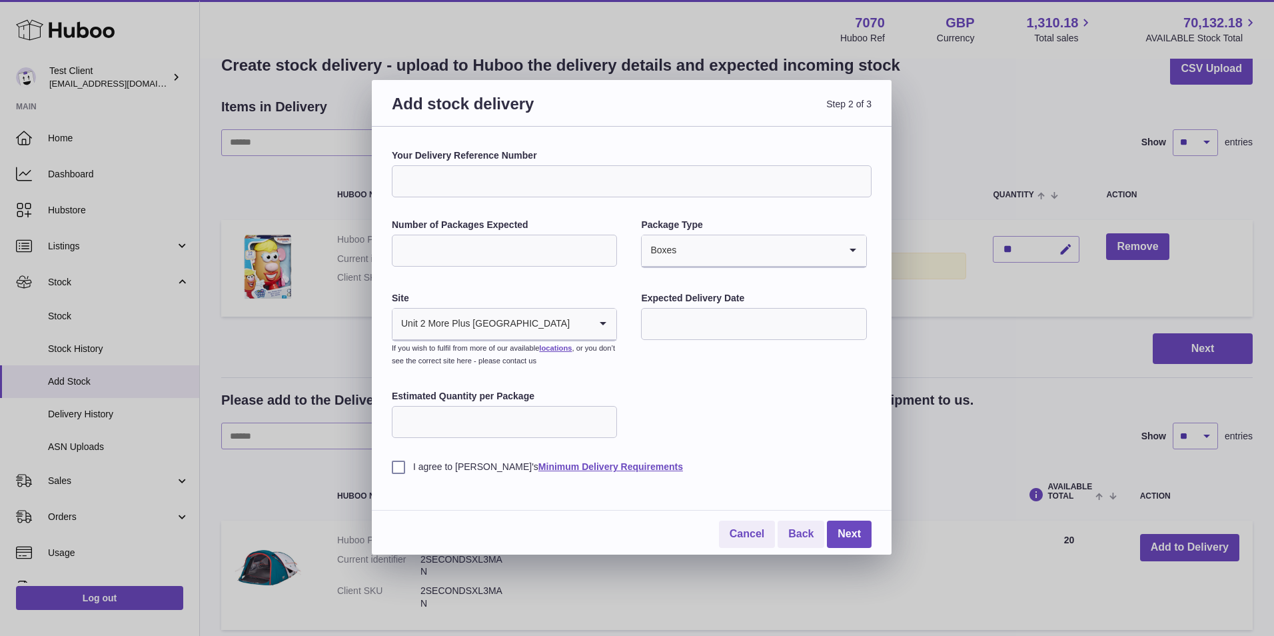
click at [757, 327] on input "text" at bounding box center [753, 324] width 225 height 32
click at [584, 372] on div "Your Delivery Reference Number Number of Packages Expected Package Type Boxes L…" at bounding box center [632, 311] width 480 height 324
click at [529, 429] on input "Estimated Quantity per Package" at bounding box center [504, 422] width 225 height 32
click at [735, 184] on input "Your Delivery Reference Number" at bounding box center [632, 181] width 480 height 32
type input "**********"
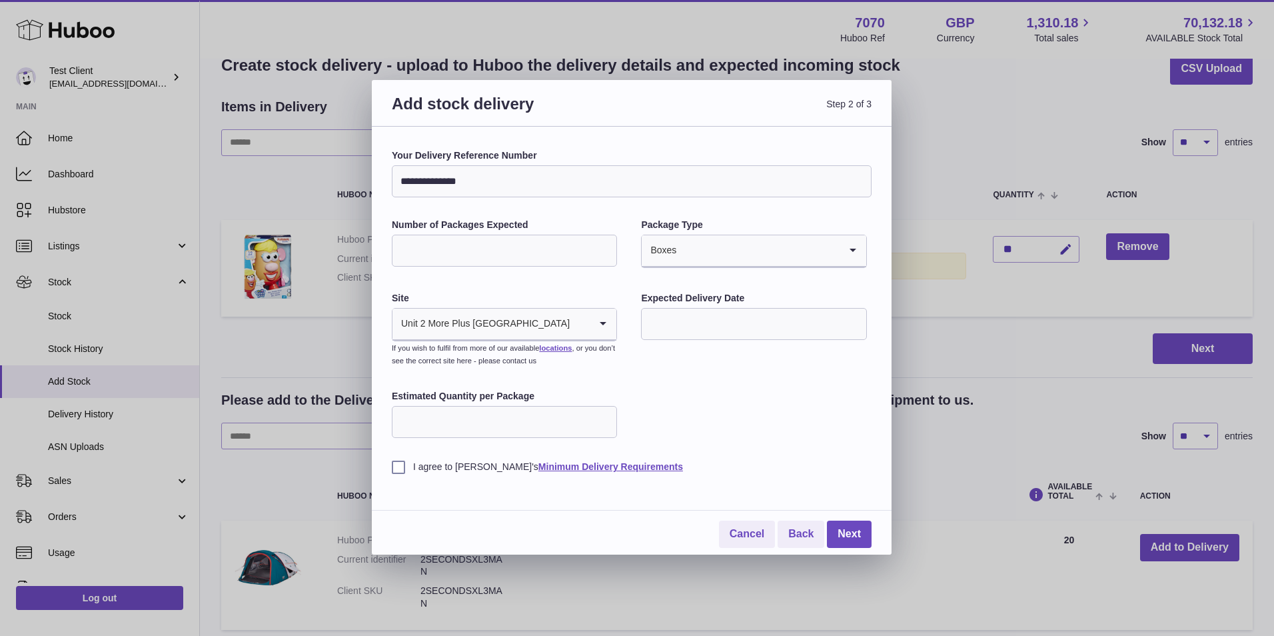
click at [503, 260] on input "Number of Packages Expected" at bounding box center [504, 251] width 225 height 32
type input "***"
click at [722, 247] on input "Search for option" at bounding box center [758, 250] width 162 height 31
click at [727, 337] on li "Boxes" at bounding box center [754, 340] width 223 height 27
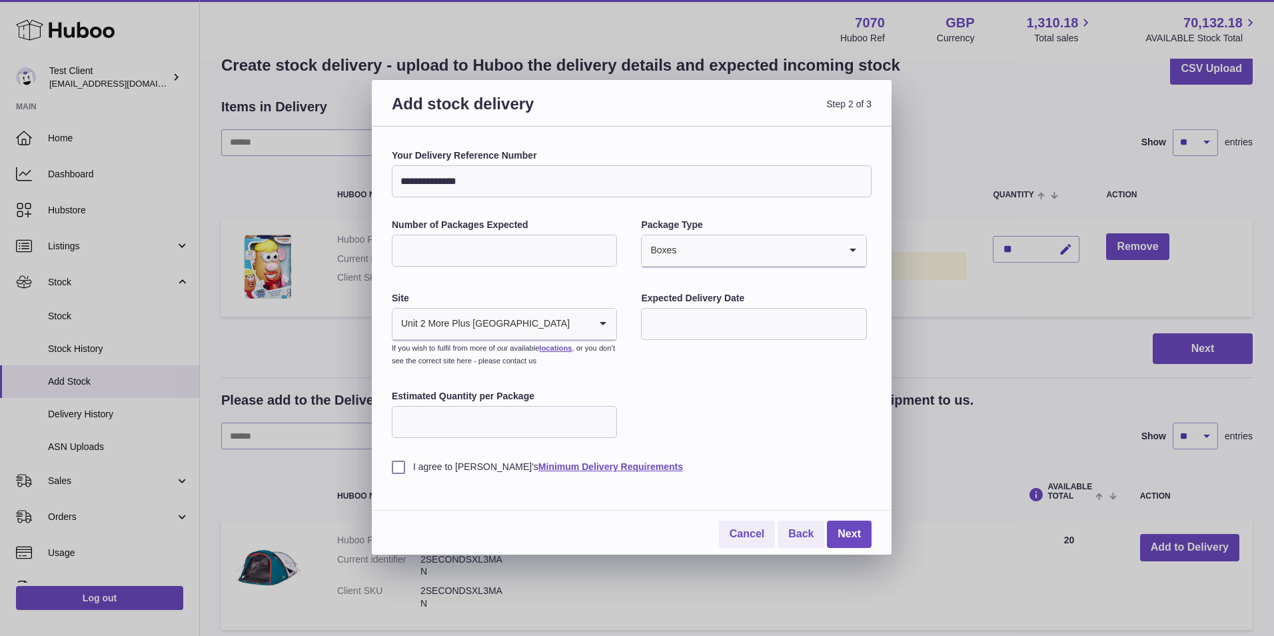
click at [733, 319] on input "text" at bounding box center [753, 324] width 225 height 32
click at [746, 462] on span "18" at bounding box center [743, 461] width 24 height 24
type input "**********"
click at [437, 465] on label "I agree to Huboo's Minimum Delivery Requirements" at bounding box center [632, 467] width 480 height 13
click at [857, 541] on link "Next" at bounding box center [849, 534] width 45 height 27
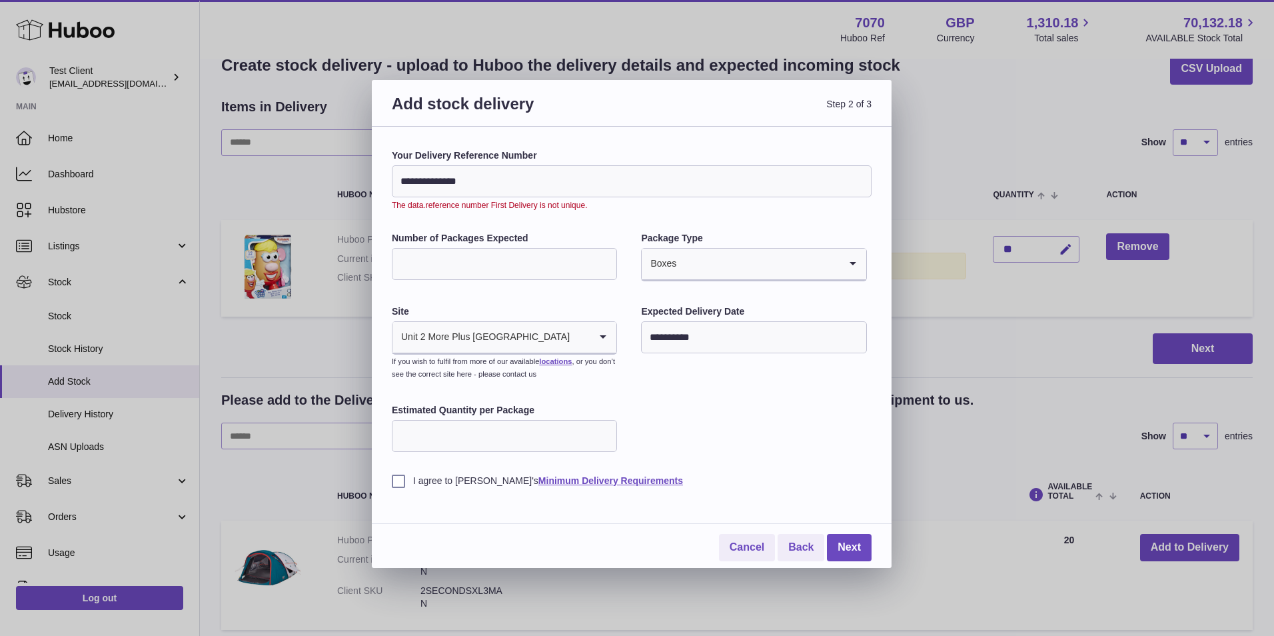
click at [517, 174] on input "**********" at bounding box center [632, 181] width 480 height 32
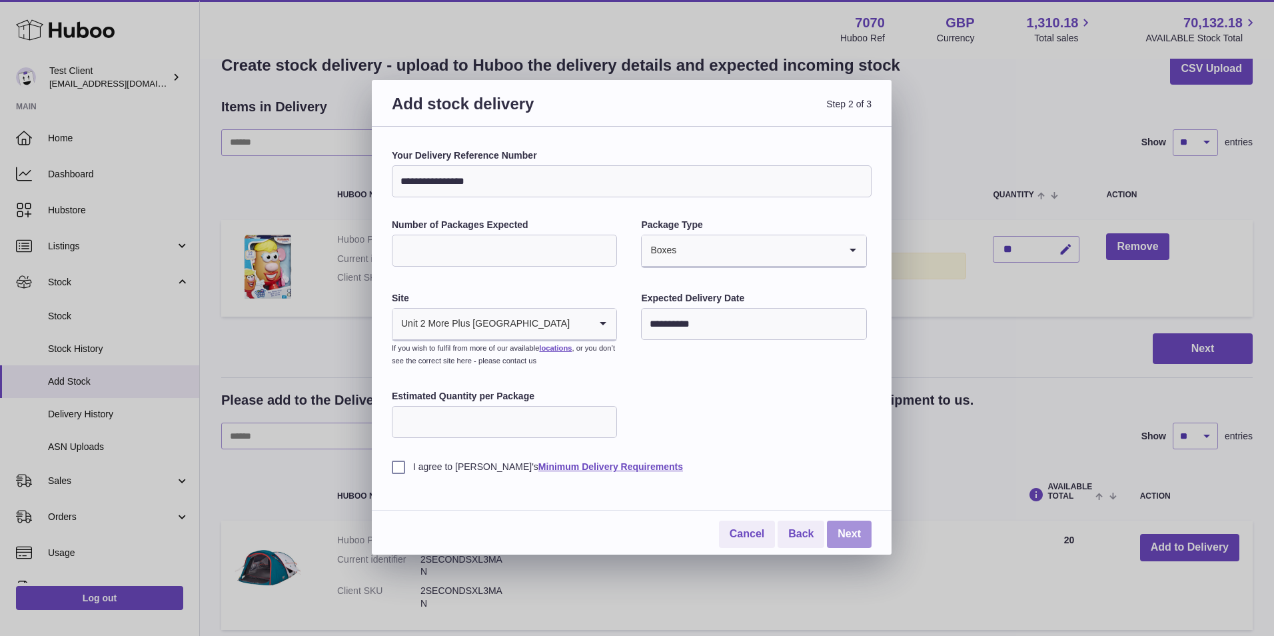
type input "**********"
click at [831, 535] on link "Next" at bounding box center [849, 534] width 45 height 27
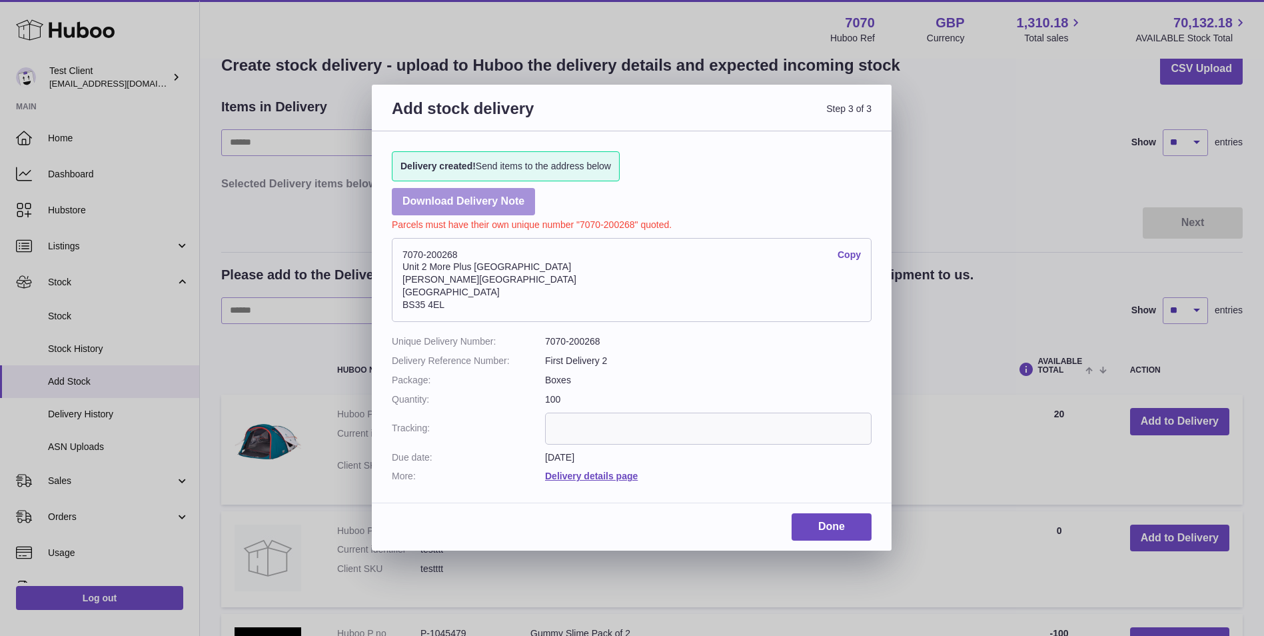
click at [510, 205] on link "Download Delivery Note" at bounding box center [463, 201] width 143 height 27
click at [839, 525] on link "Done" at bounding box center [832, 526] width 80 height 27
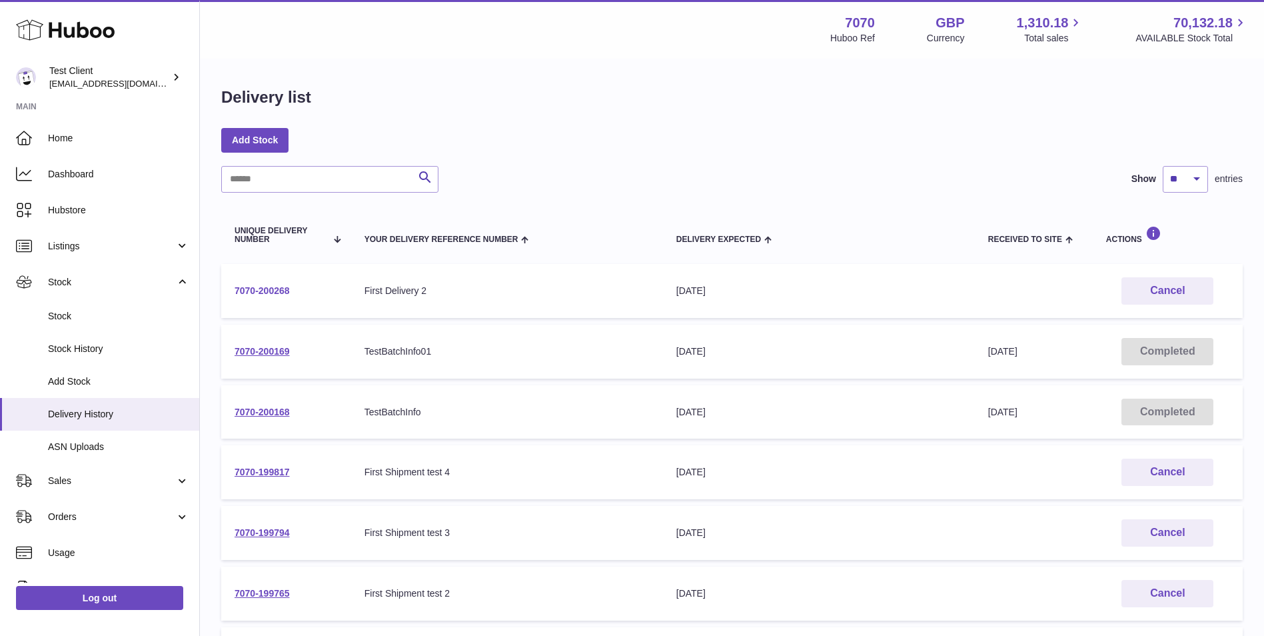
click at [269, 290] on link "7070-200268" at bounding box center [262, 290] width 55 height 11
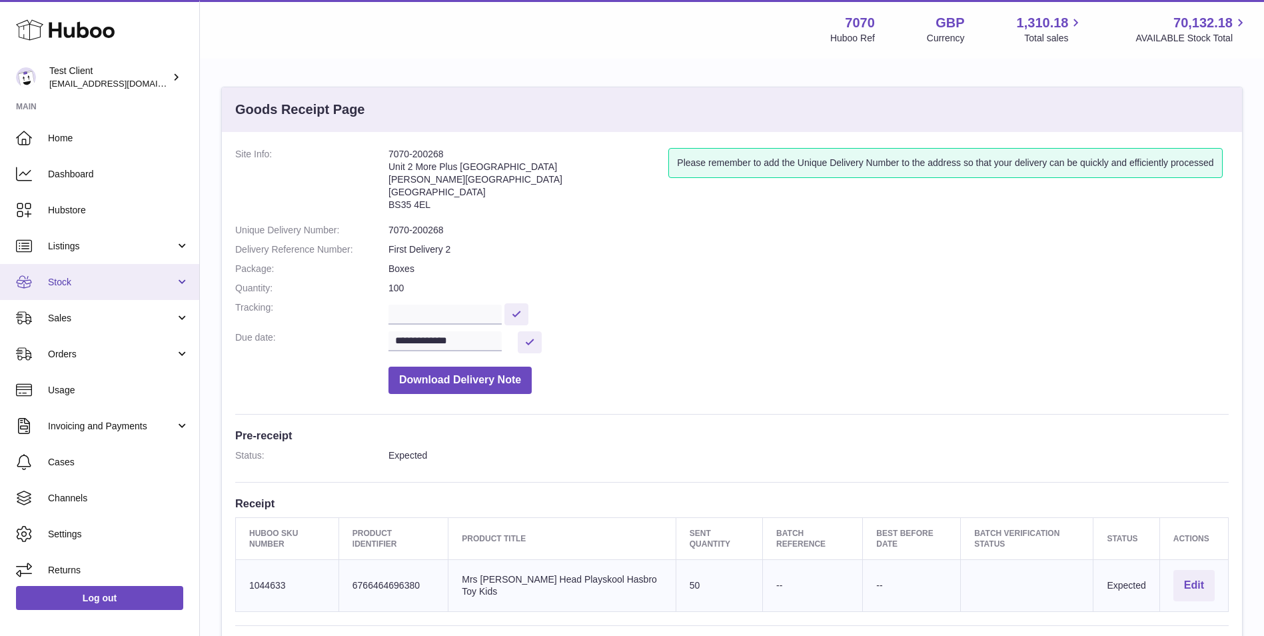
click at [147, 290] on link "Stock" at bounding box center [99, 282] width 199 height 36
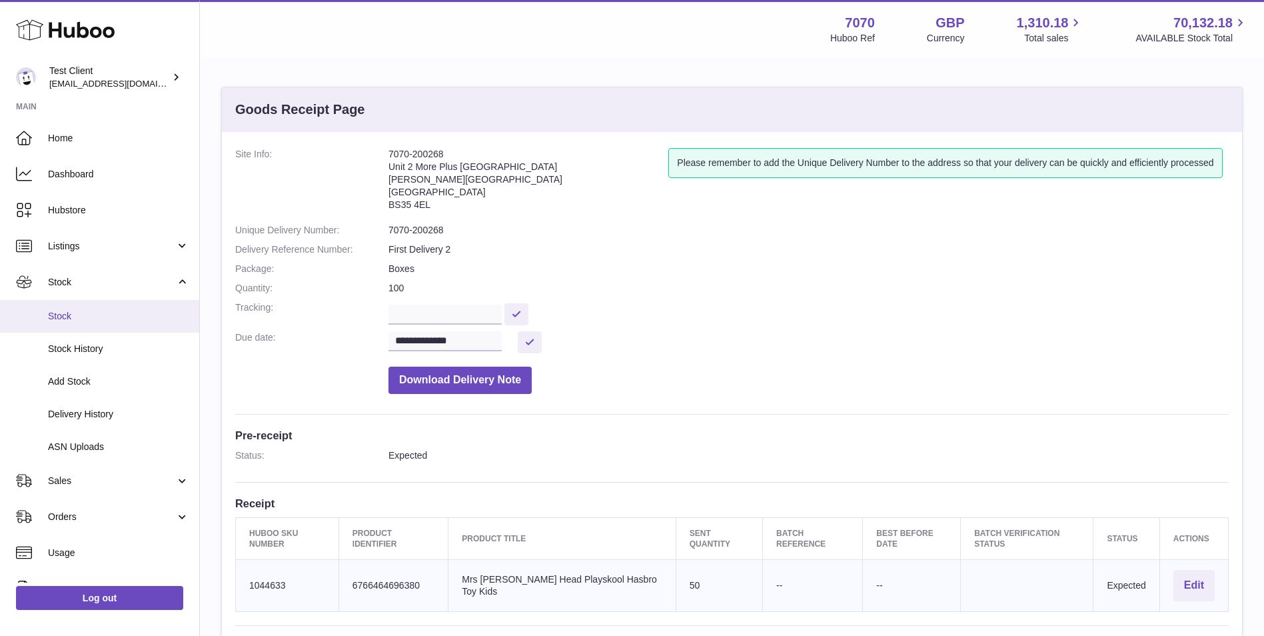
click at [132, 318] on span "Stock" at bounding box center [118, 316] width 141 height 13
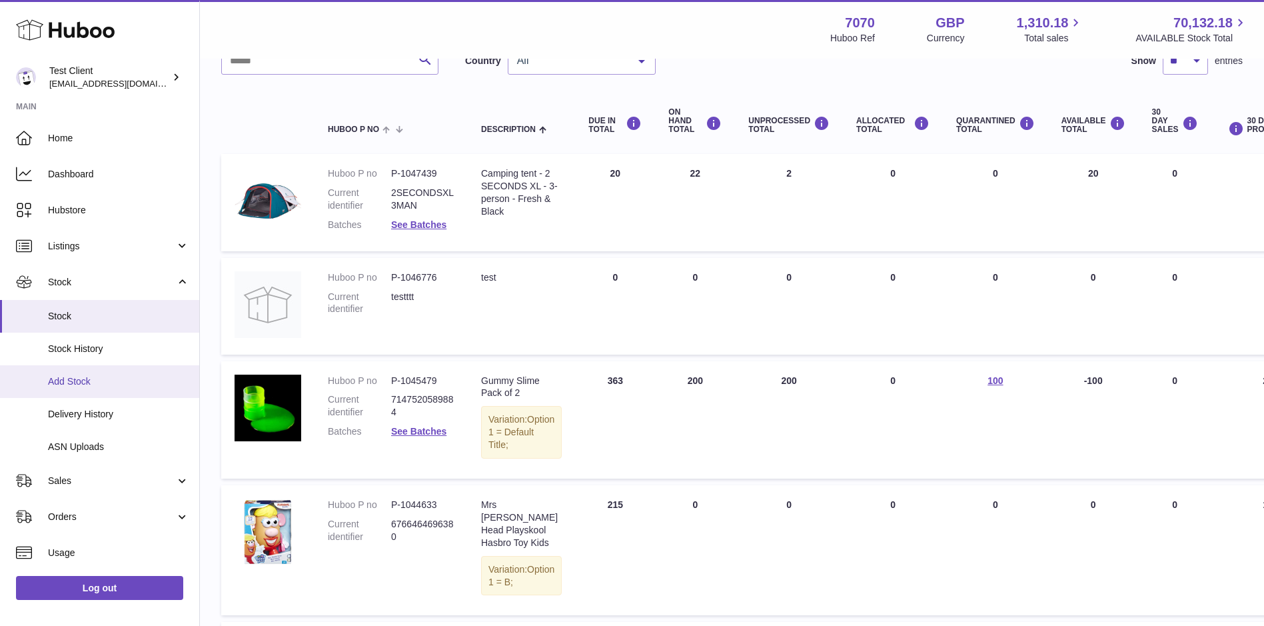
scroll to position [111, 0]
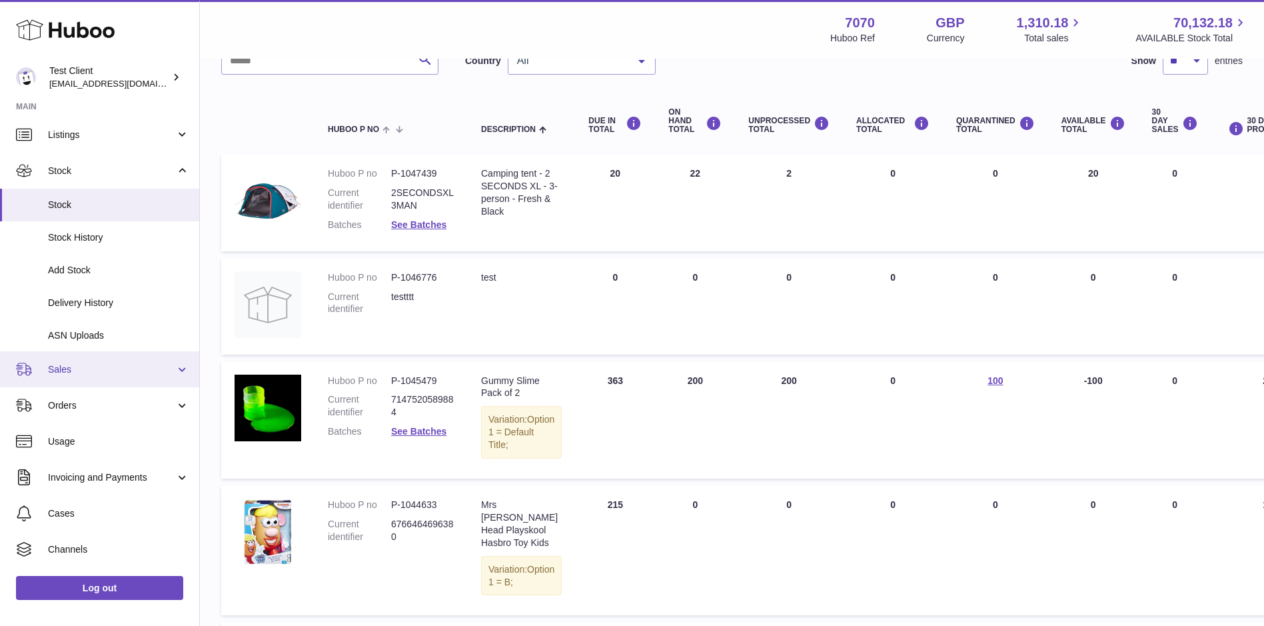
click at [135, 361] on link "Sales" at bounding box center [99, 369] width 199 height 36
click at [80, 368] on span "Sales" at bounding box center [111, 369] width 127 height 13
click at [104, 359] on link "Sales" at bounding box center [99, 369] width 199 height 36
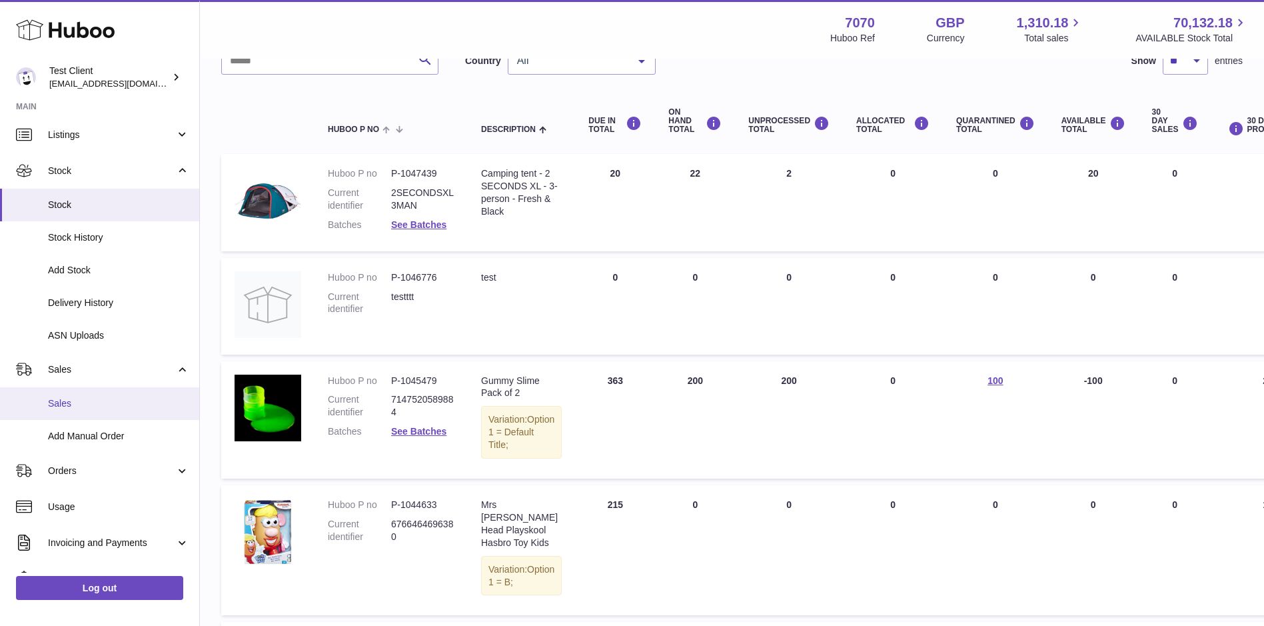
click at [108, 398] on span "Sales" at bounding box center [118, 403] width 141 height 13
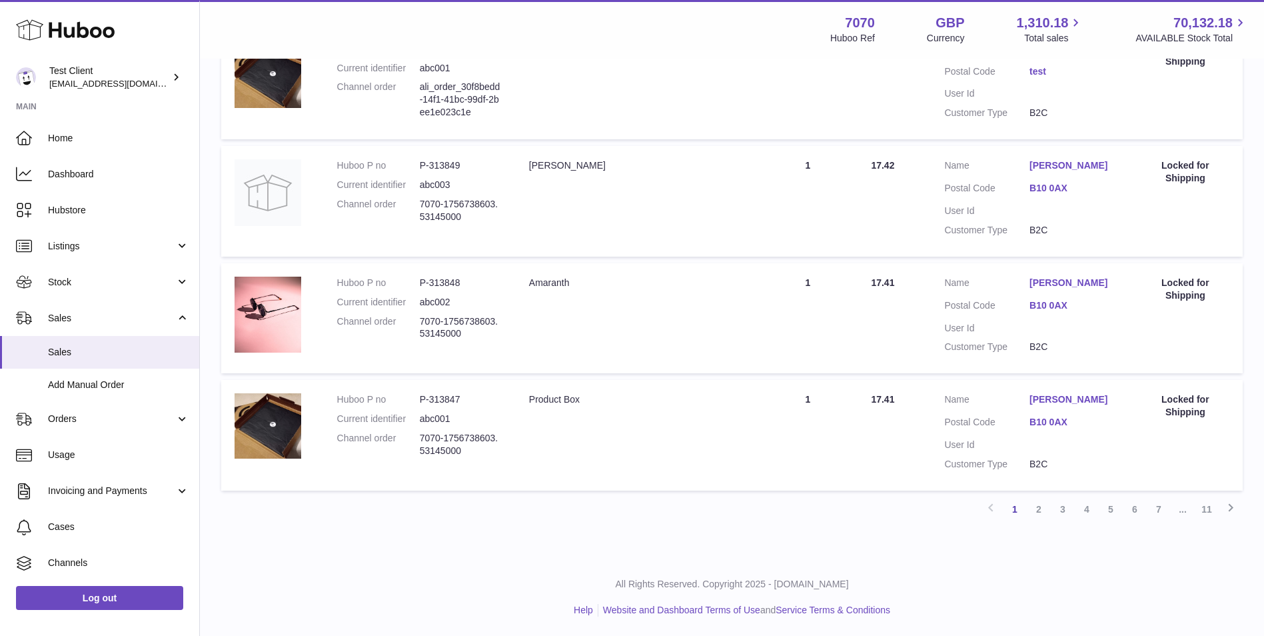
scroll to position [1021, 0]
click at [1052, 516] on link "3" at bounding box center [1063, 509] width 24 height 24
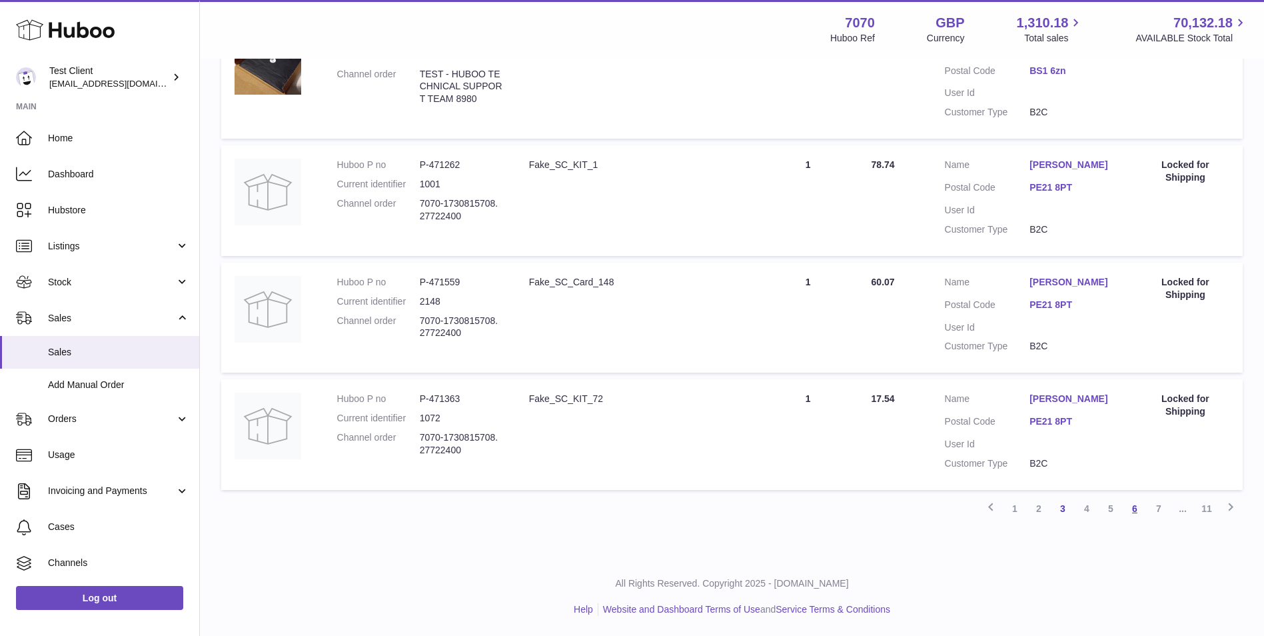
click at [1133, 503] on link "6" at bounding box center [1135, 509] width 24 height 24
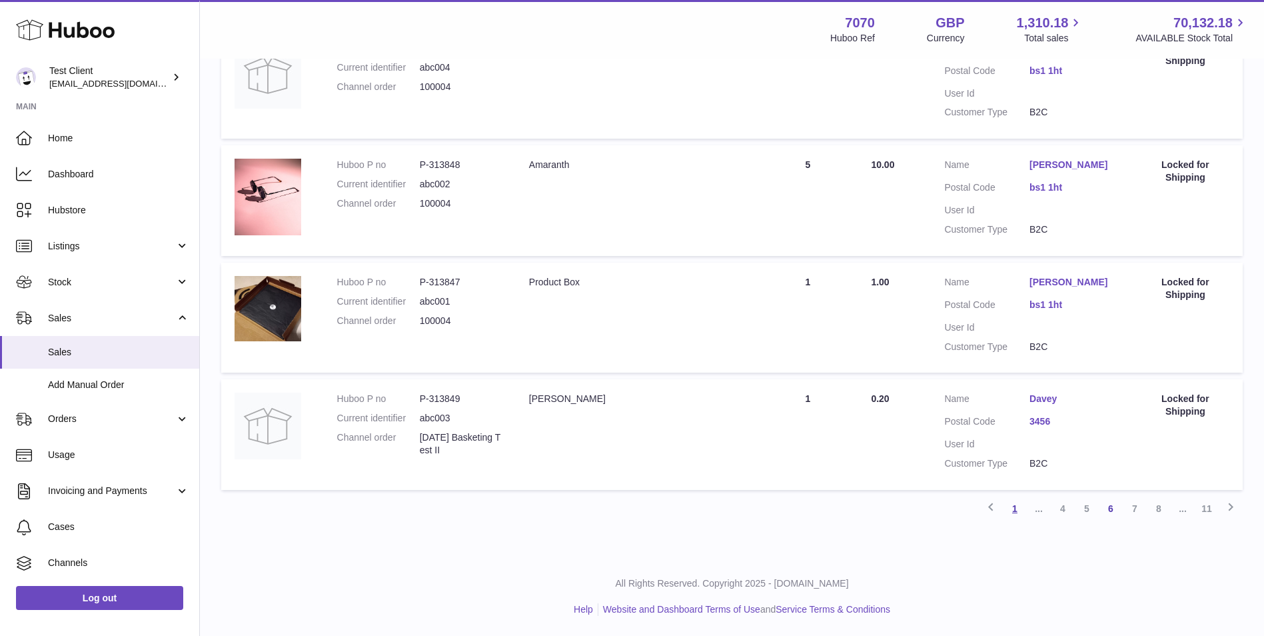
click at [1021, 507] on link "1" at bounding box center [1015, 509] width 24 height 24
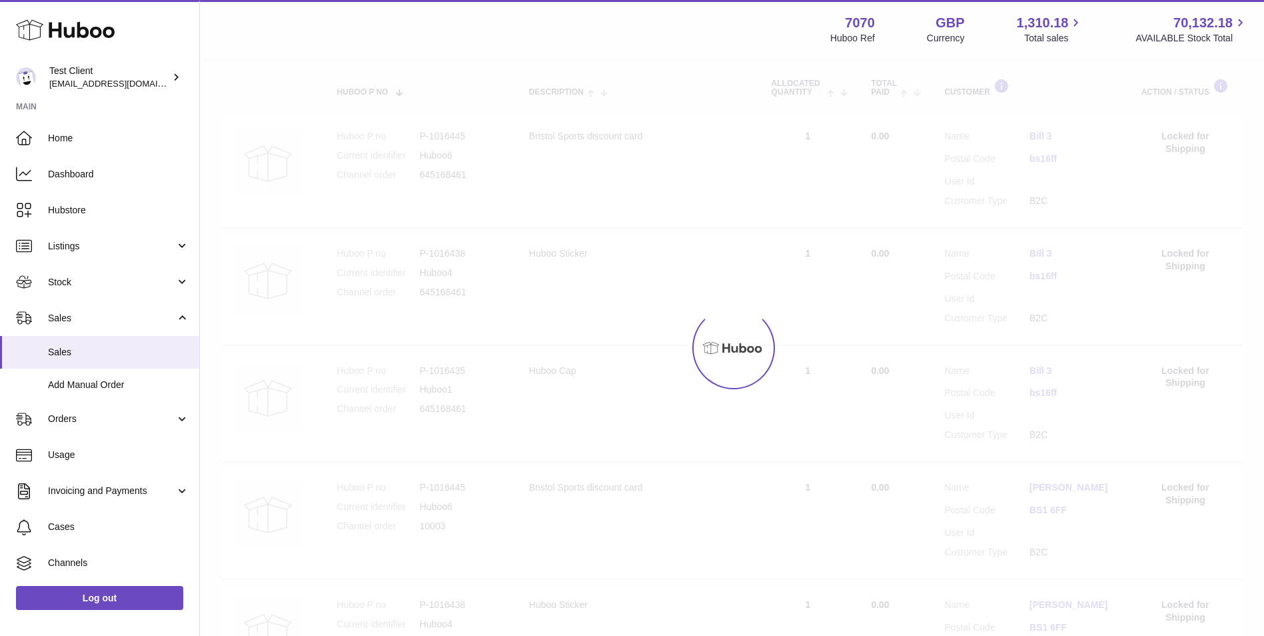
scroll to position [60, 0]
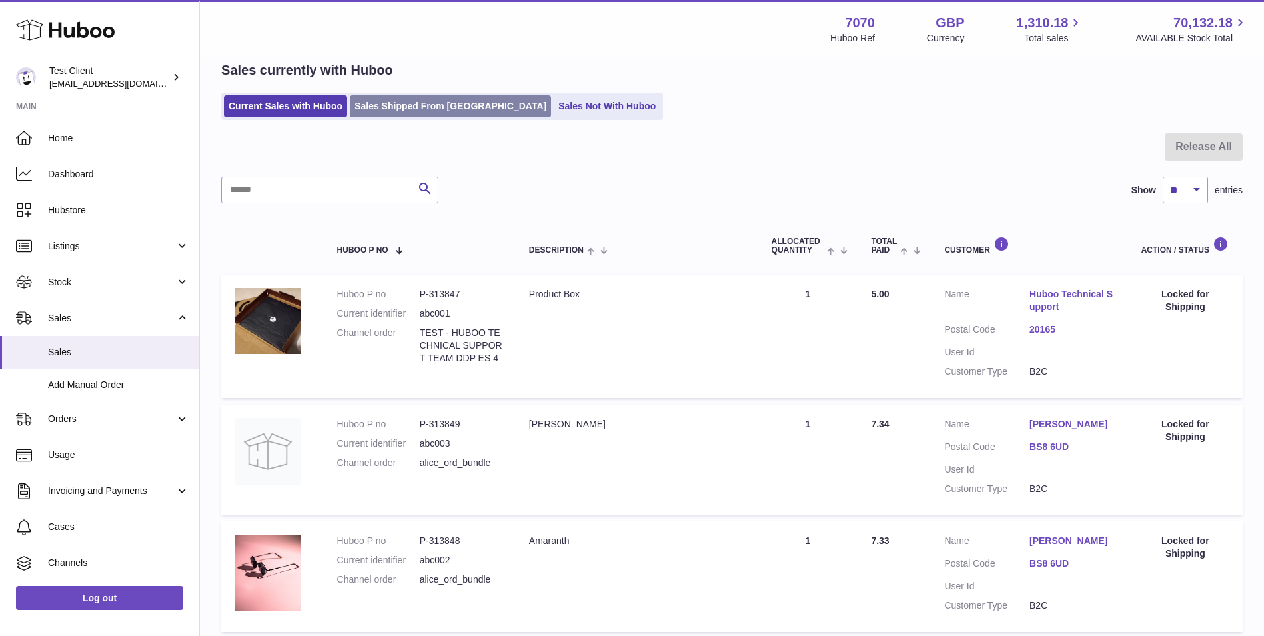
click at [408, 103] on link "Sales Shipped From [GEOGRAPHIC_DATA]" at bounding box center [450, 106] width 201 height 22
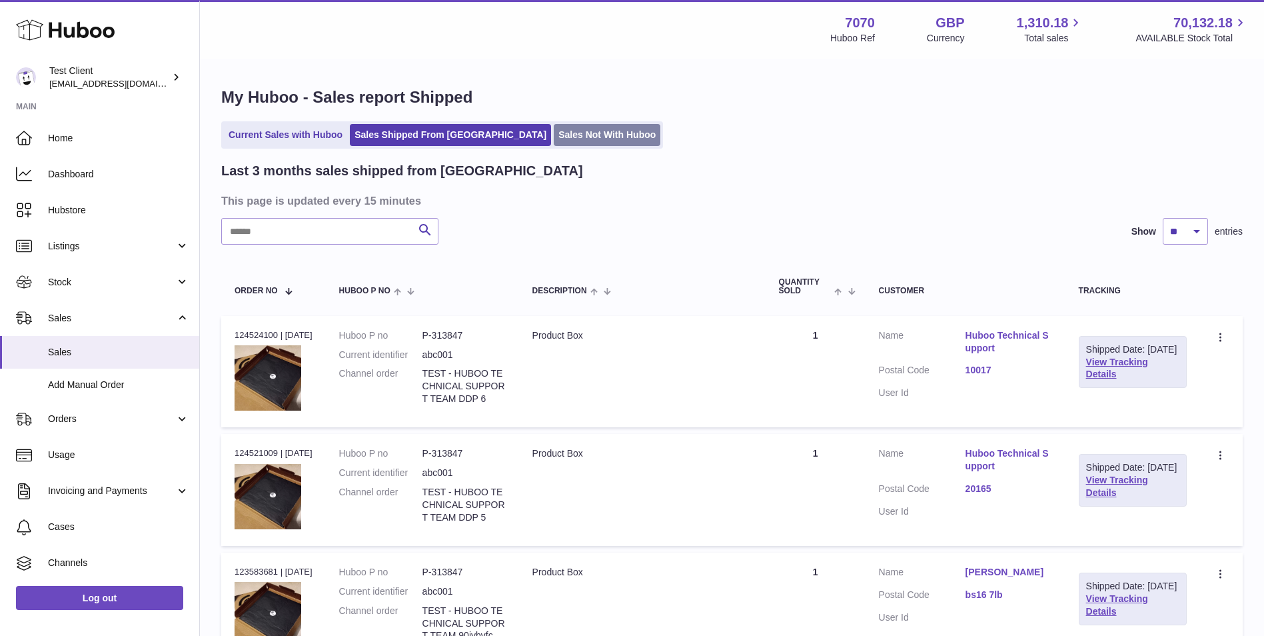
click at [575, 141] on link "Sales Not With Huboo" at bounding box center [607, 135] width 107 height 22
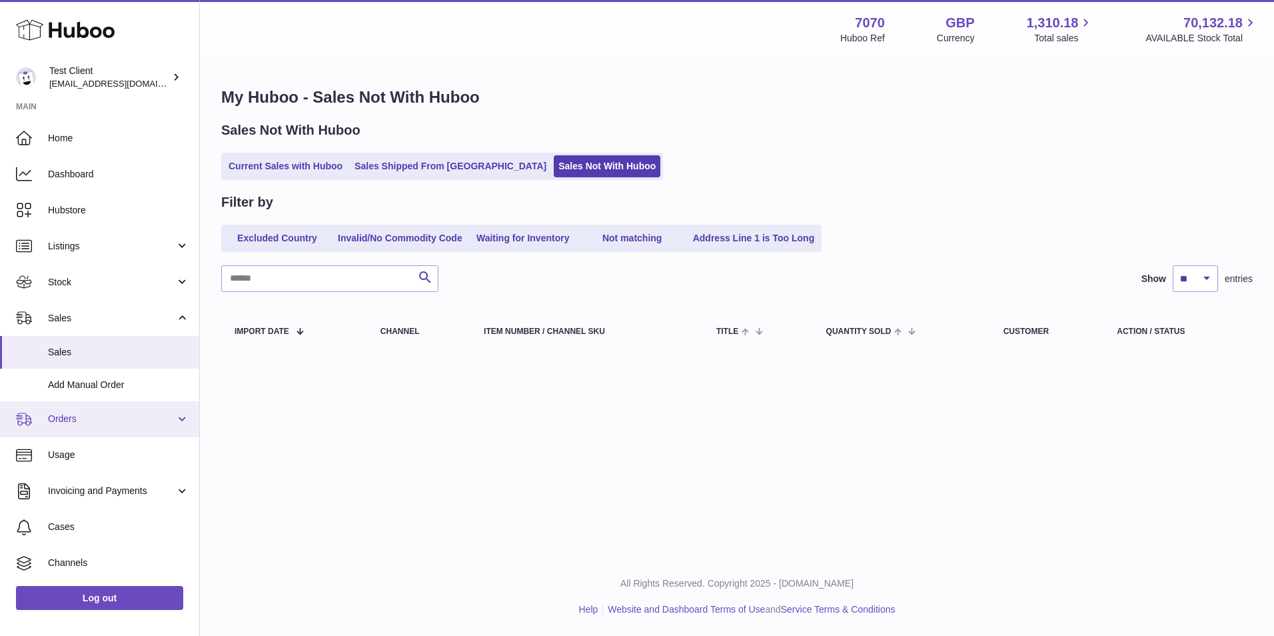
scroll to position [71, 0]
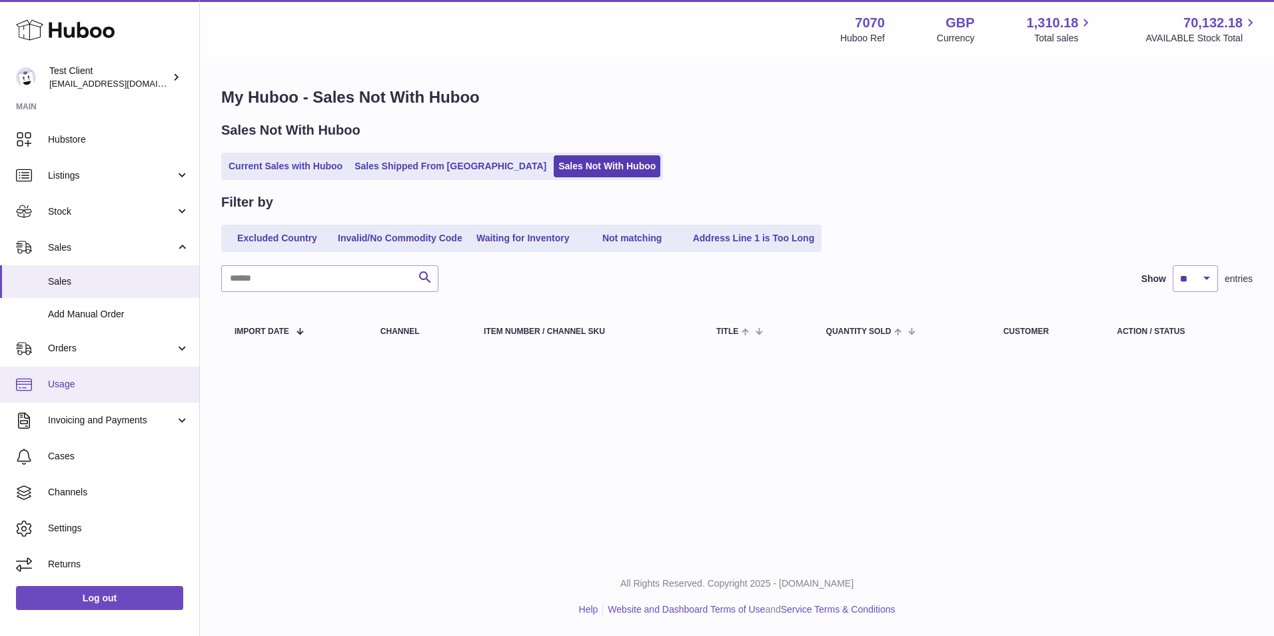
click at [99, 381] on span "Usage" at bounding box center [118, 384] width 141 height 13
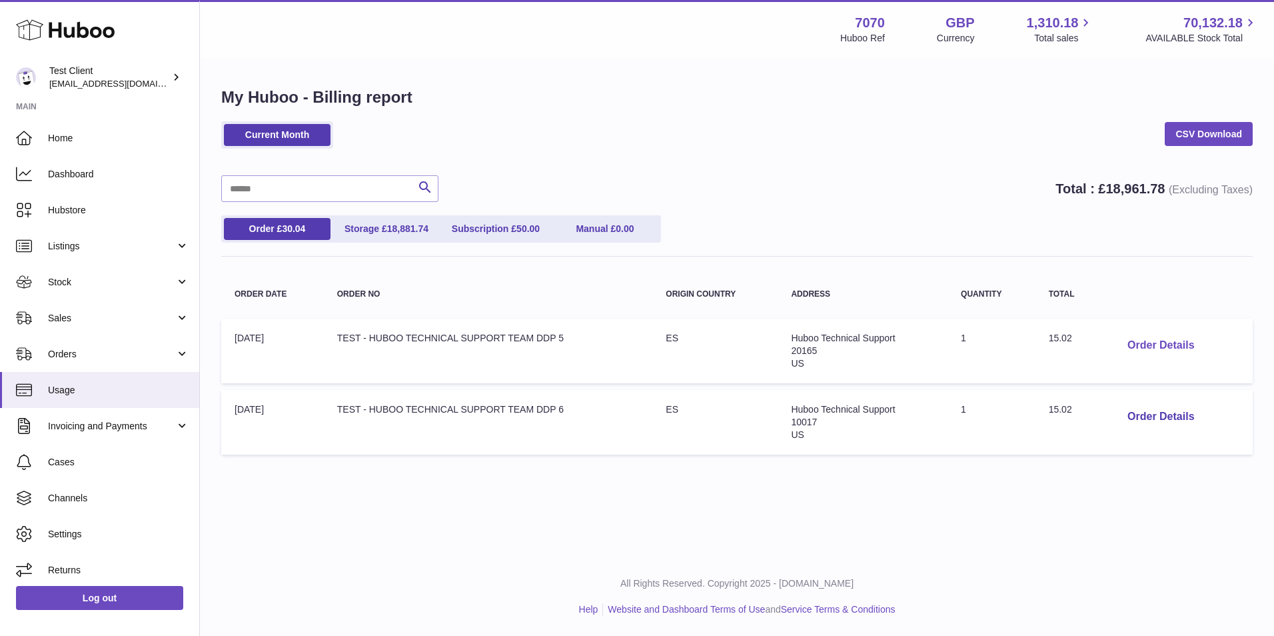
click at [1146, 341] on button "Order Details" at bounding box center [1161, 345] width 88 height 27
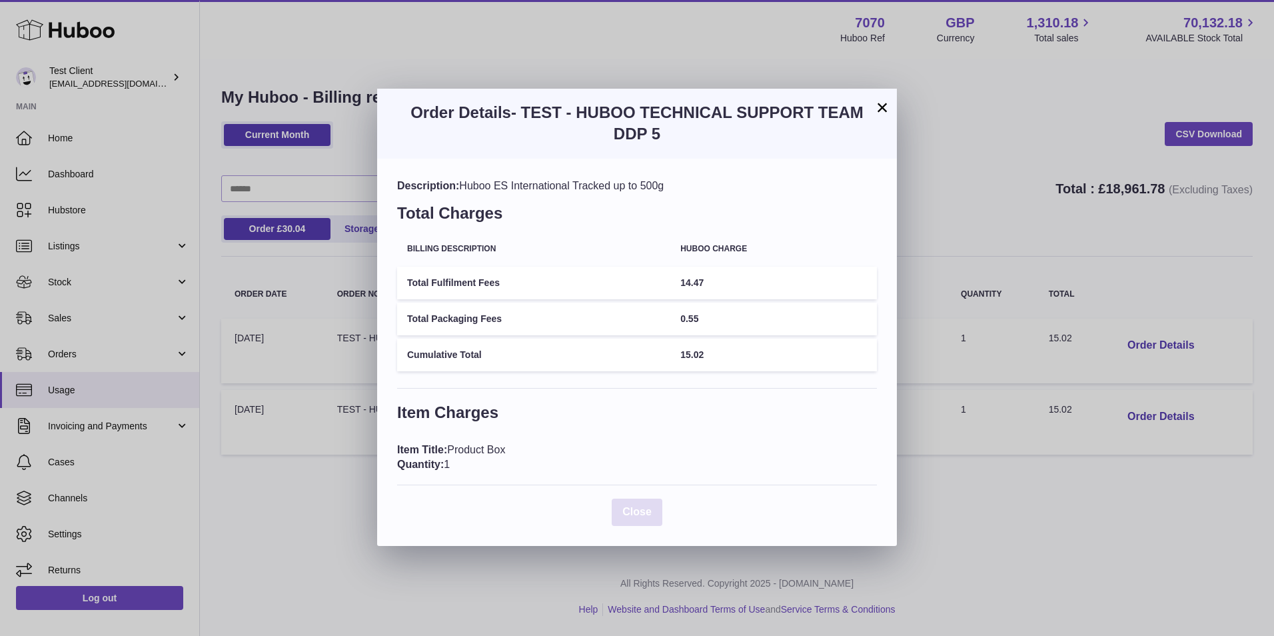
drag, startPoint x: 649, startPoint y: 511, endPoint x: 623, endPoint y: 508, distance: 25.5
click at [649, 511] on span "Close" at bounding box center [637, 511] width 29 height 11
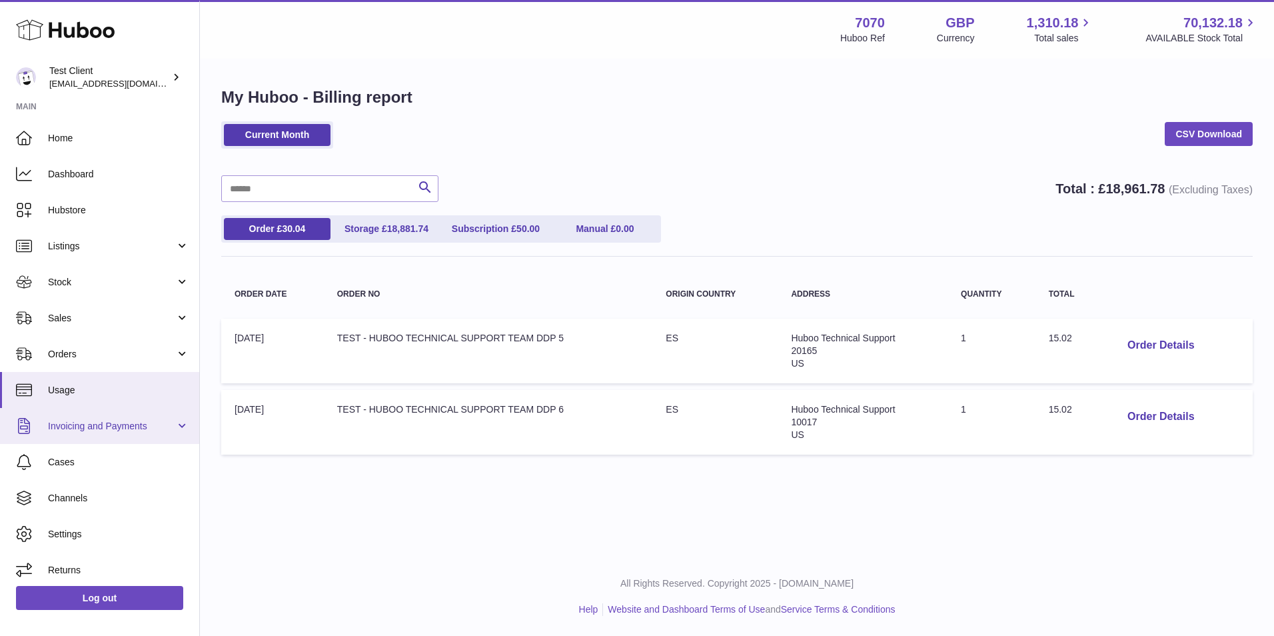
click at [133, 420] on span "Invoicing and Payments" at bounding box center [111, 426] width 127 height 13
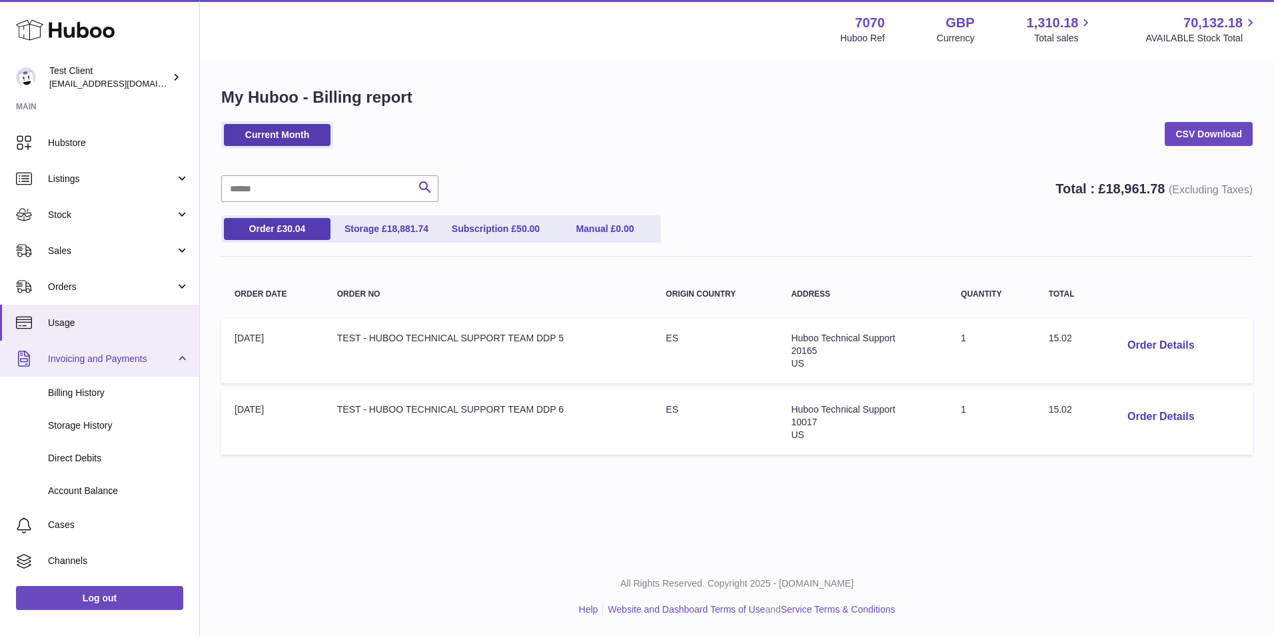
scroll to position [111, 0]
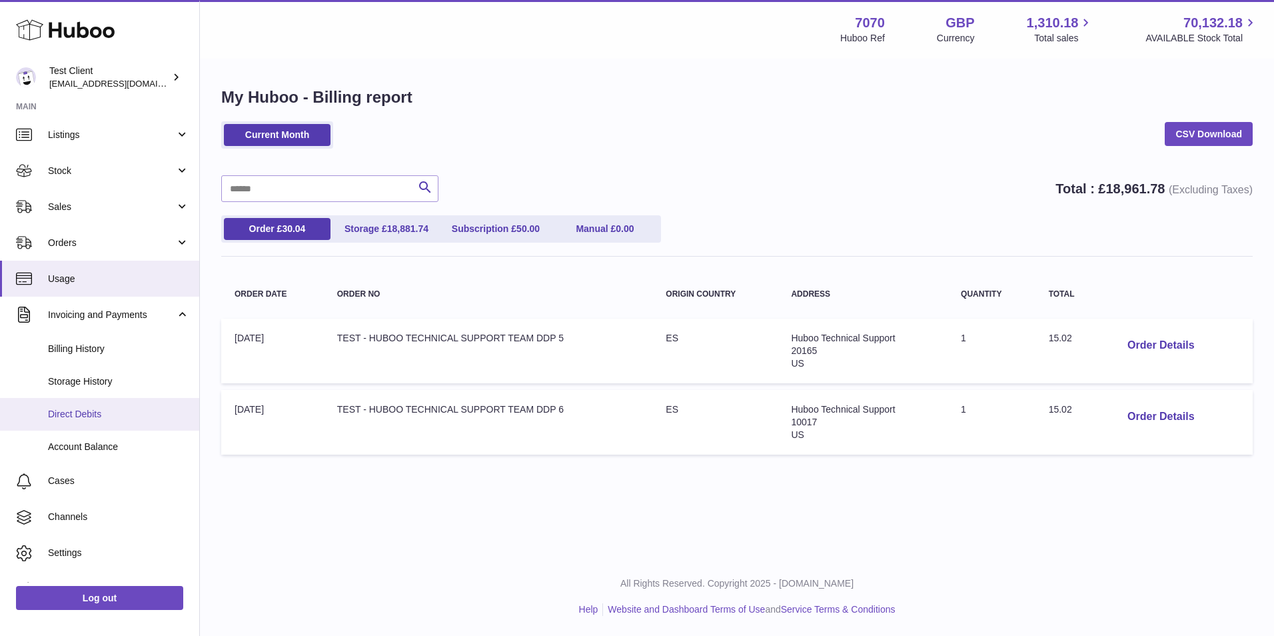
click at [112, 421] on link "Direct Debits" at bounding box center [99, 414] width 199 height 33
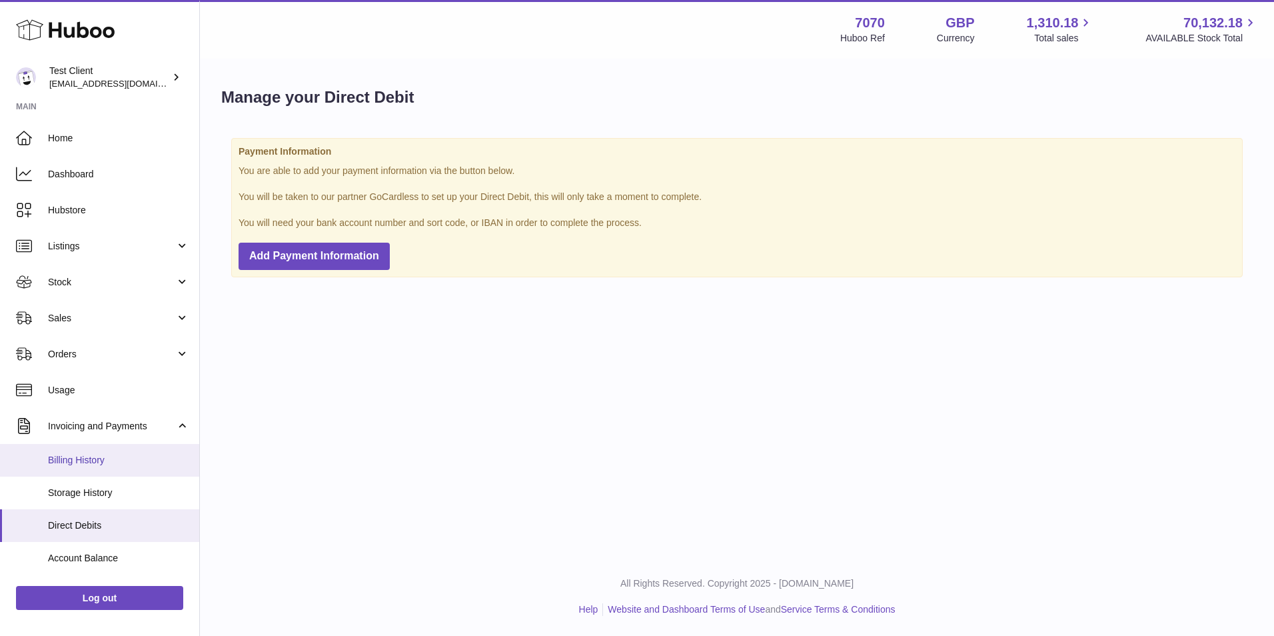
click at [105, 460] on span "Billing History" at bounding box center [118, 460] width 141 height 13
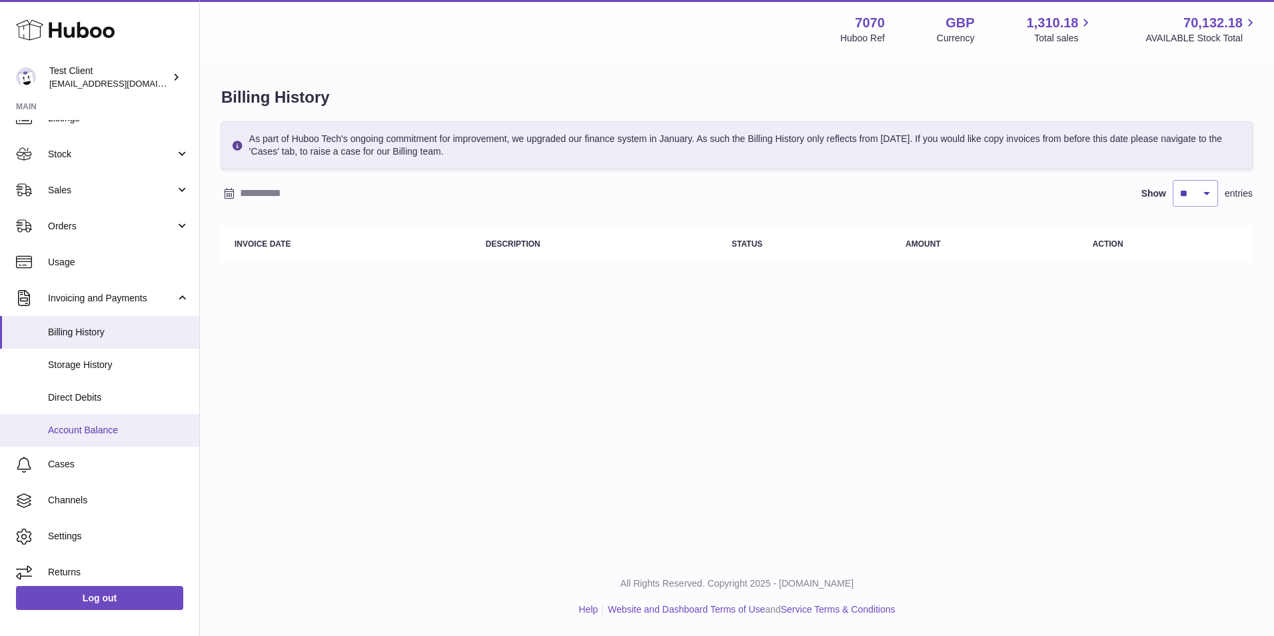
scroll to position [136, 0]
